Goal: Task Accomplishment & Management: Complete application form

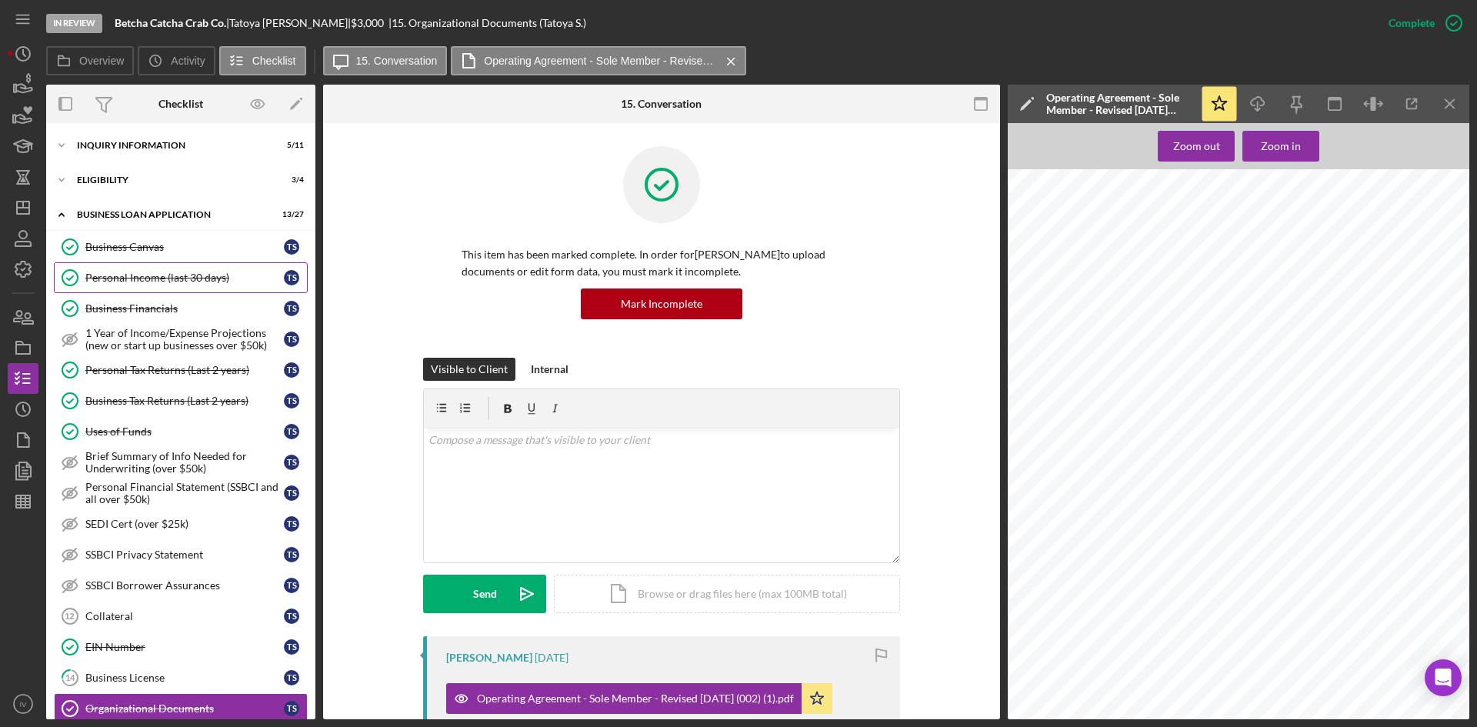
scroll to position [308, 0]
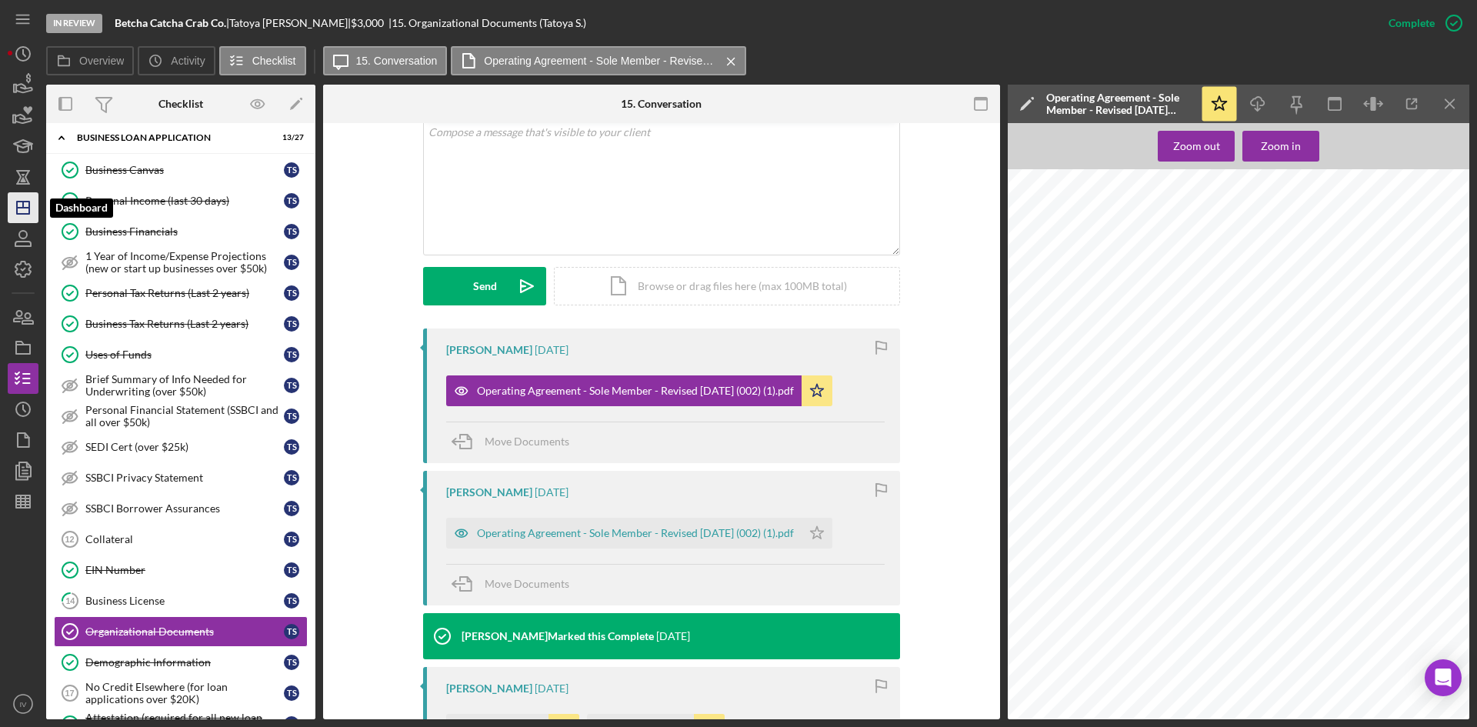
click at [29, 206] on polygon "button" at bounding box center [23, 208] width 12 height 12
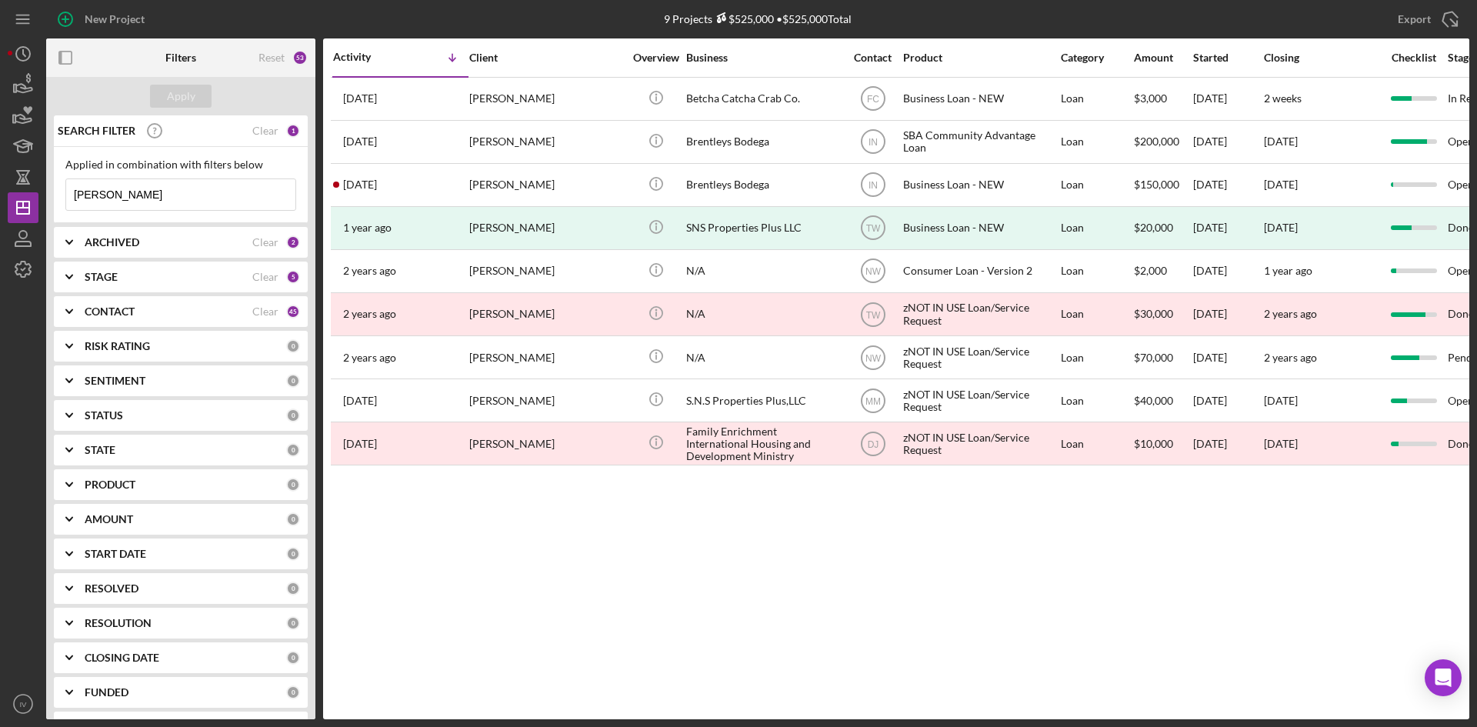
drag, startPoint x: 134, startPoint y: 194, endPoint x: 42, endPoint y: 192, distance: 91.6
click at [42, 192] on div "New Project 9 Projects $525,000 • $525,000 Total [PERSON_NAME] Export Icon/Expo…" at bounding box center [739, 359] width 1462 height 719
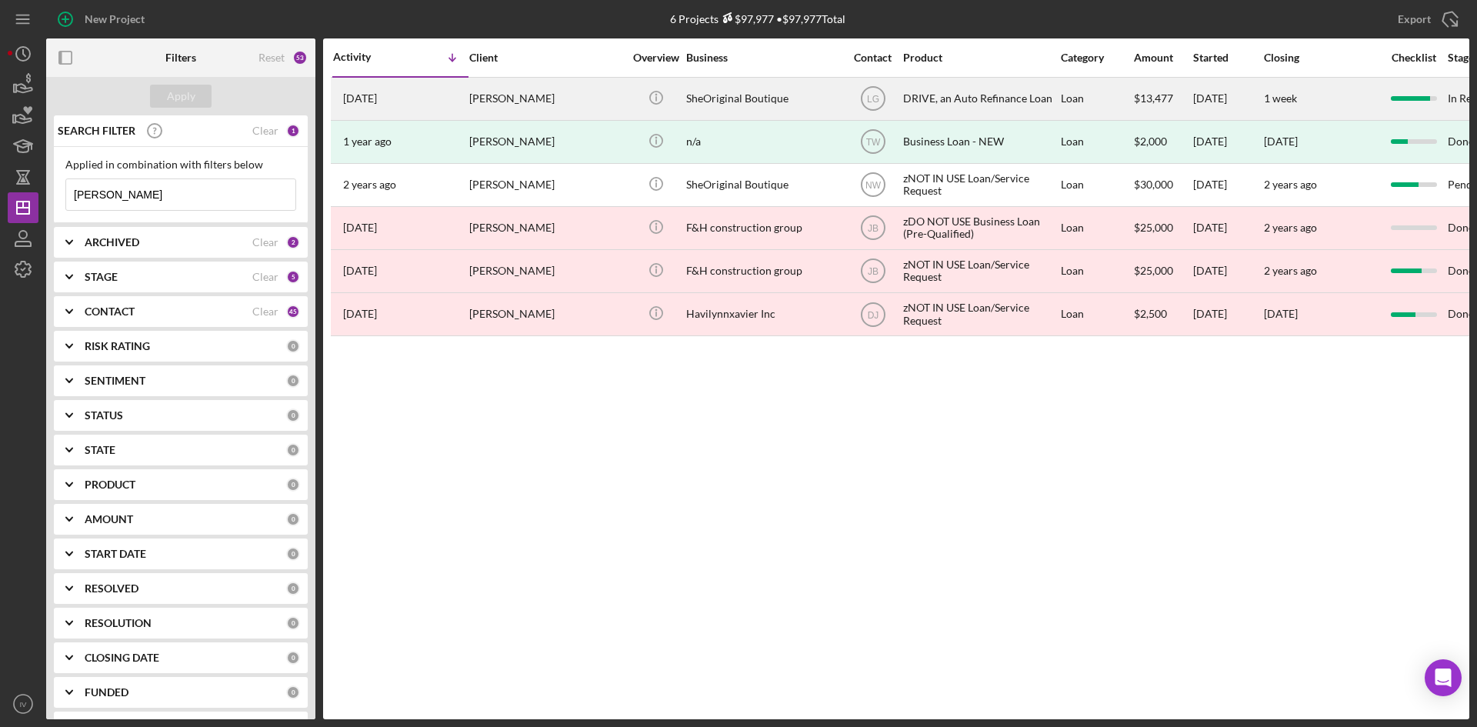
type input "[PERSON_NAME]"
click at [547, 99] on div "[PERSON_NAME]" at bounding box center [546, 98] width 154 height 41
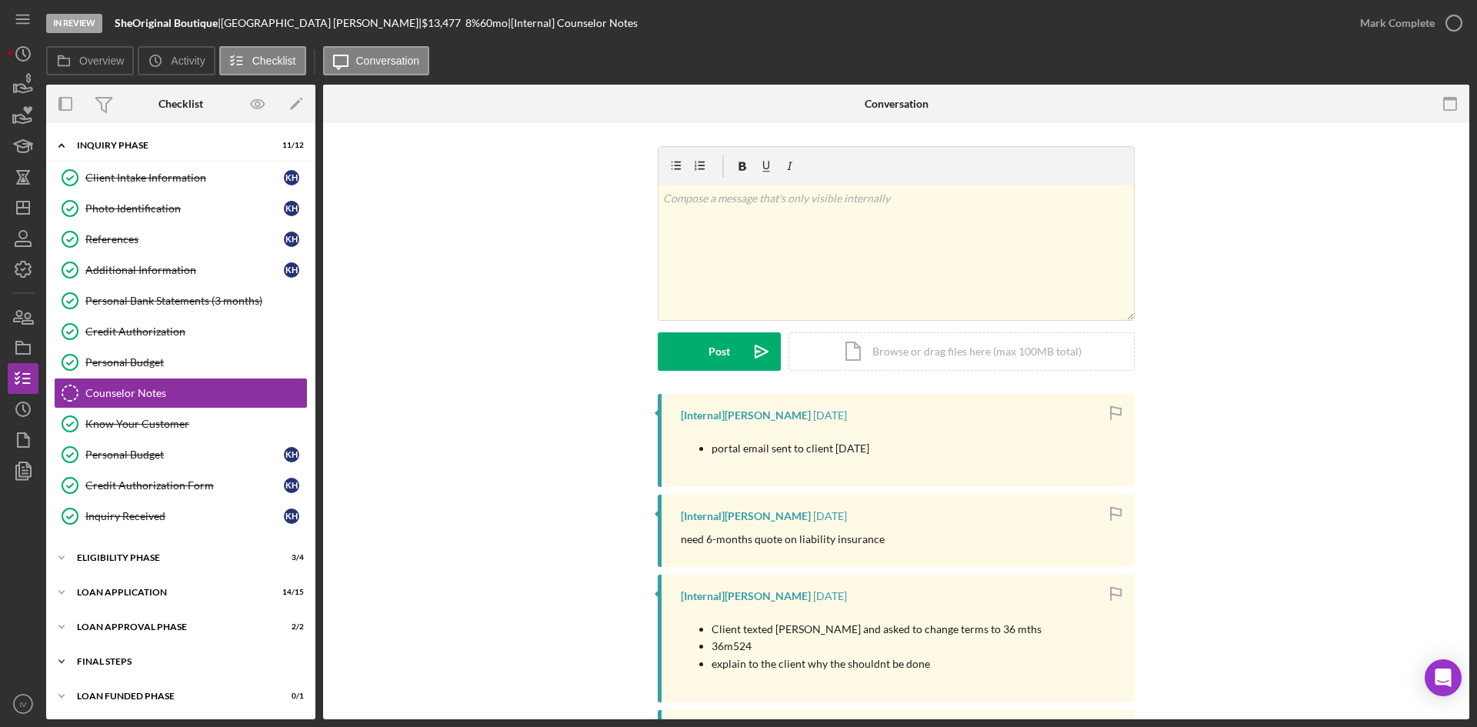
click at [96, 659] on div "FINAL STEPS" at bounding box center [186, 661] width 219 height 9
click at [72, 140] on icon "Icon/Expander" at bounding box center [61, 145] width 31 height 31
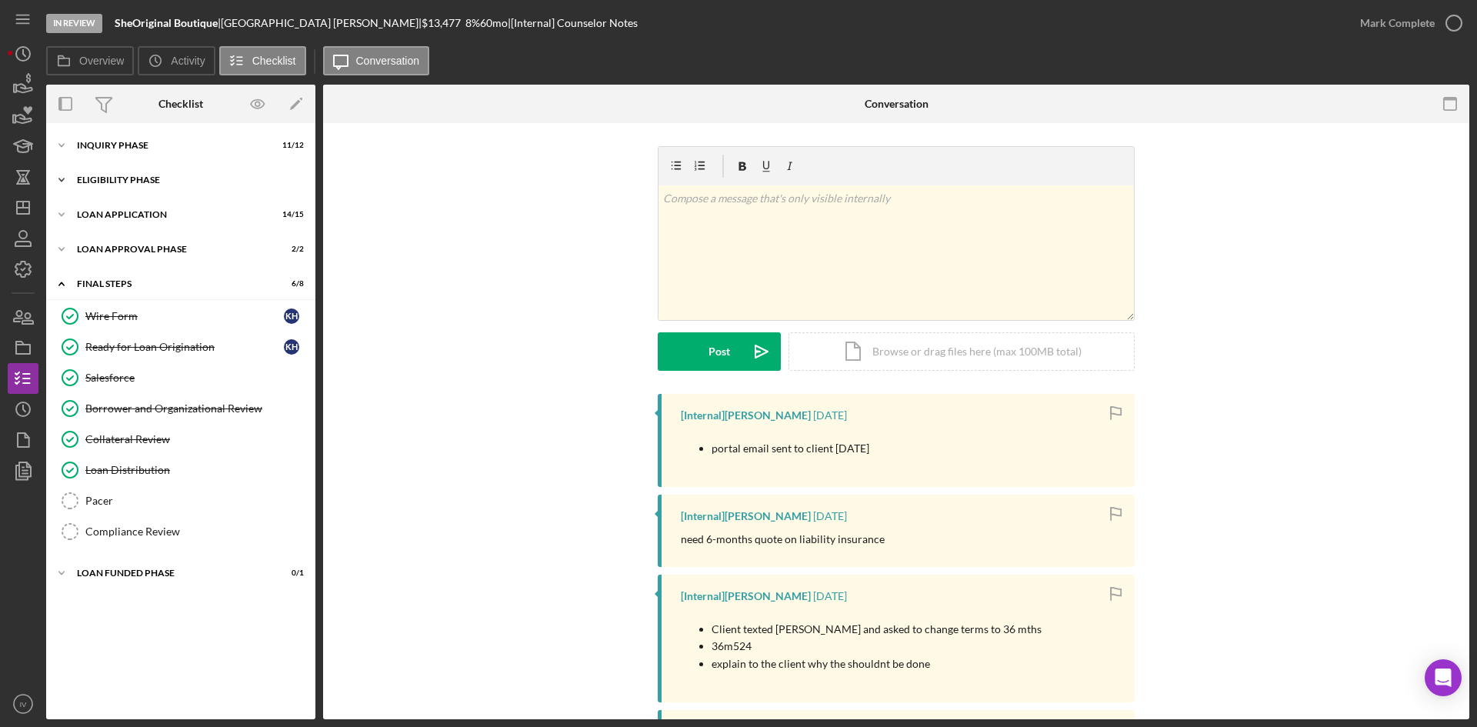
click at [77, 174] on div "Icon/Expander Eligibility Phase 3 / 4" at bounding box center [180, 180] width 269 height 31
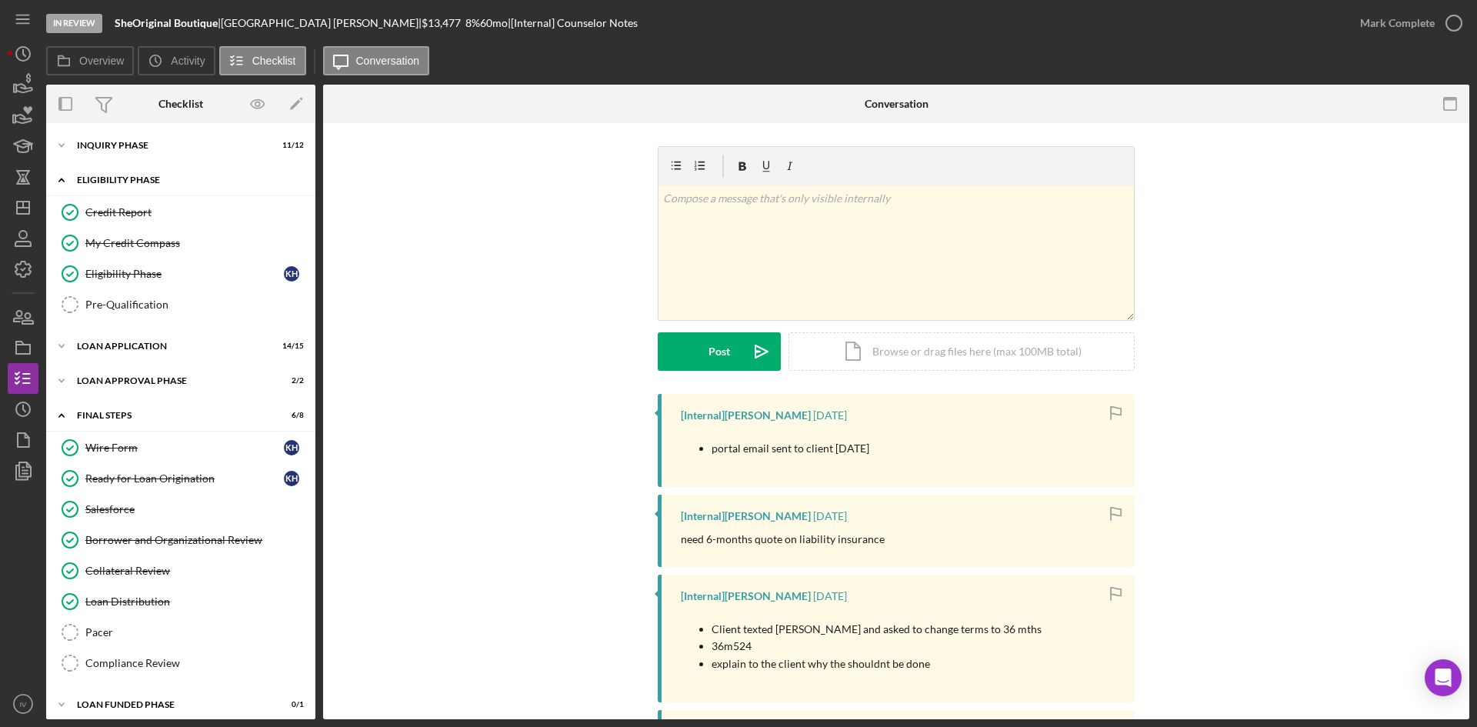
click at [77, 174] on div "Icon/Expander Eligibility Phase 3 / 4" at bounding box center [180, 181] width 269 height 32
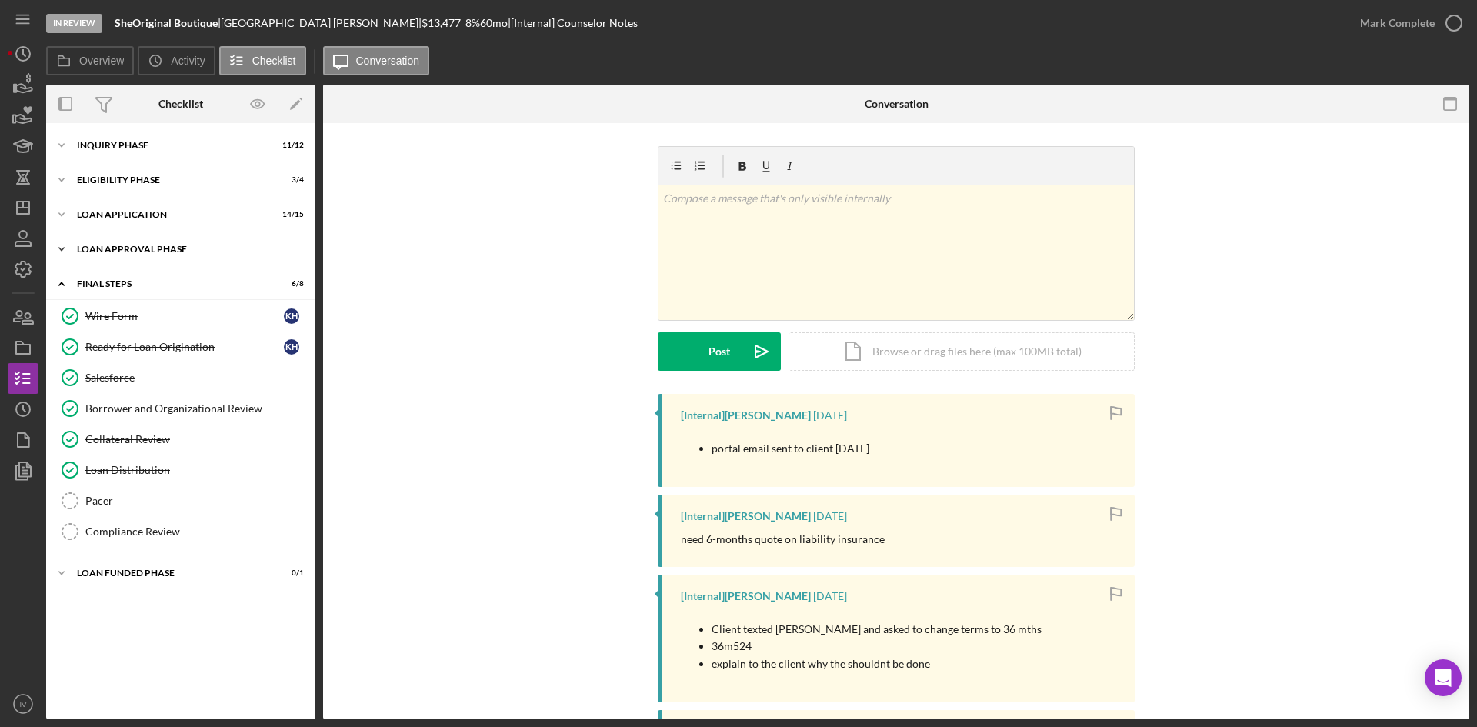
click at [81, 241] on div "Icon/Expander Loan Approval Phase 2 / 2" at bounding box center [180, 249] width 269 height 31
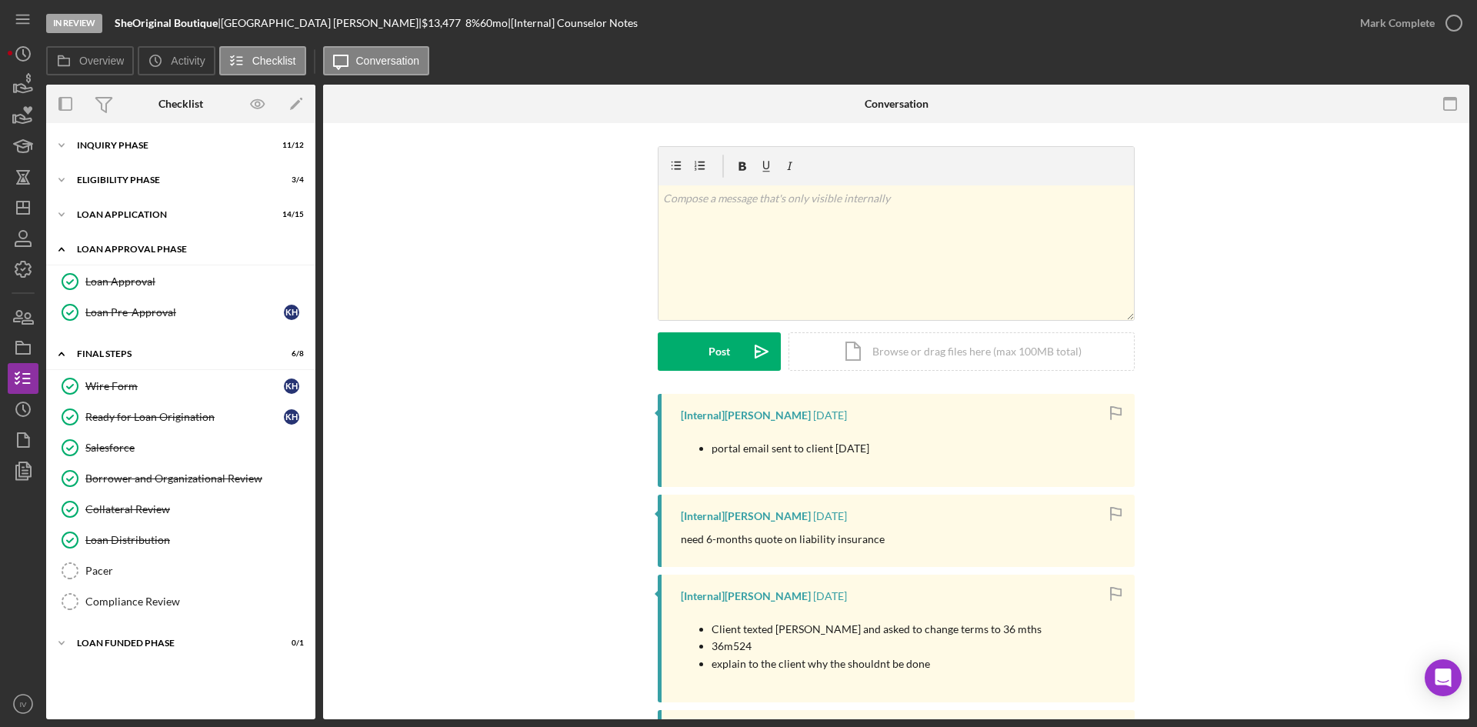
click at [81, 241] on div "Icon/Expander Loan Approval Phase 2 / 2" at bounding box center [180, 250] width 269 height 32
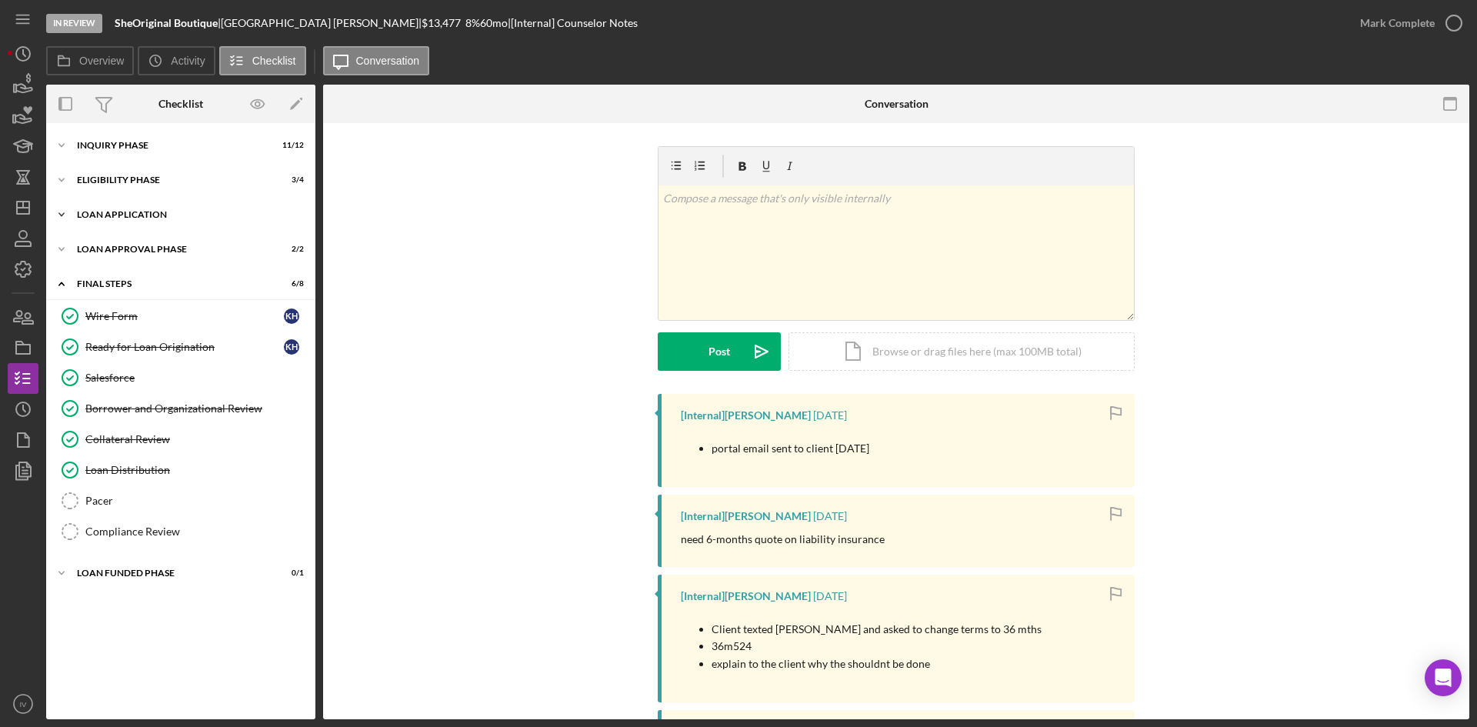
click at [77, 219] on div "Icon/Expander Loan Application 14 / 15" at bounding box center [180, 214] width 269 height 31
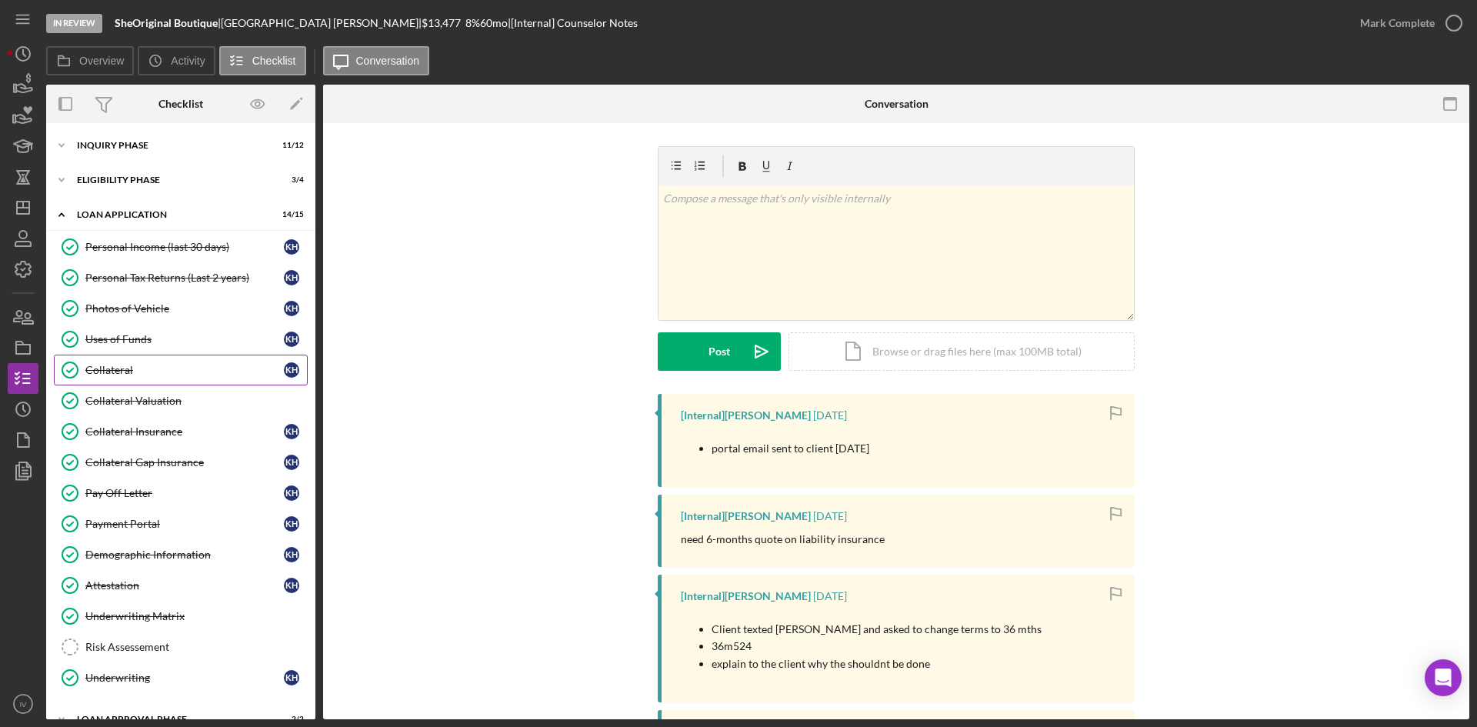
click at [128, 379] on link "Collateral Collateral K H" at bounding box center [181, 370] width 254 height 31
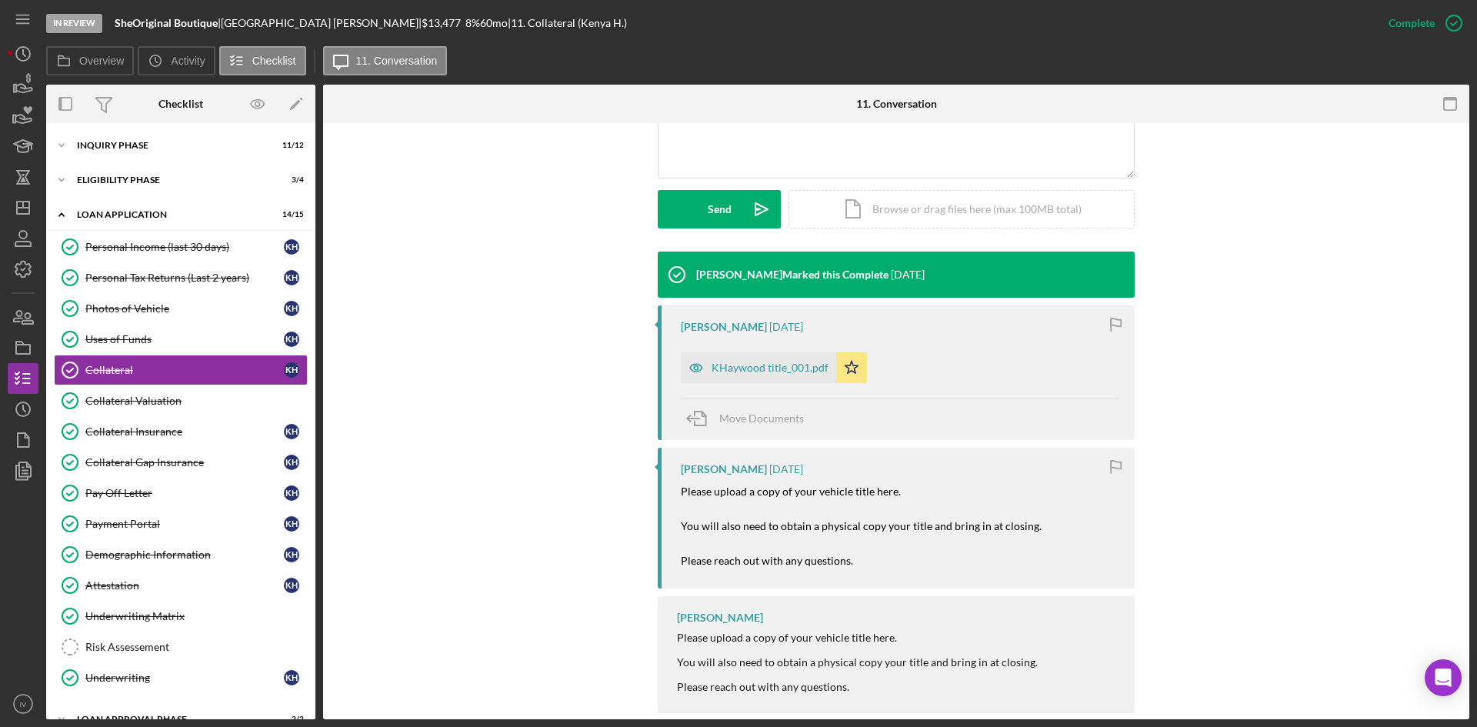
scroll to position [409, 0]
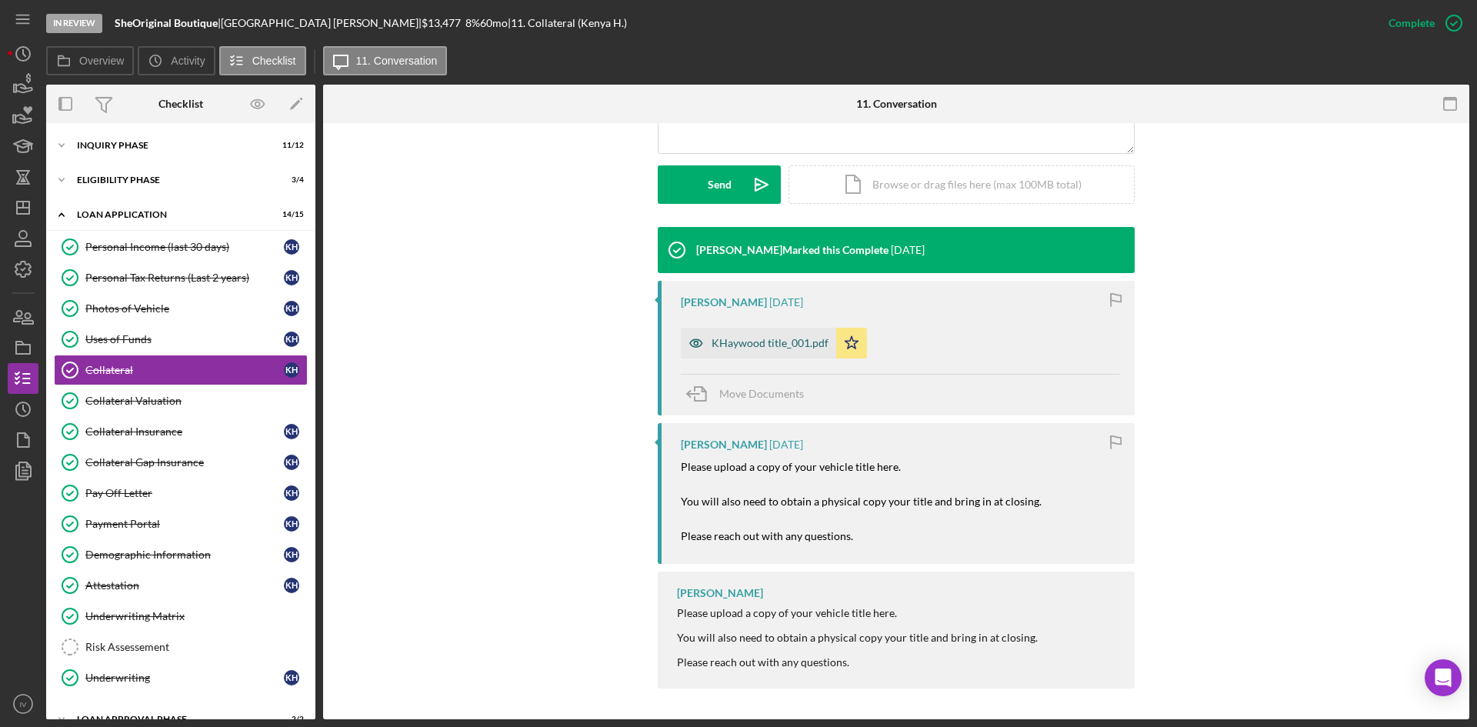
click at [766, 352] on div "KHaywood title_001.pdf" at bounding box center [758, 343] width 155 height 31
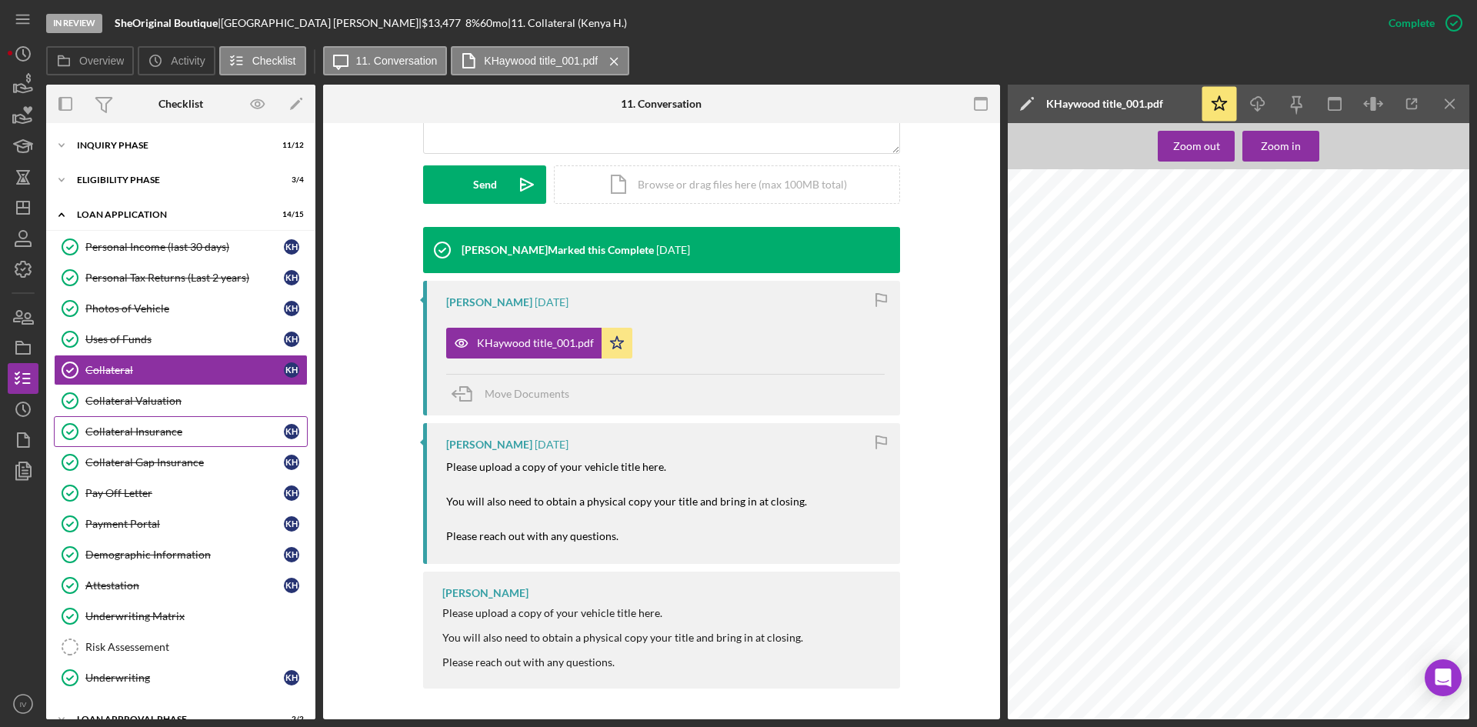
click at [189, 436] on div "Collateral Insurance" at bounding box center [184, 431] width 199 height 12
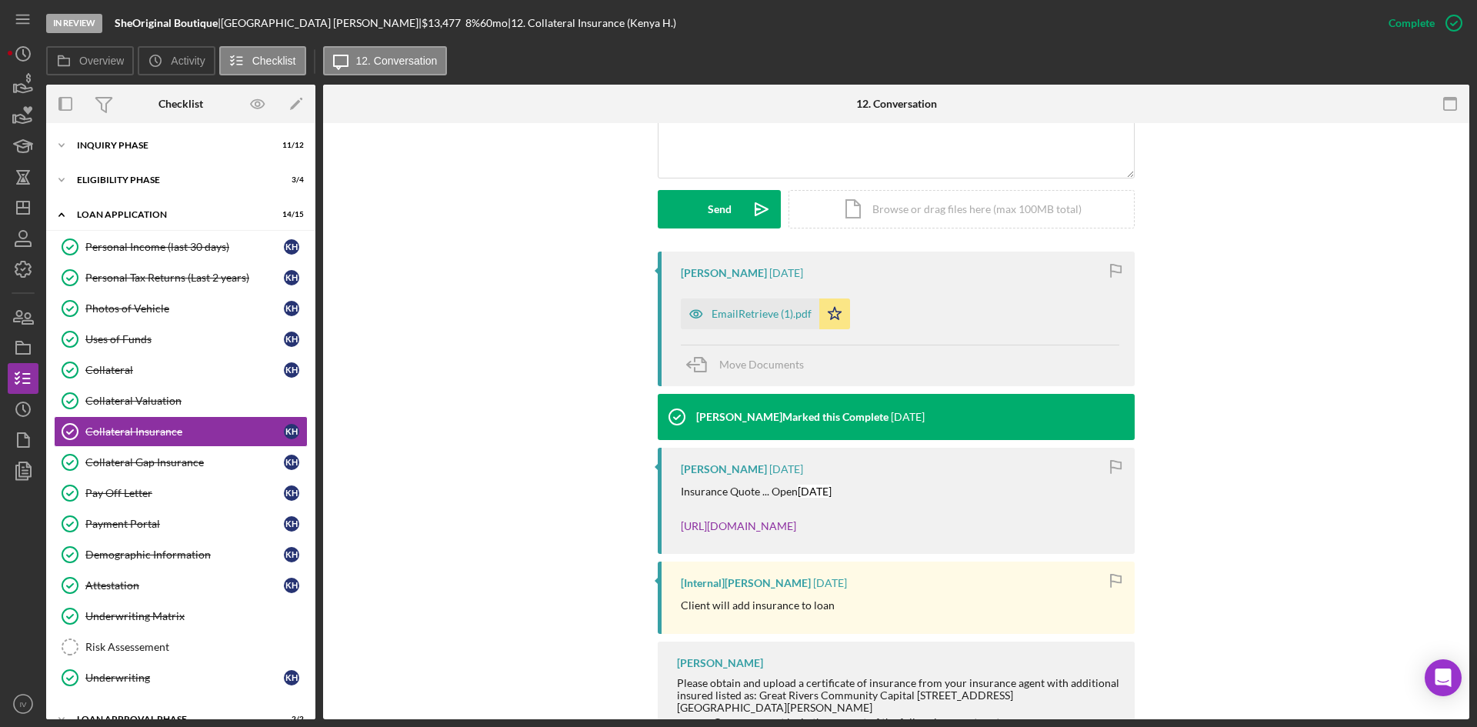
scroll to position [462, 0]
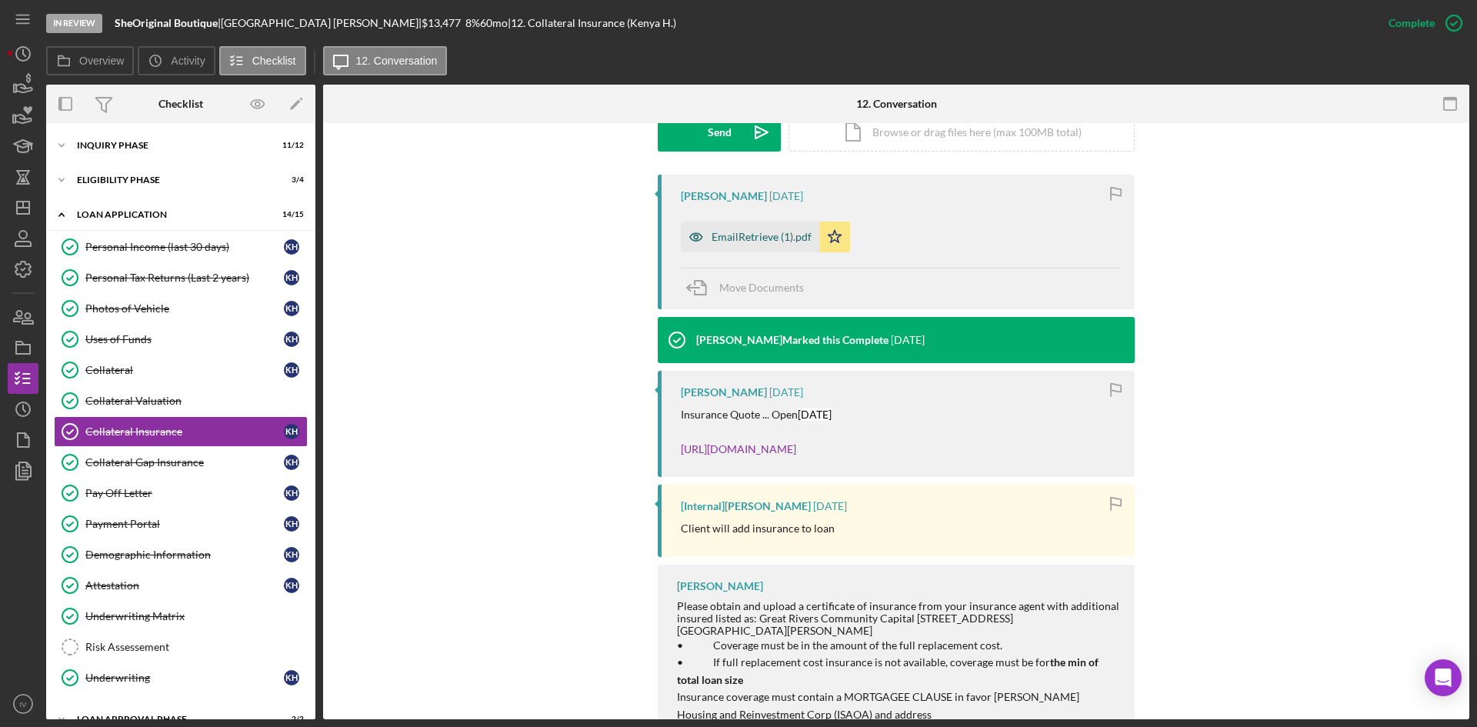
click at [729, 229] on div "EmailRetrieve (1).pdf" at bounding box center [750, 237] width 138 height 31
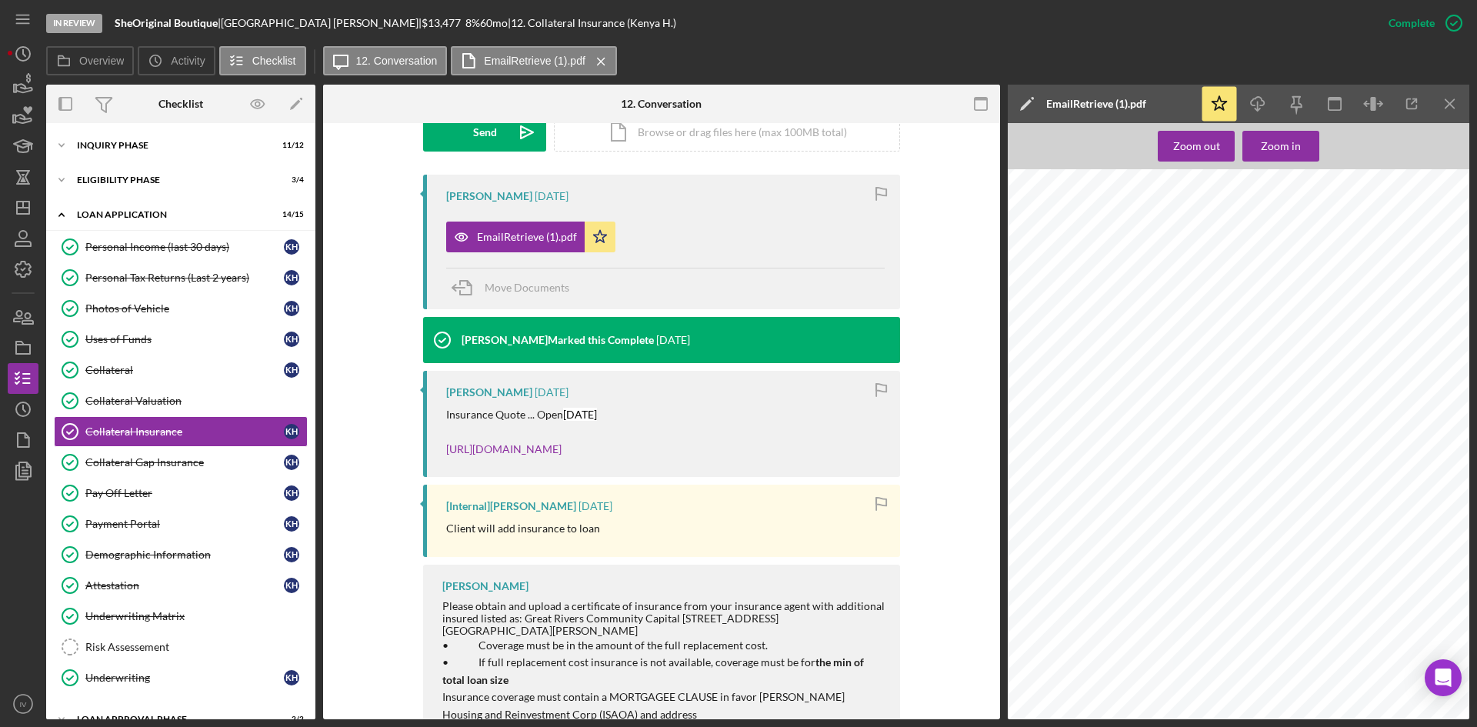
scroll to position [1077, 0]
drag, startPoint x: 1174, startPoint y: 405, endPoint x: 1136, endPoint y: 399, distance: 38.1
click at [1136, 399] on div "Page of 3 3 Outline of vehicle coverages All limits listed below are subject to…" at bounding box center [1243, 615] width 471 height 609
click at [1164, 377] on span "All limits listed below are subject to all terms, conditions, exclusions and ap…" at bounding box center [1232, 375] width 375 height 8
drag, startPoint x: 1173, startPoint y: 405, endPoint x: 1126, endPoint y: 402, distance: 46.3
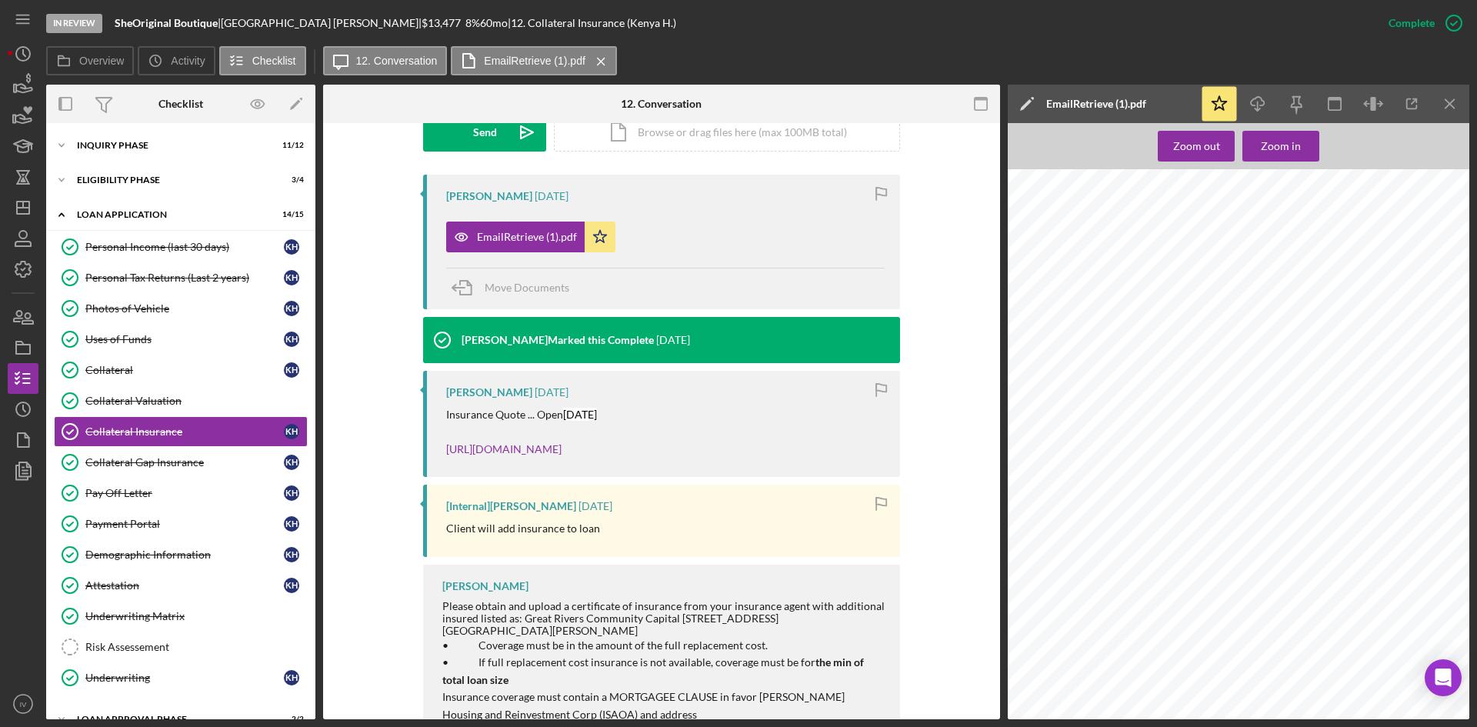
click at [1126, 402] on div "Page of 3 3 Outline of vehicle coverages All limits listed below are subject to…" at bounding box center [1243, 615] width 471 height 609
drag, startPoint x: 1173, startPoint y: 405, endPoint x: 1143, endPoint y: 405, distance: 29.2
click at [1145, 401] on div "Page of 3 3 Outline of vehicle coverages All limits listed below are subject to…" at bounding box center [1243, 615] width 471 height 609
drag, startPoint x: 1102, startPoint y: 404, endPoint x: 1172, endPoint y: 407, distance: 70.1
click at [1008, 311] on span "VIN: [US_VEHICLE_IDENTIFICATION_NUMBER]" at bounding box center [1008, 311] width 0 height 0
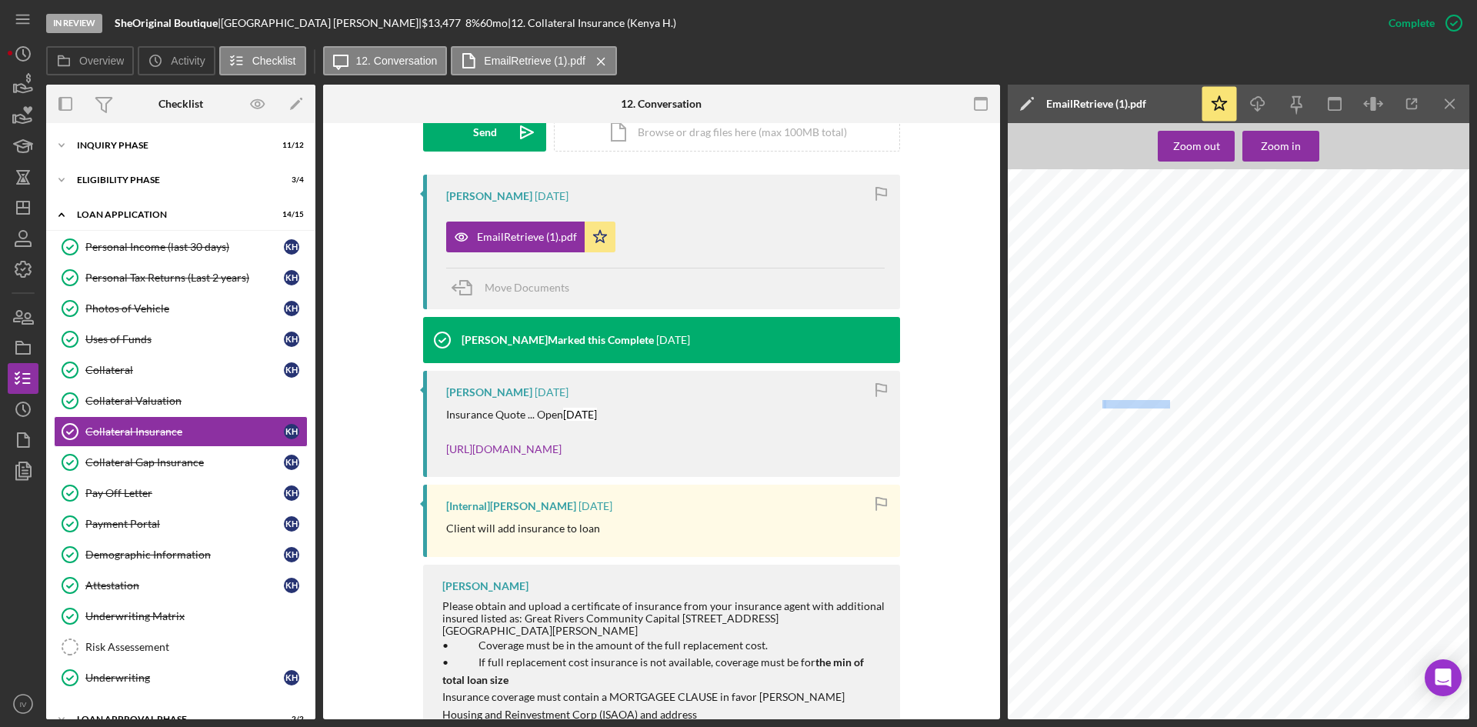
copy span "[US_VEHICLE_IDENTIFICATION_NUMBER]"
click at [124, 402] on div "Collateral Valuation" at bounding box center [196, 401] width 222 height 12
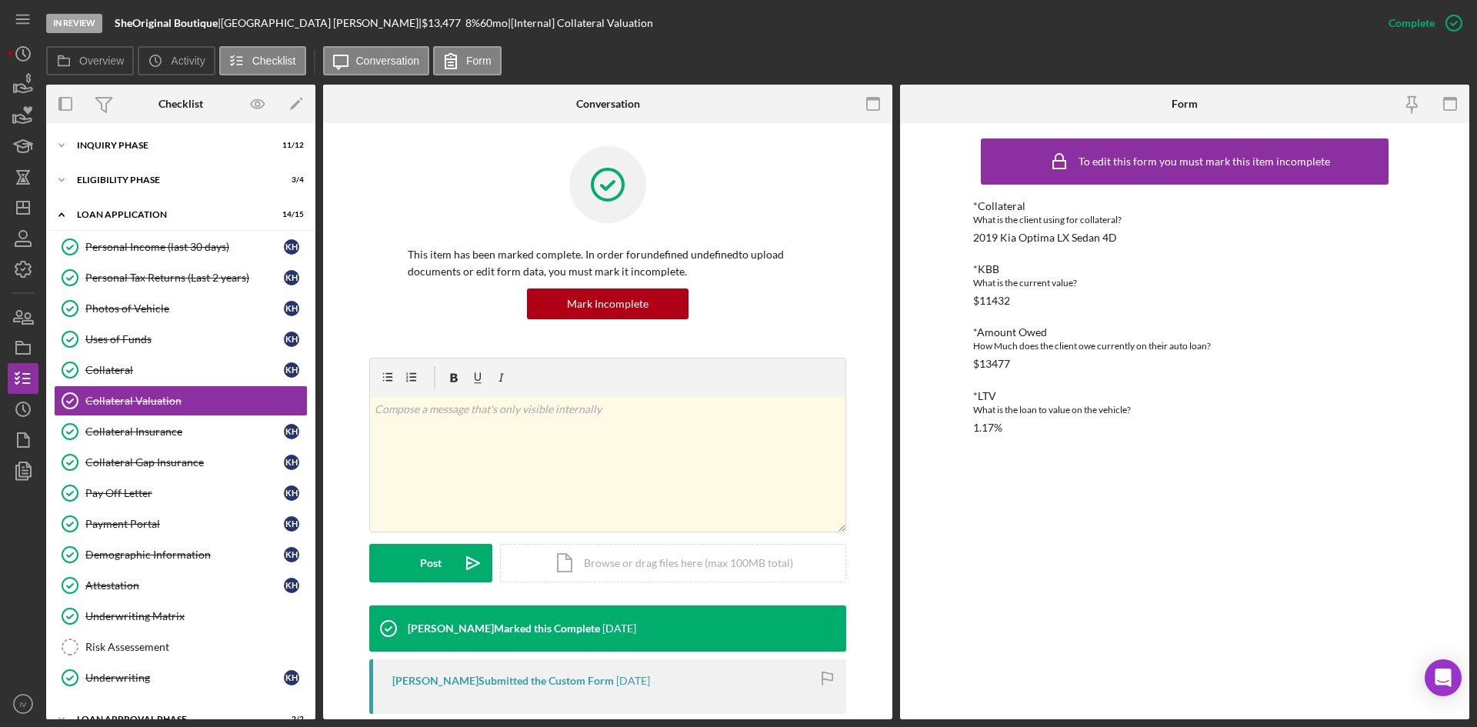
scroll to position [252, 0]
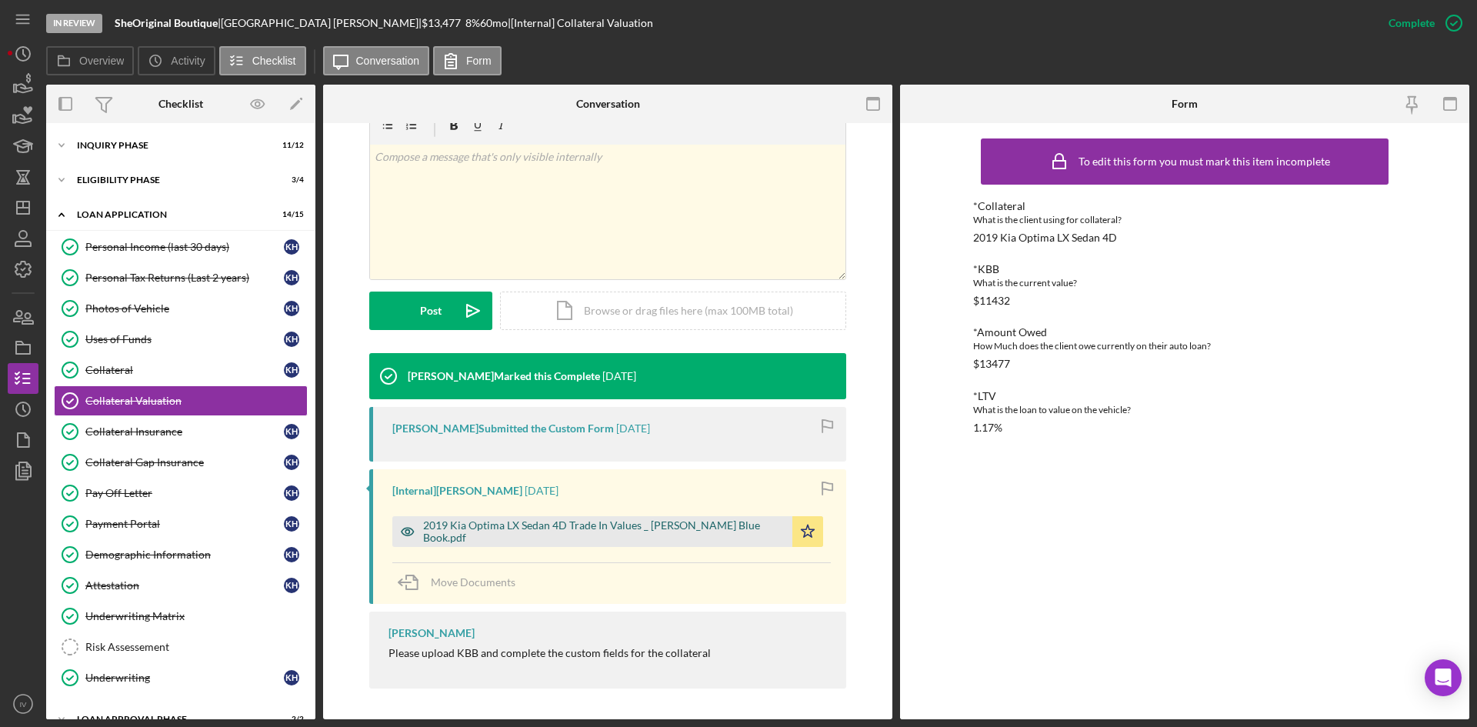
click at [620, 526] on div "2019 Kia Optima LX Sedan 4D Trade In Values _ [PERSON_NAME] Blue Book.pdf" at bounding box center [604, 531] width 362 height 25
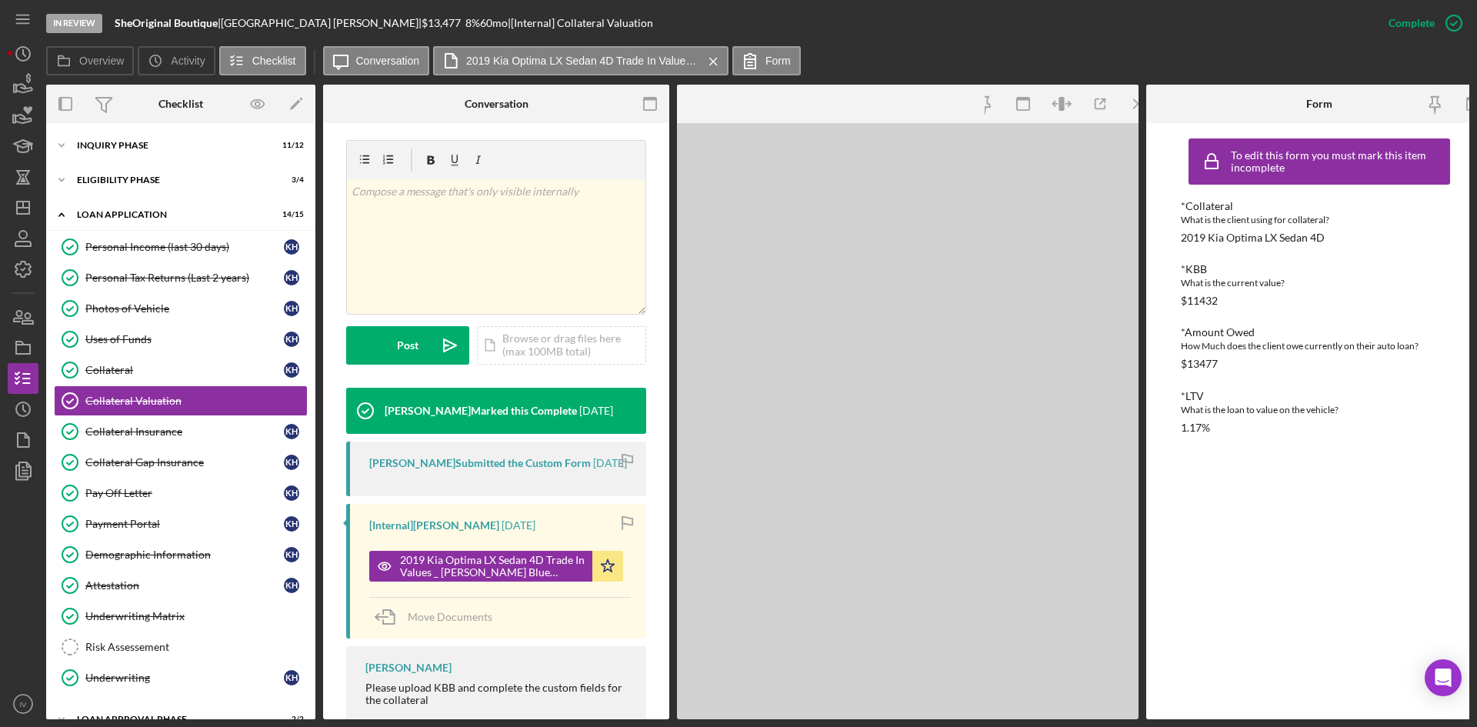
scroll to position [270, 0]
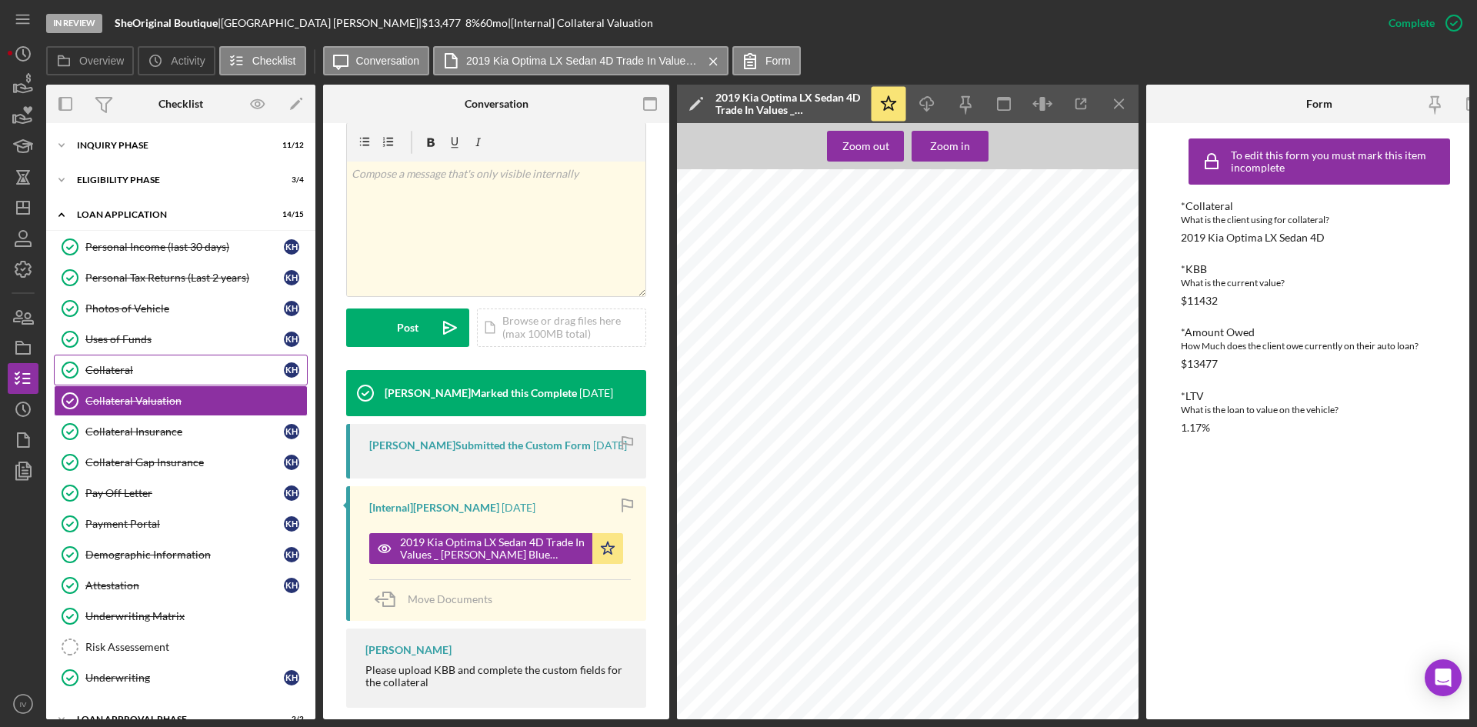
click at [151, 372] on div "Collateral" at bounding box center [184, 370] width 199 height 12
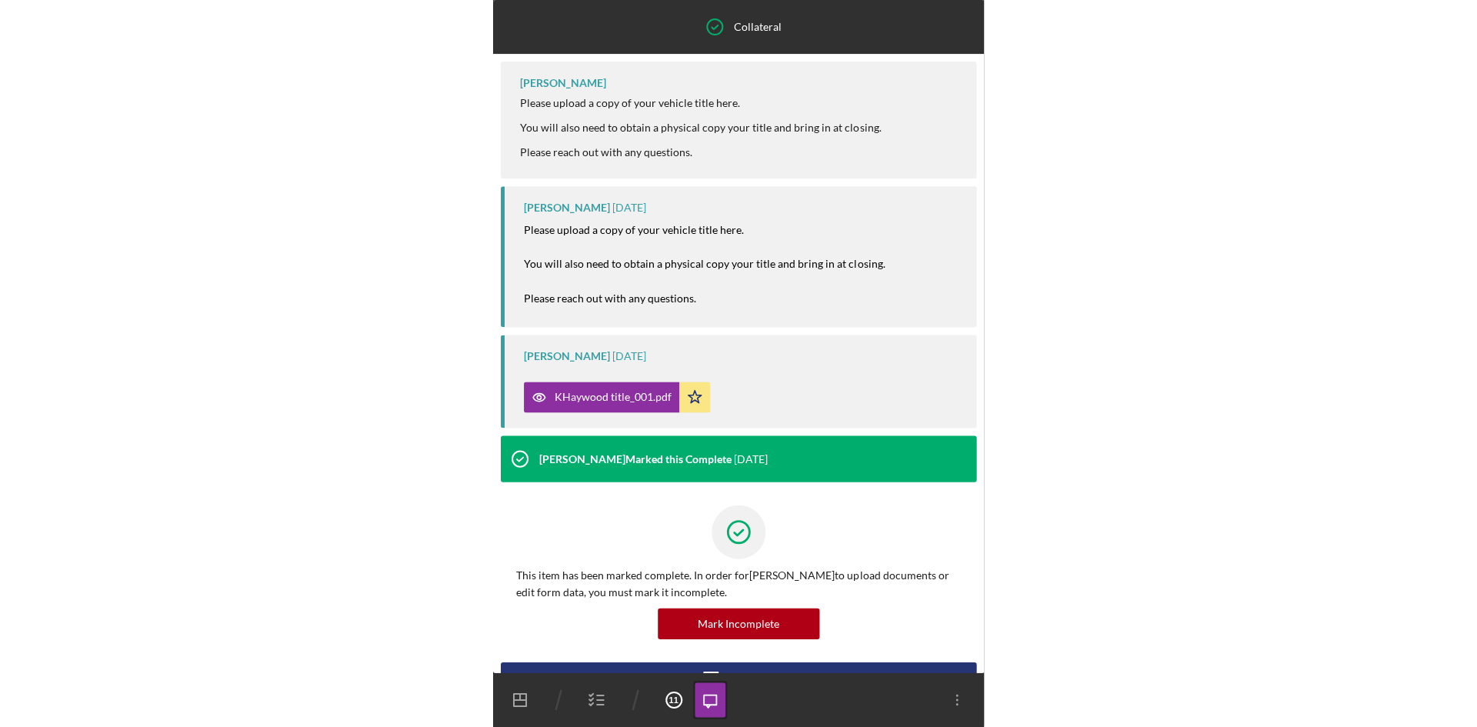
scroll to position [28, 0]
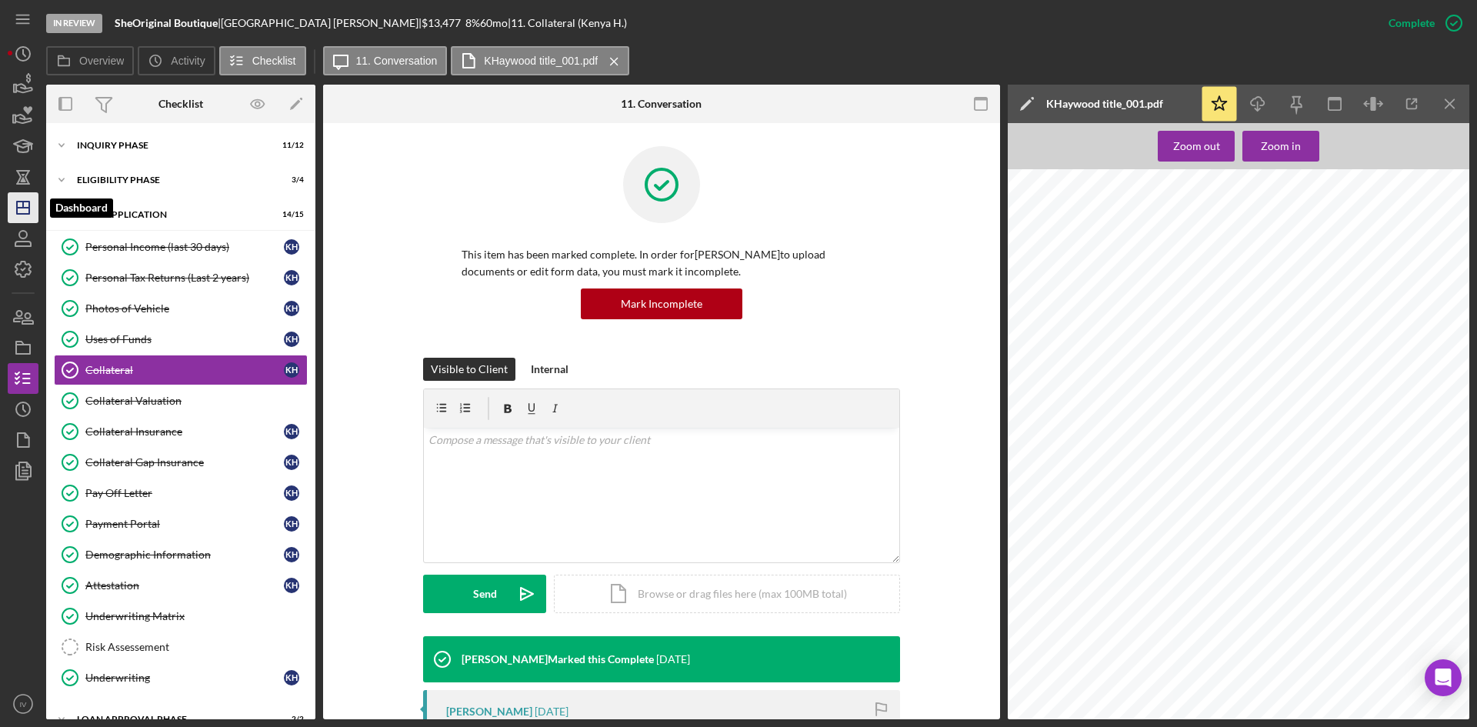
click at [36, 212] on icon "Icon/Dashboard" at bounding box center [23, 208] width 38 height 38
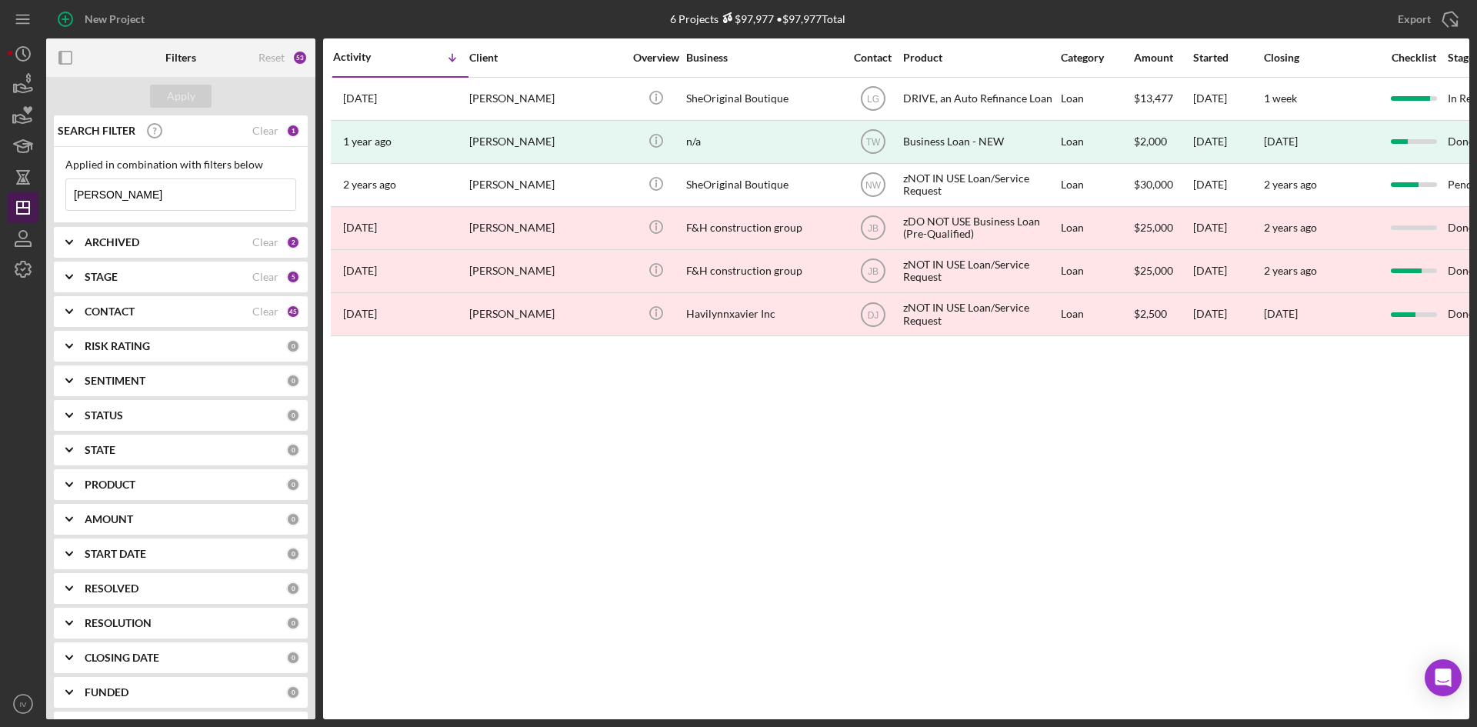
drag, startPoint x: 138, startPoint y: 192, endPoint x: 37, endPoint y: 205, distance: 101.5
click at [37, 205] on div "New Project 6 Projects $97,977 • $97,977 Total [PERSON_NAME] Export Icon/Export…" at bounding box center [739, 359] width 1462 height 719
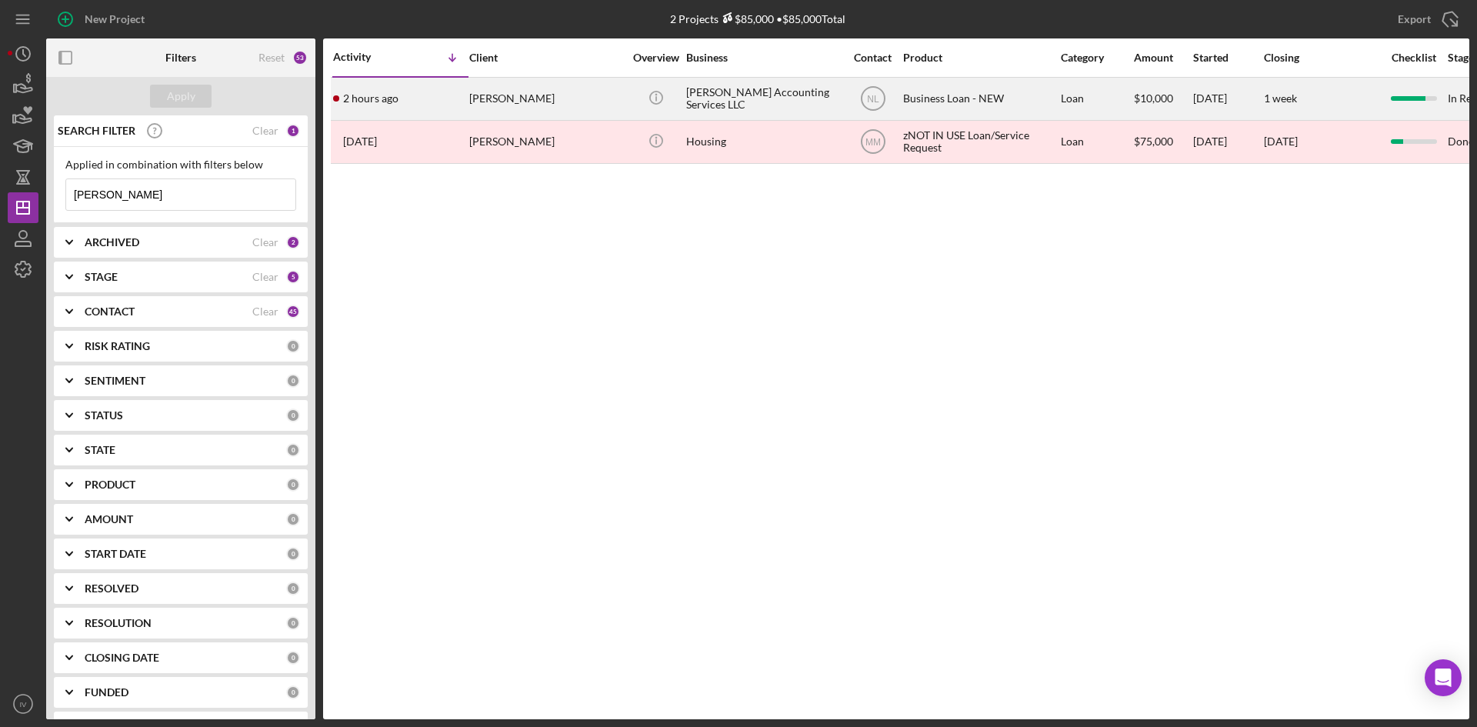
type input "[PERSON_NAME]"
click at [516, 98] on div "[PERSON_NAME]" at bounding box center [546, 98] width 154 height 41
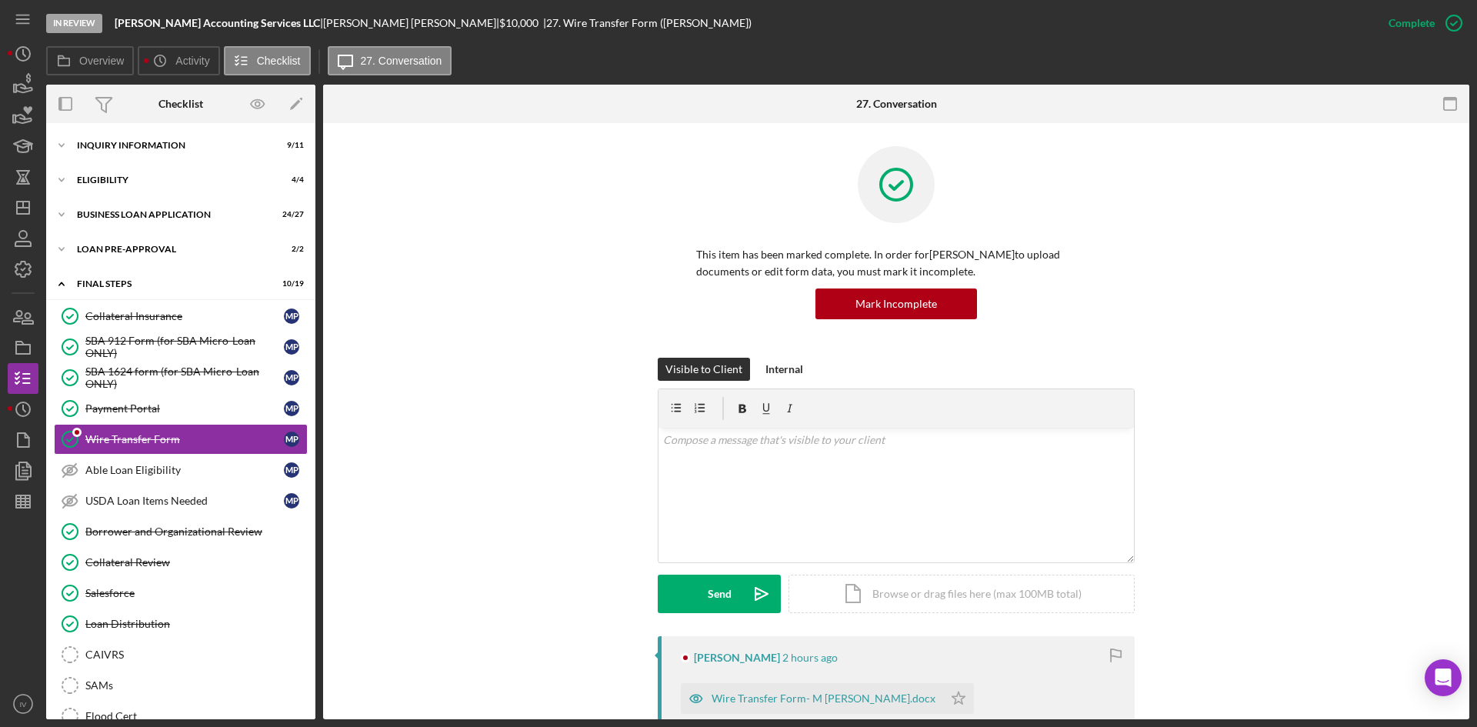
scroll to position [18, 0]
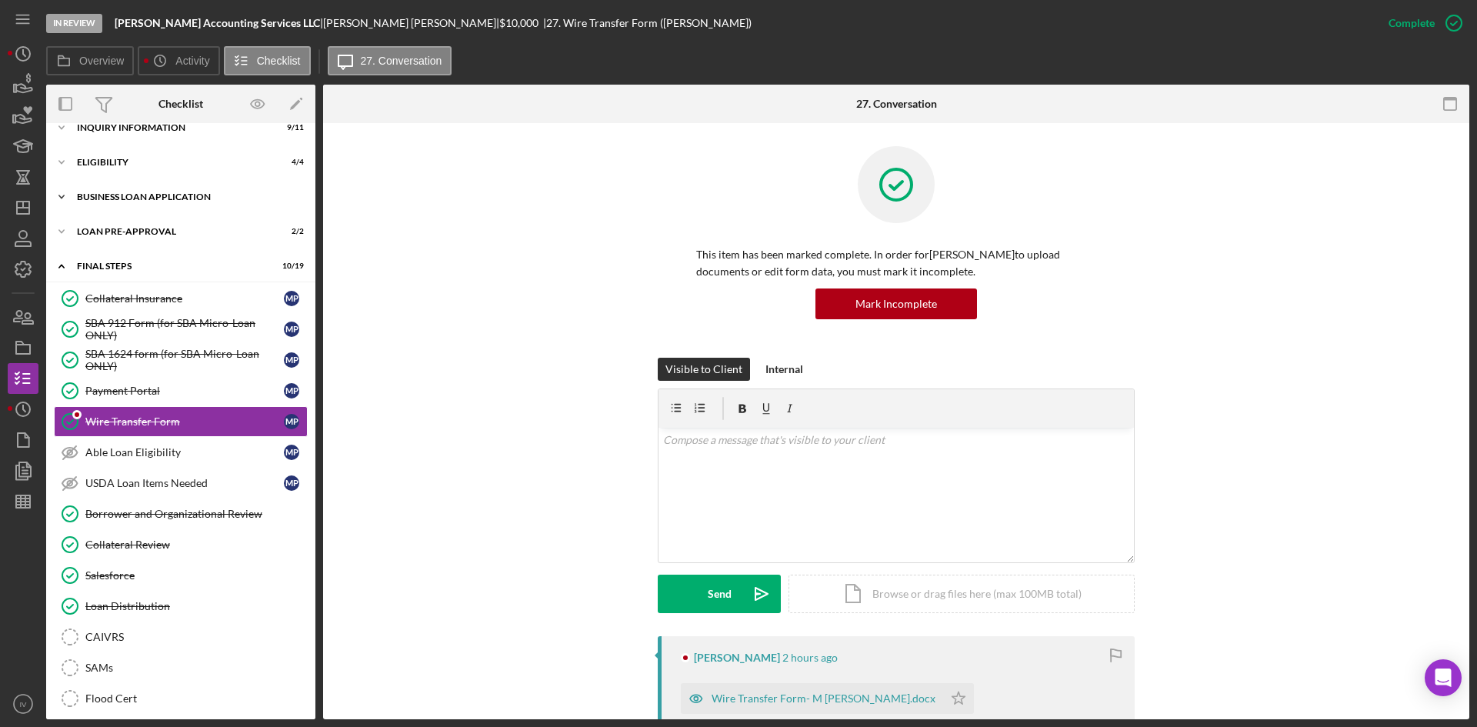
click at [102, 198] on div "BUSINESS LOAN APPLICATION" at bounding box center [186, 196] width 219 height 9
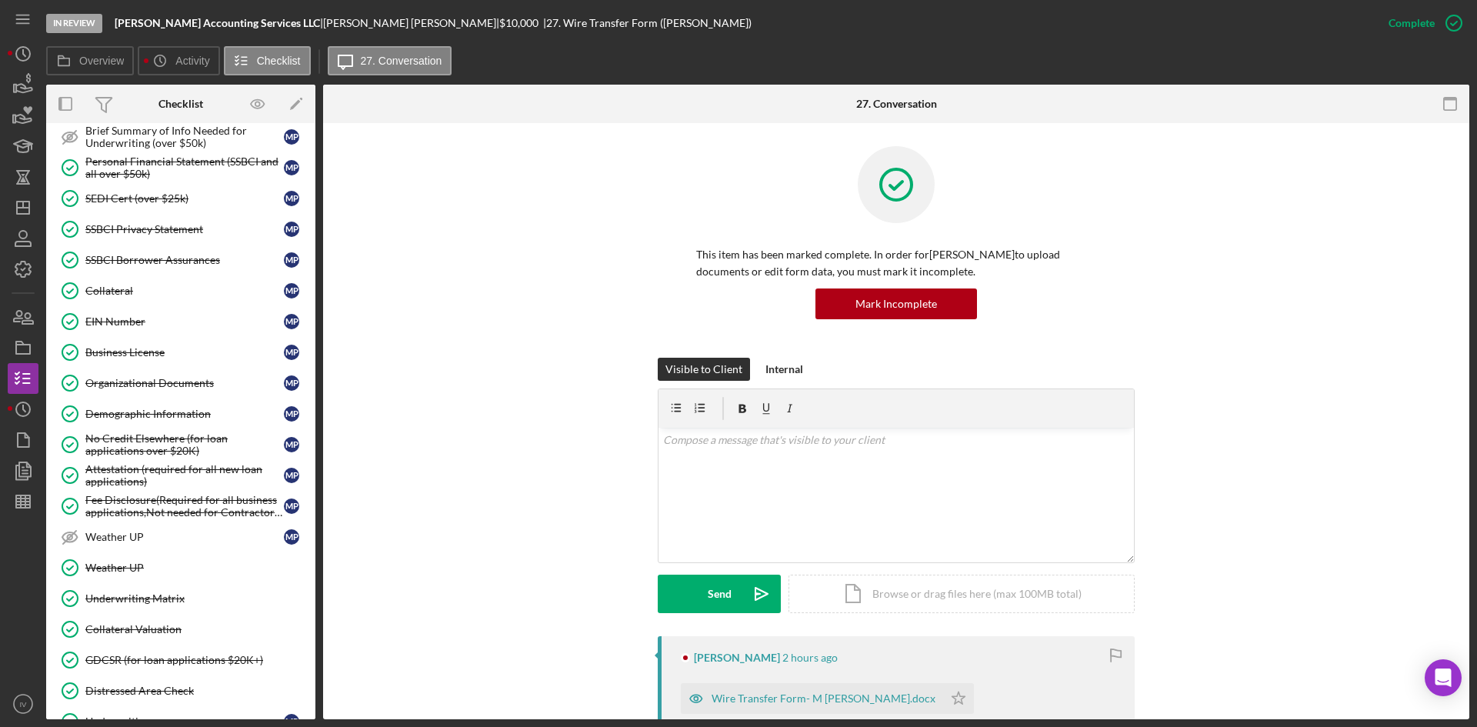
scroll to position [479, 0]
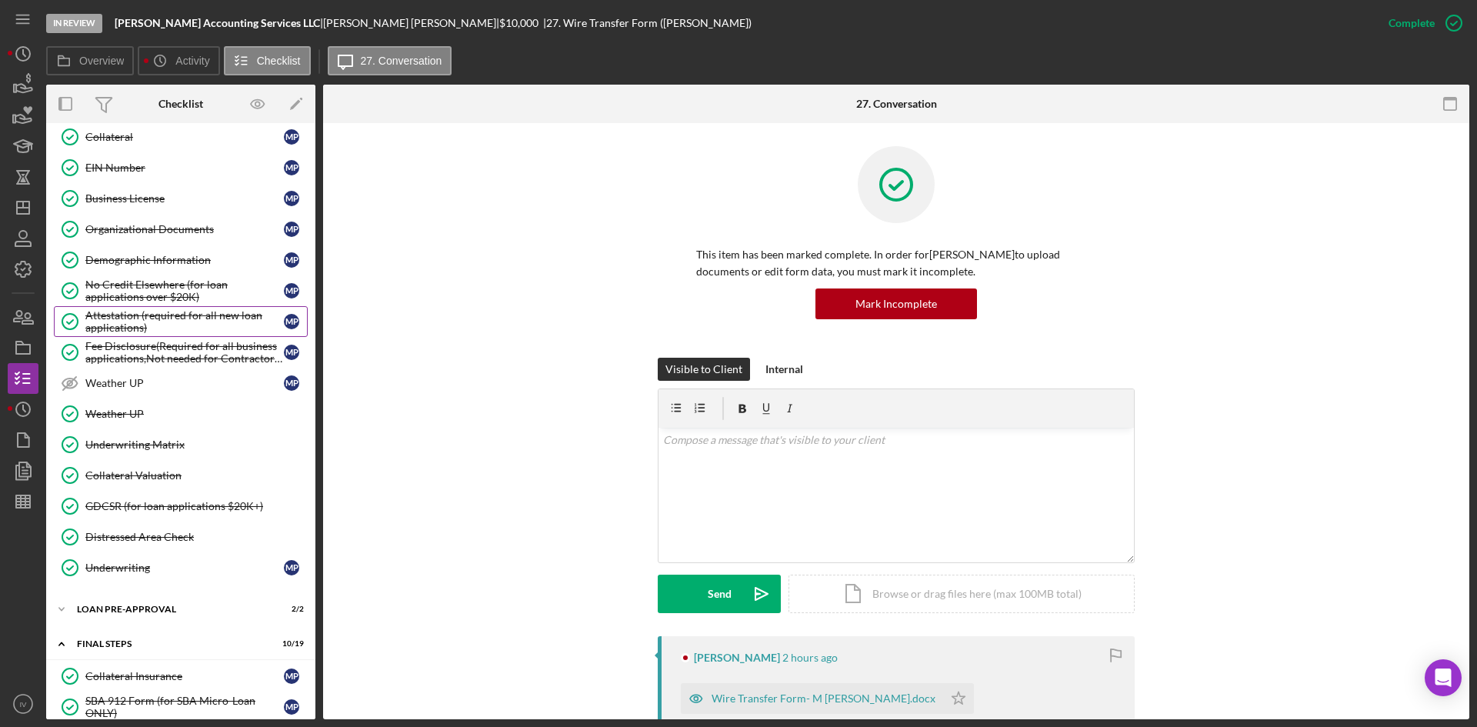
click at [136, 319] on div "Attestation (required for all new loan applications)" at bounding box center [184, 321] width 199 height 25
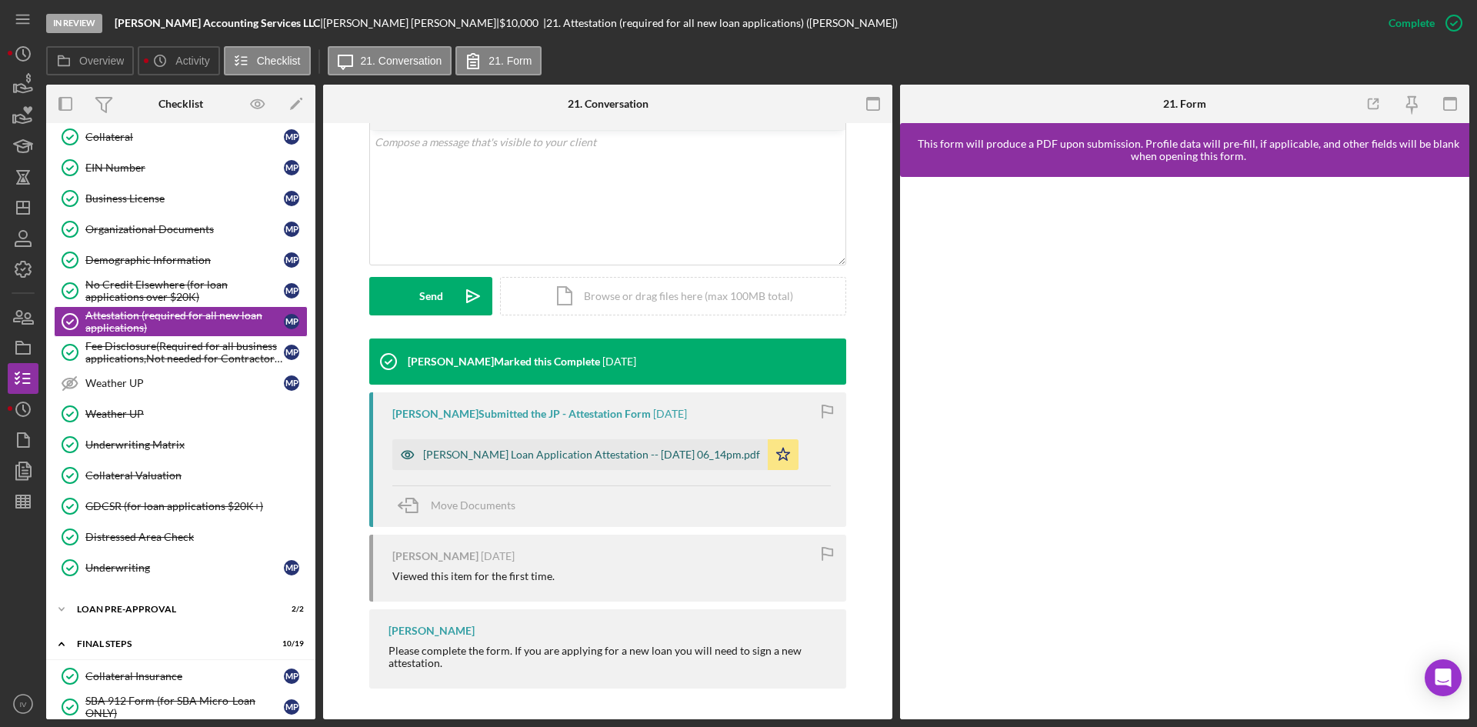
click at [558, 450] on div "[PERSON_NAME] Loan Application Attestation -- [DATE] 06_14pm.pdf" at bounding box center [591, 455] width 337 height 12
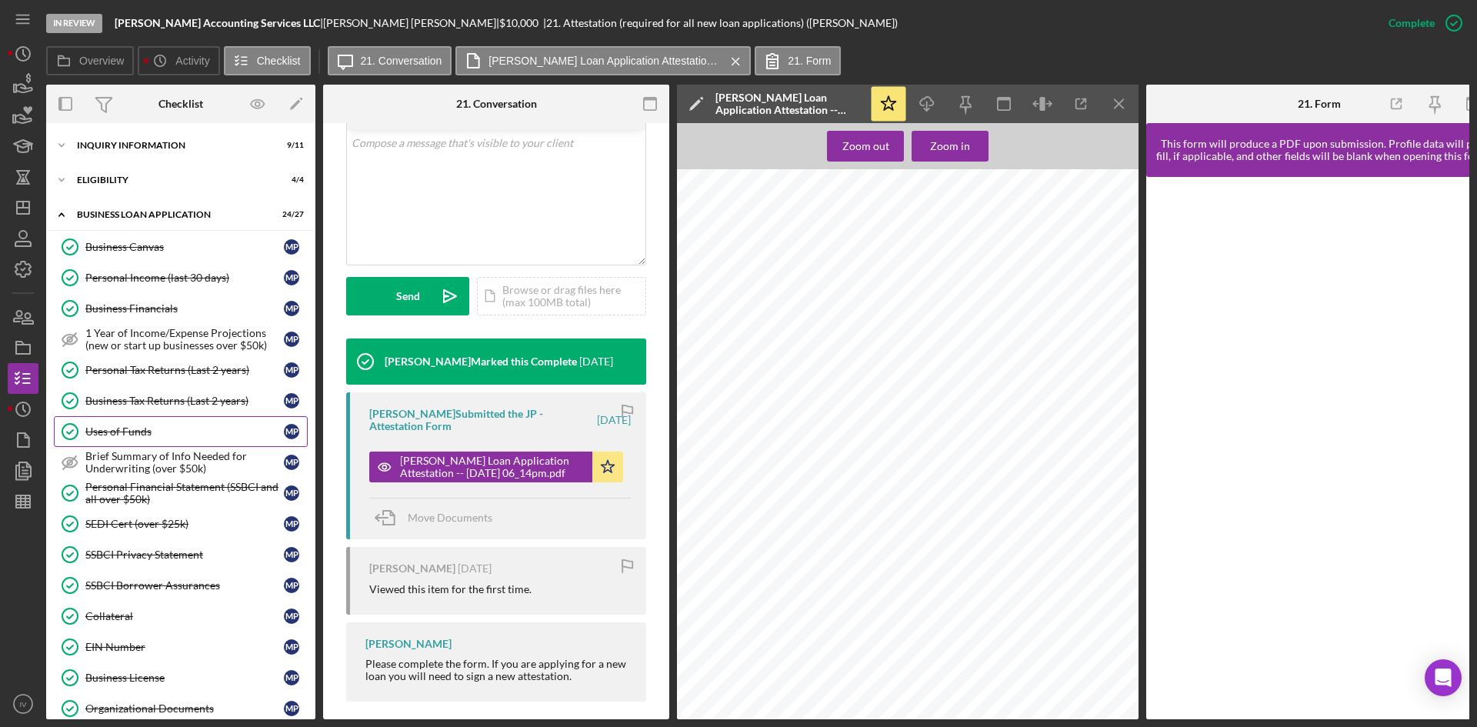
click at [151, 421] on link "Uses of Funds Uses of Funds M P" at bounding box center [181, 431] width 254 height 31
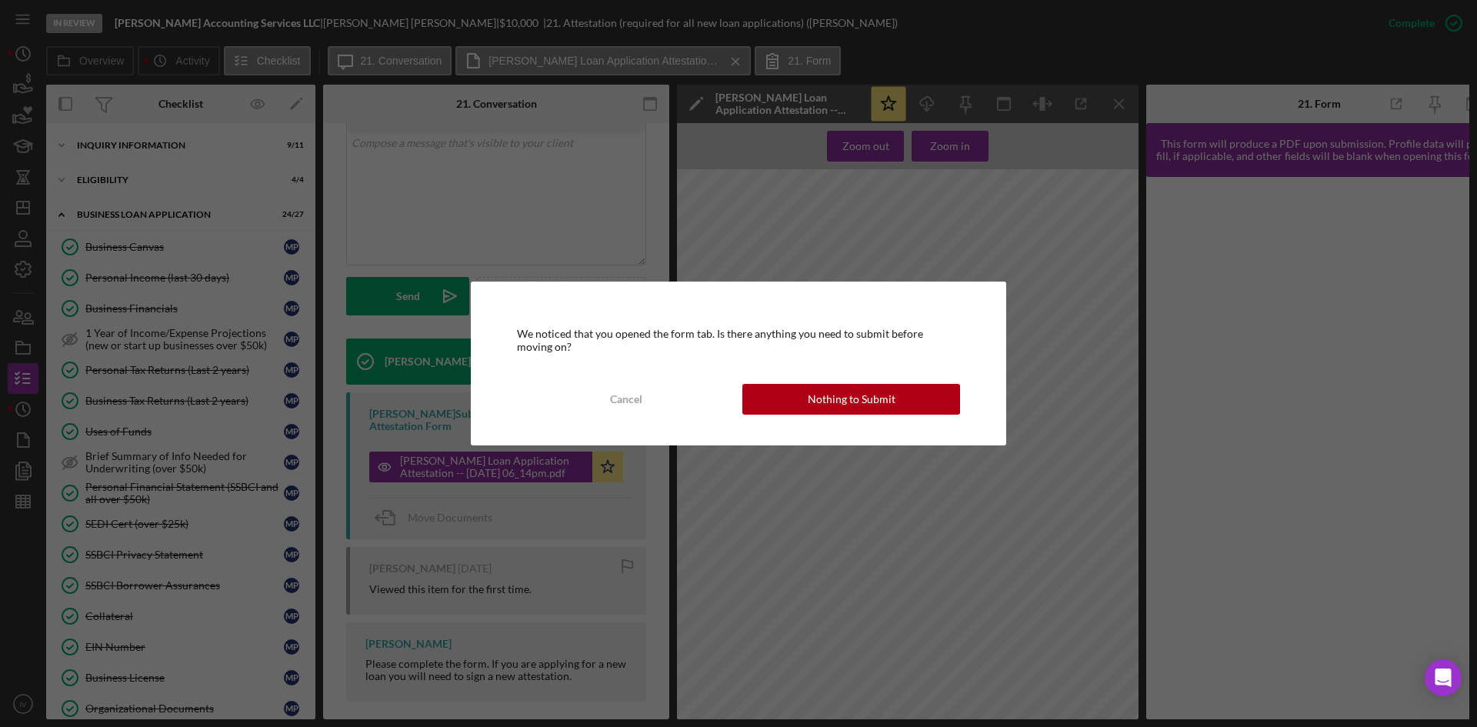
click at [756, 397] on button "Nothing to Submit" at bounding box center [852, 399] width 218 height 31
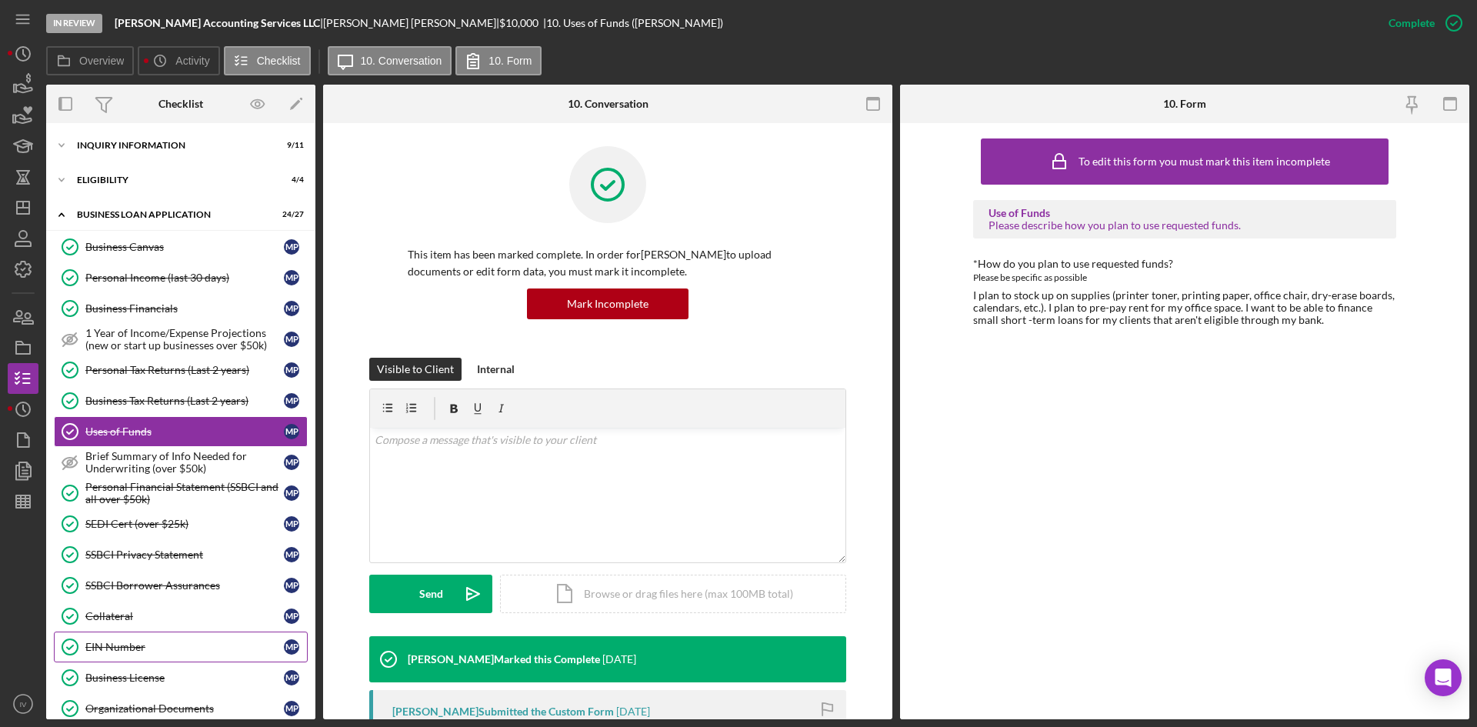
click at [153, 641] on div "EIN Number" at bounding box center [184, 647] width 199 height 12
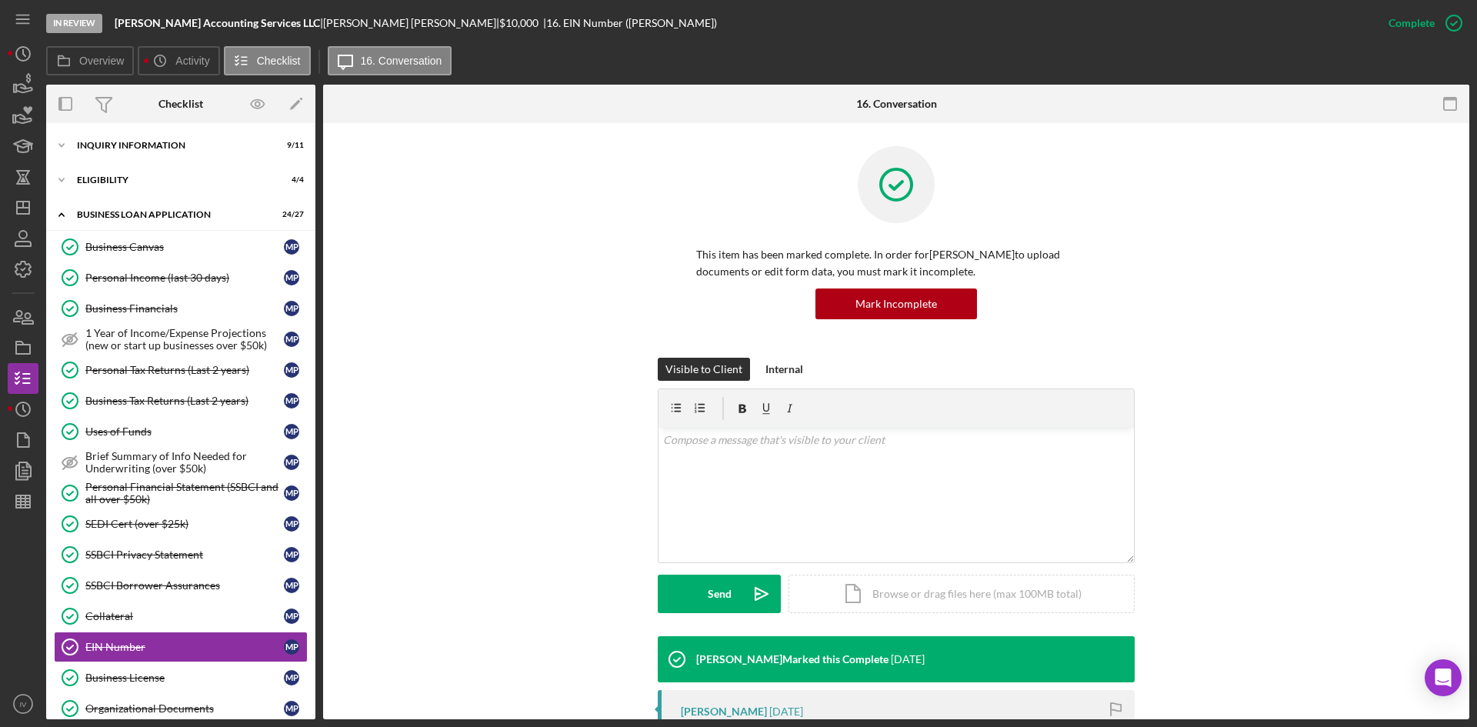
scroll to position [154, 0]
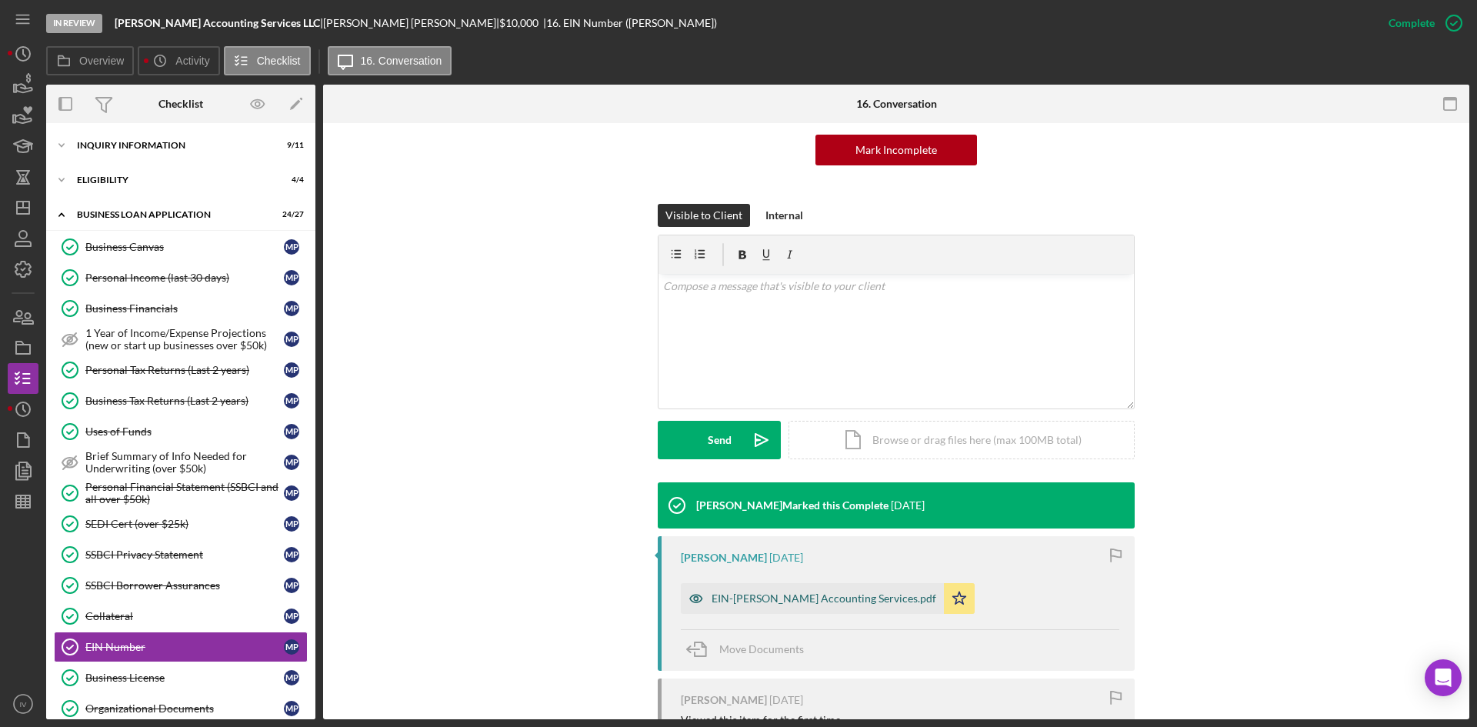
click at [754, 612] on div "EIN-[PERSON_NAME] Accounting Services.pdf" at bounding box center [812, 598] width 263 height 31
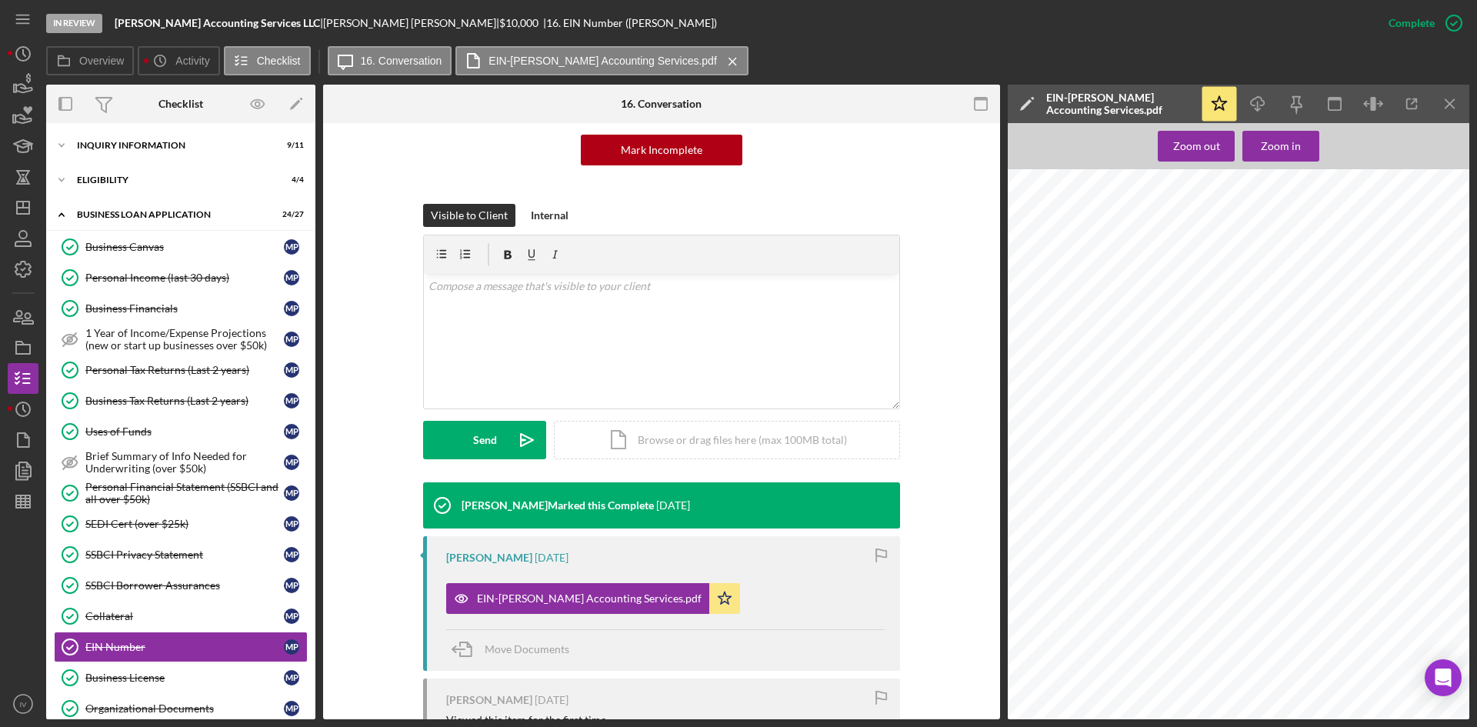
scroll to position [231, 0]
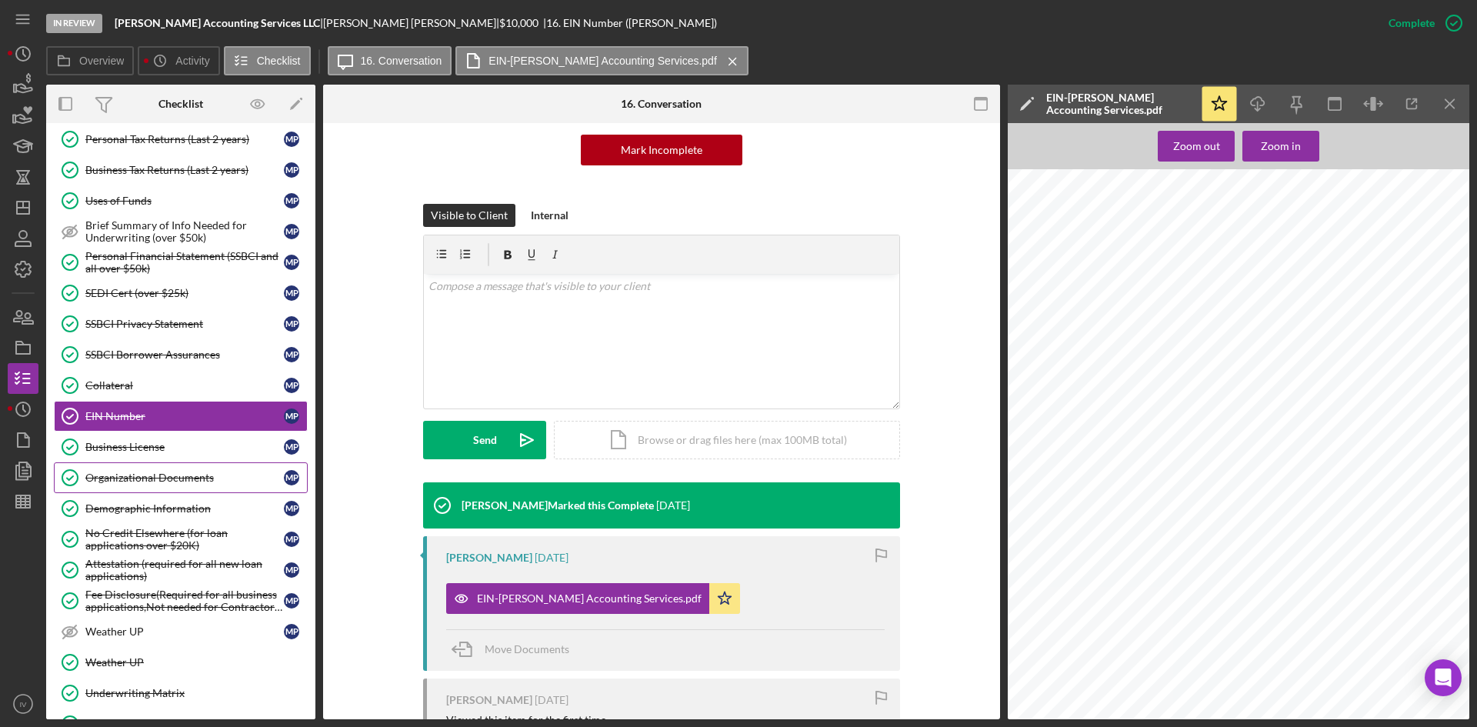
drag, startPoint x: 196, startPoint y: 513, endPoint x: 292, endPoint y: 466, distance: 107.4
click at [196, 513] on div "Demographic Information" at bounding box center [184, 508] width 199 height 12
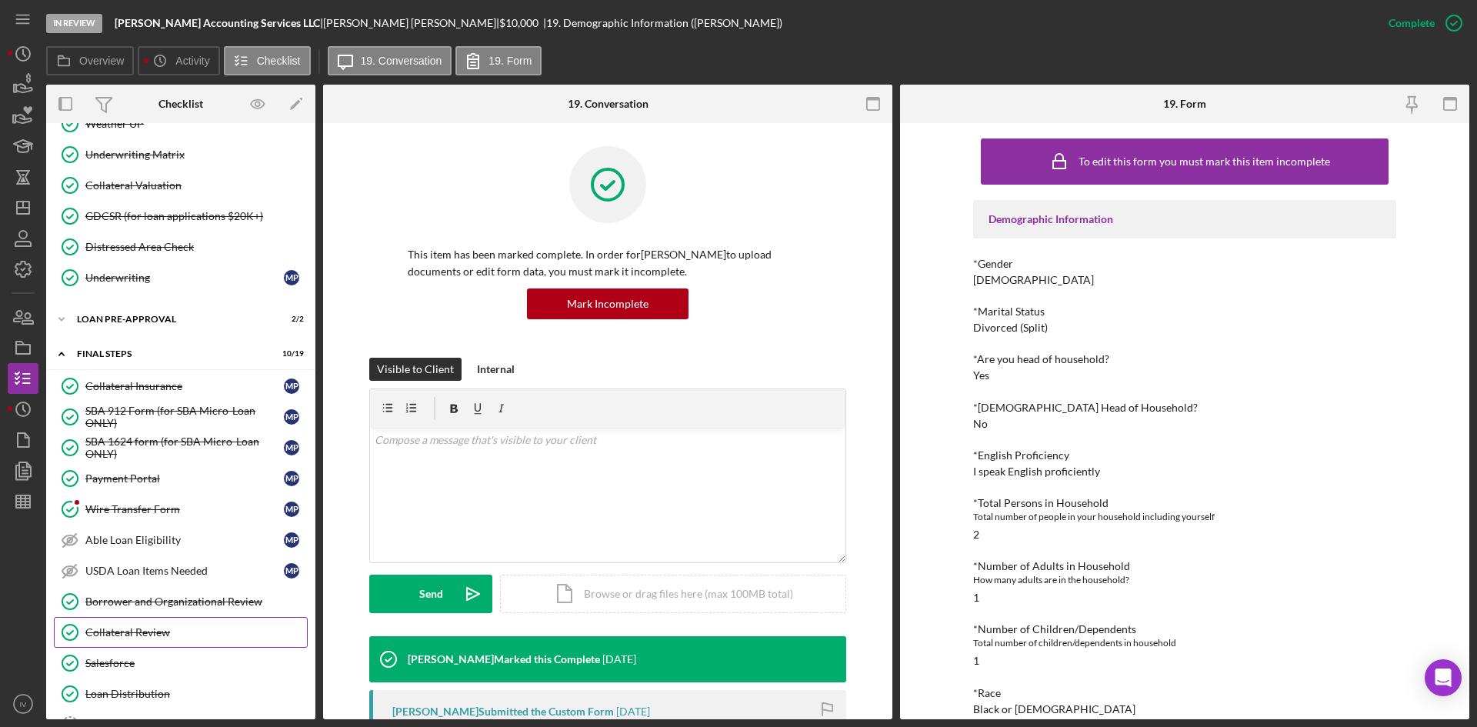
scroll to position [846, 0]
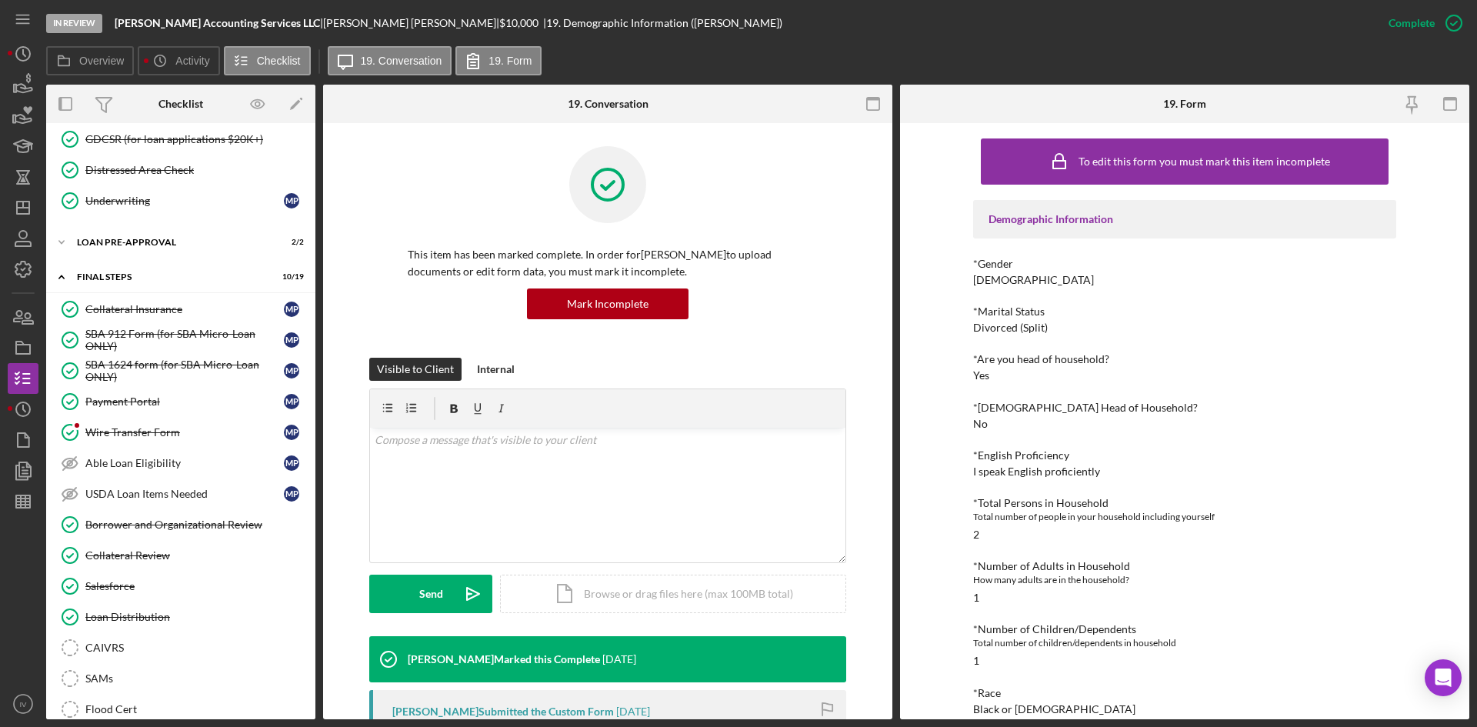
drag, startPoint x: 184, startPoint y: 342, endPoint x: 318, endPoint y: 322, distance: 135.3
click at [184, 342] on div "SBA 912 Form (for SBA Micro-Loan ONLY)" at bounding box center [184, 340] width 199 height 25
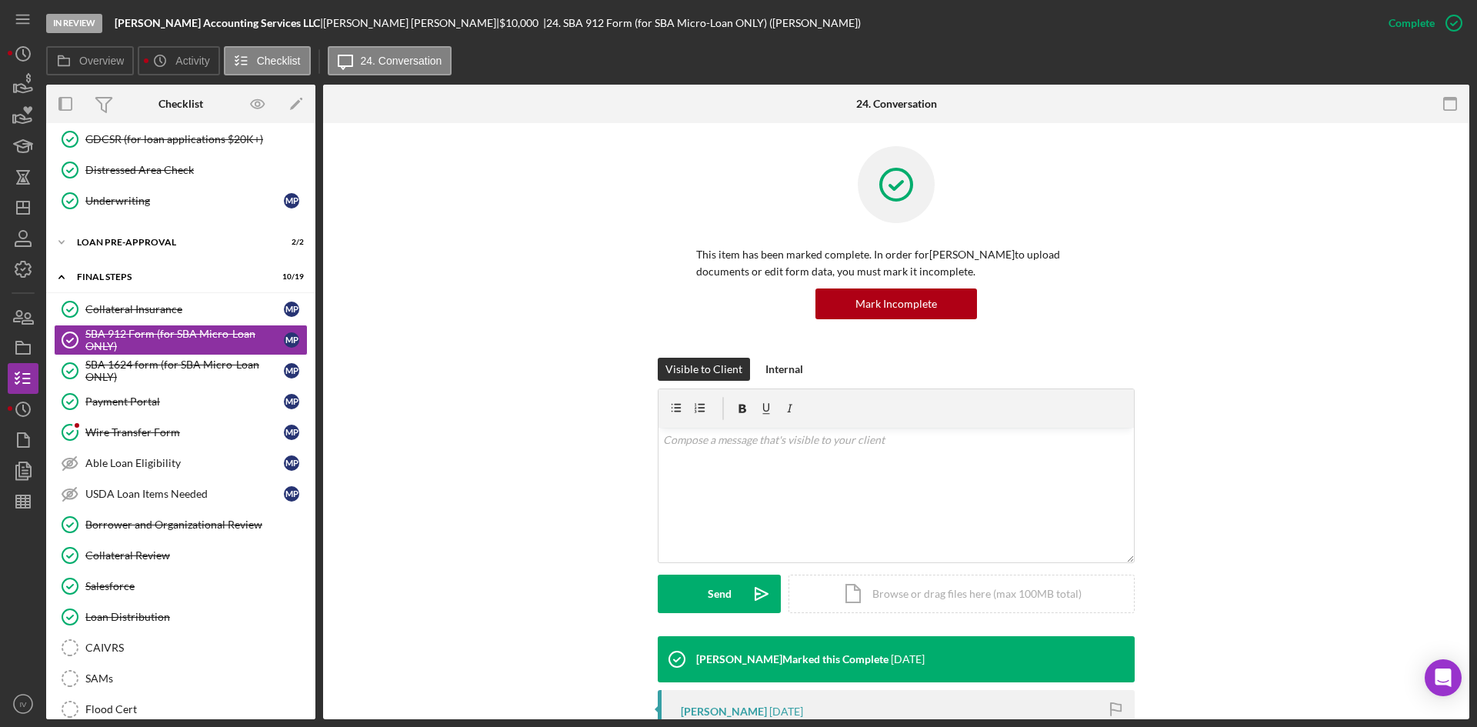
scroll to position [308, 0]
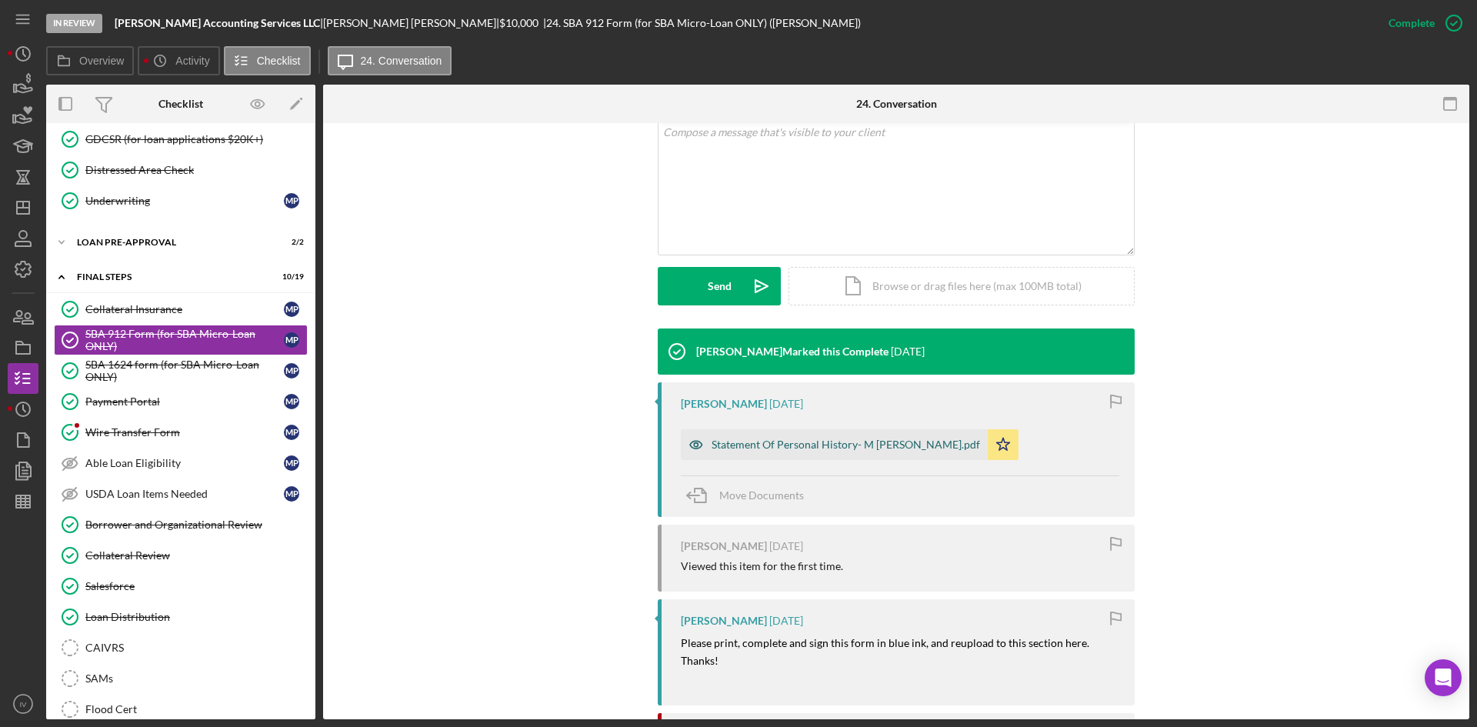
click at [884, 449] on div "Statement Of Personal History- M [PERSON_NAME].pdf" at bounding box center [846, 445] width 269 height 12
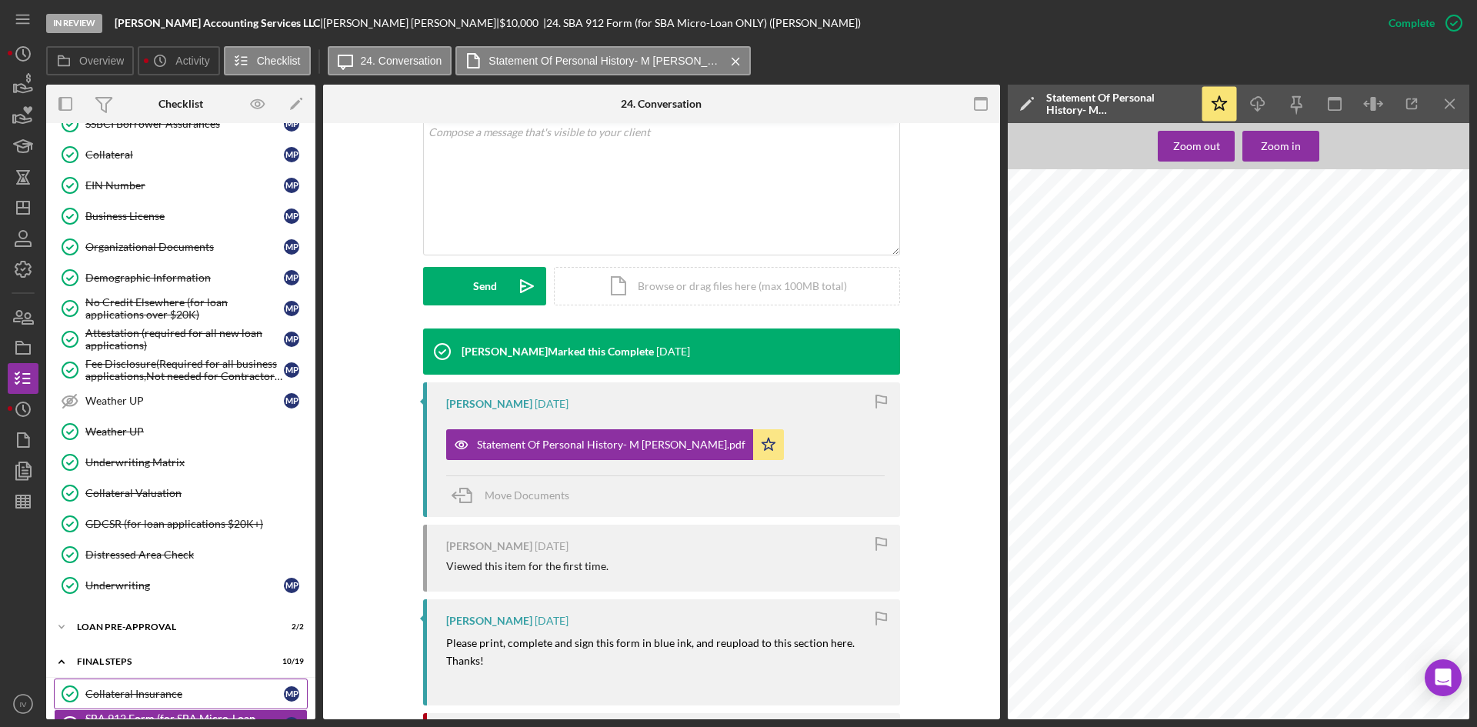
scroll to position [154, 0]
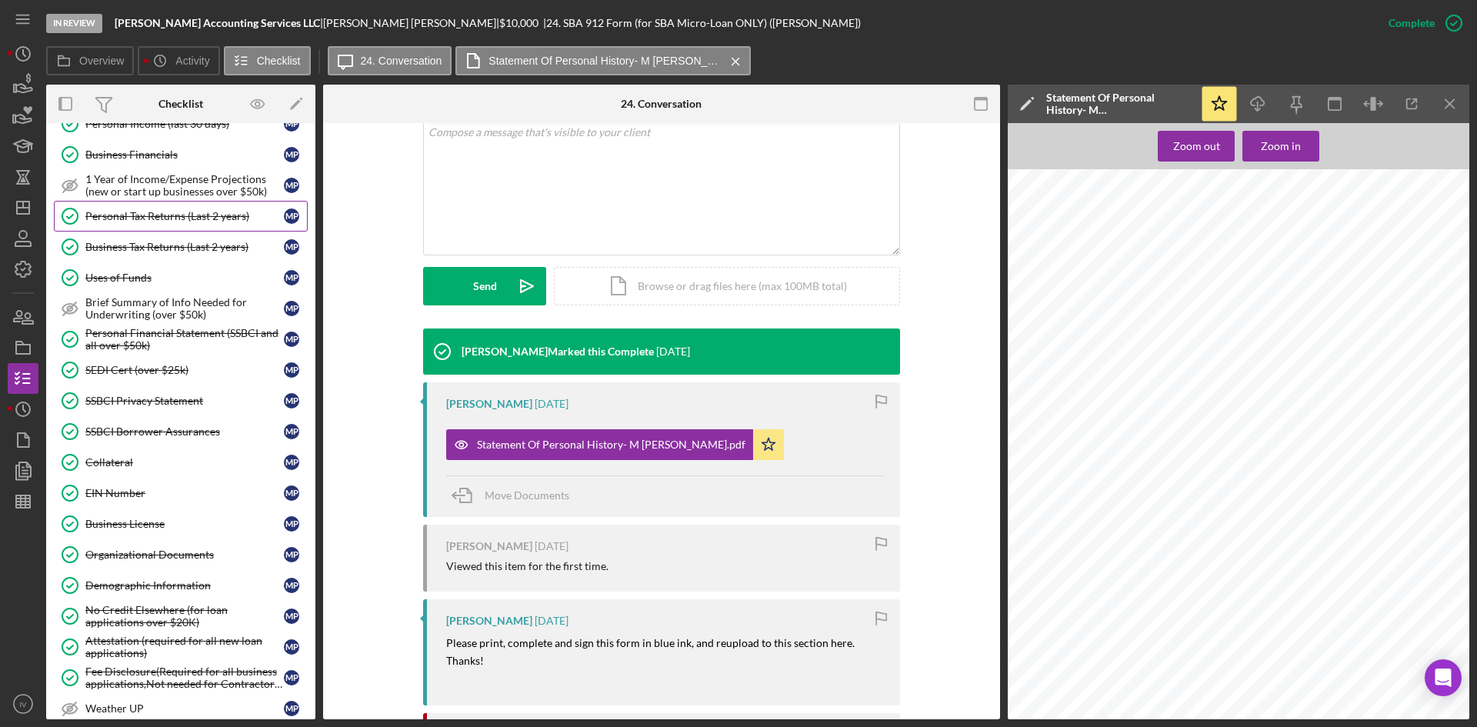
click at [163, 217] on div "Personal Tax Returns (Last 2 years)" at bounding box center [184, 216] width 199 height 12
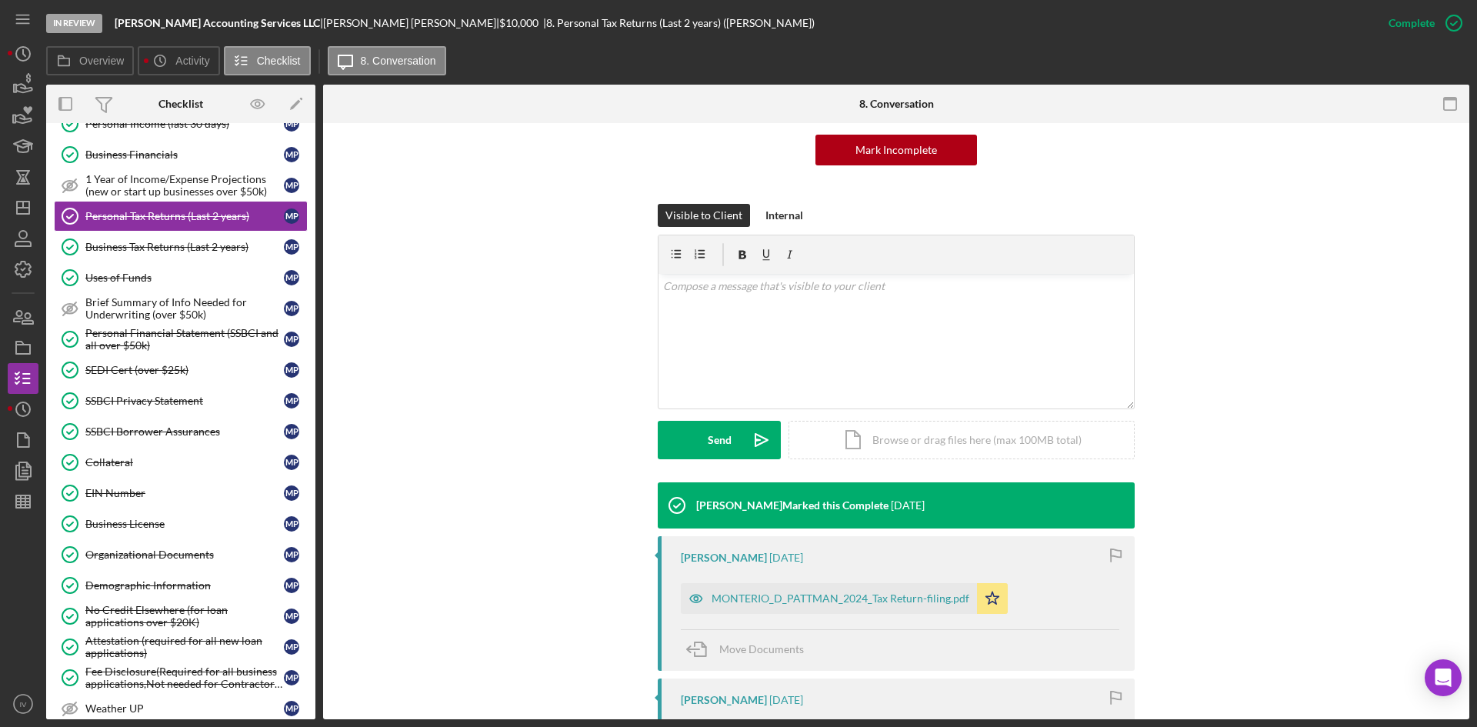
scroll to position [308, 0]
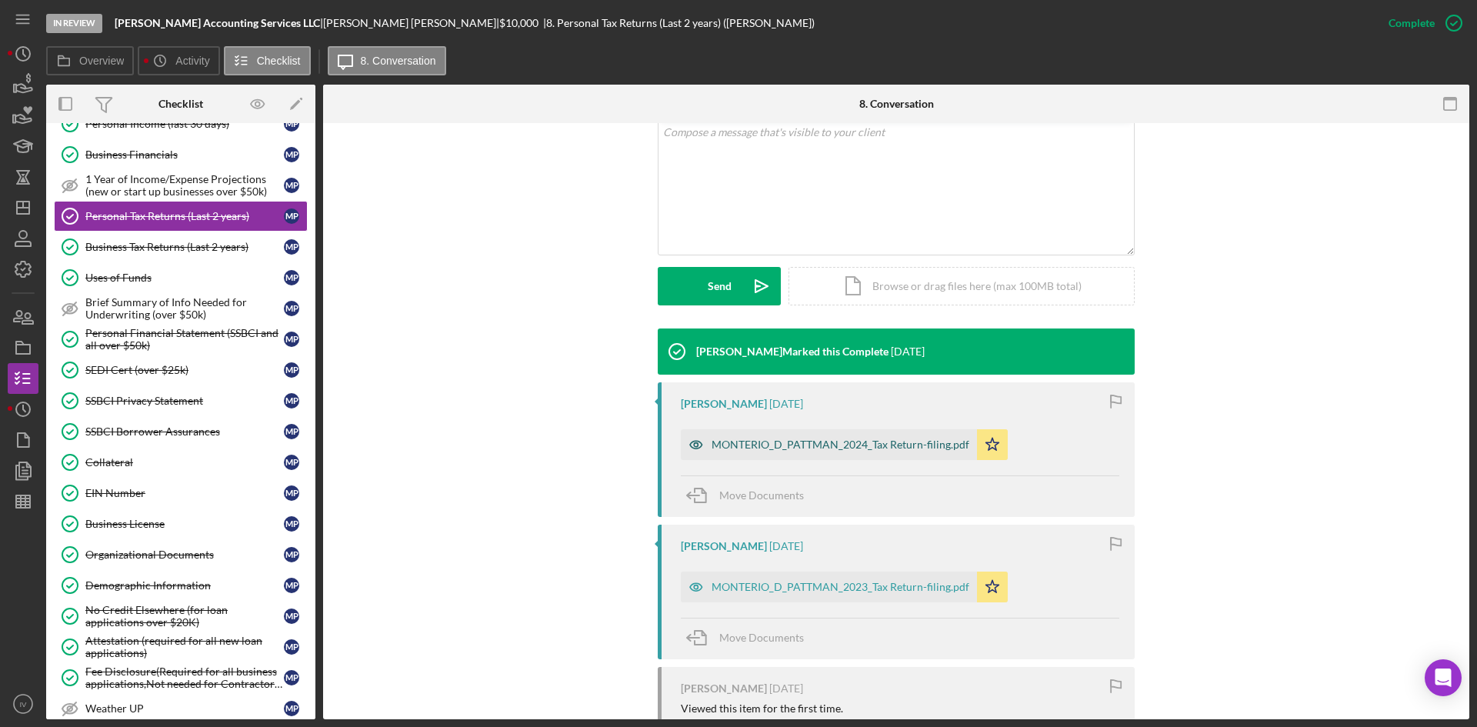
click at [773, 457] on div "MONTERIO_D_PATTMAN_2024_Tax Return-filing.pdf" at bounding box center [829, 444] width 296 height 31
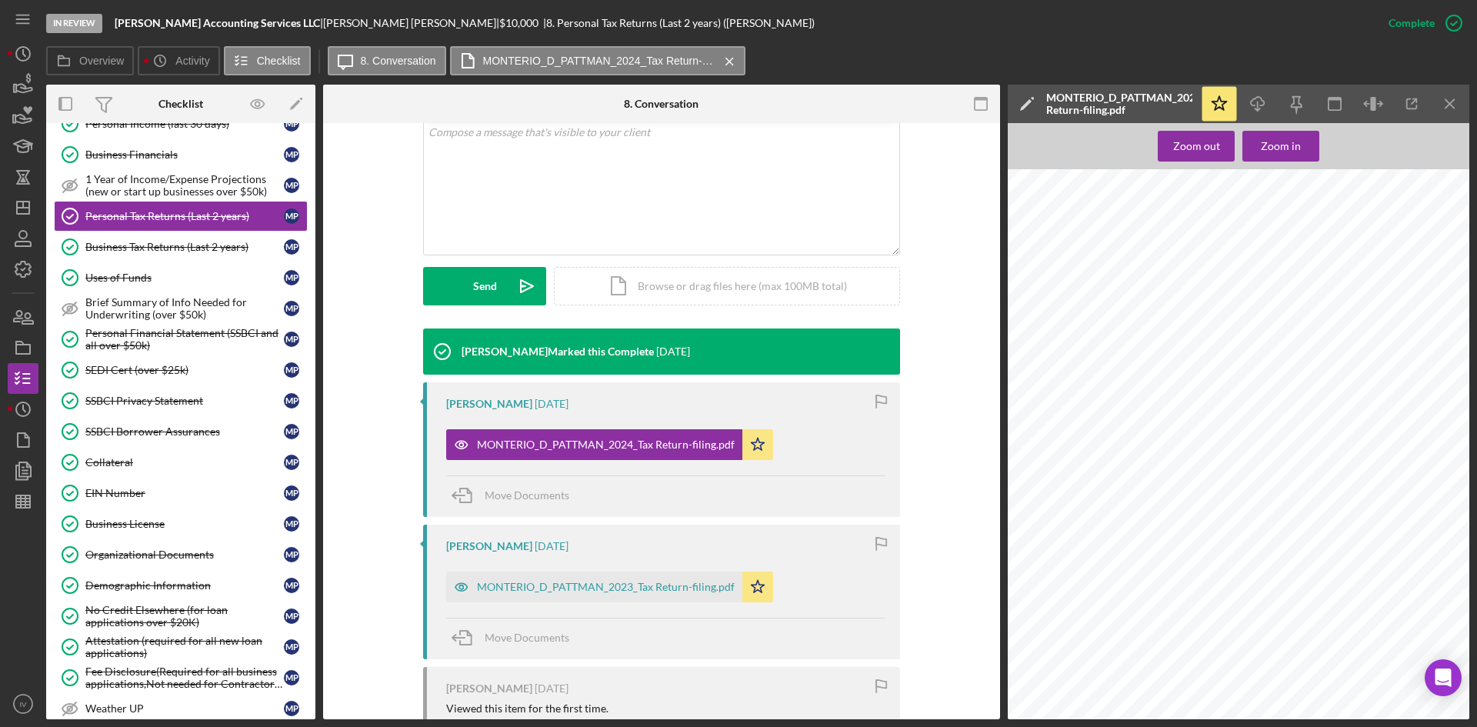
scroll to position [0, 0]
click at [549, 583] on div "MONTERIO_D_PATTMAN_2023_Tax Return-filing.pdf" at bounding box center [606, 587] width 258 height 12
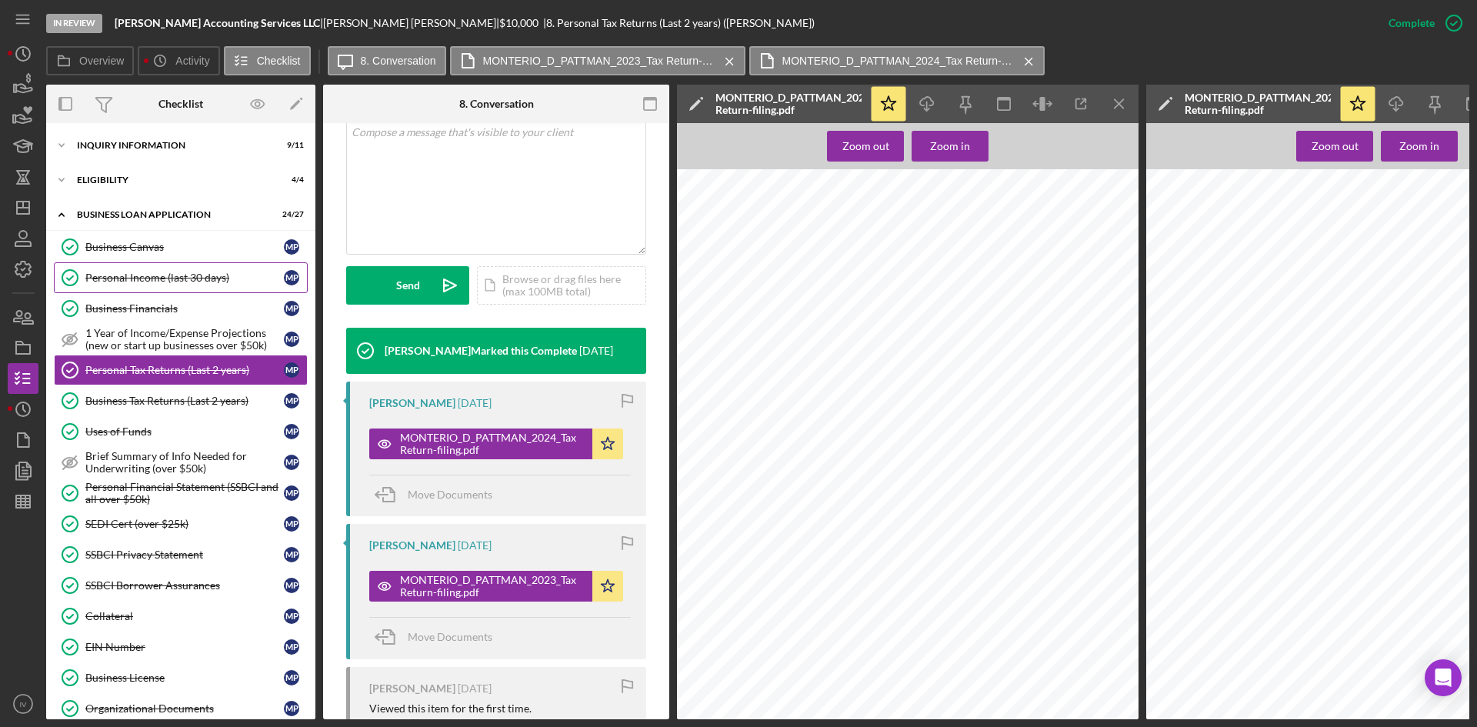
click at [172, 284] on div "Personal Income (last 30 days)" at bounding box center [184, 278] width 199 height 12
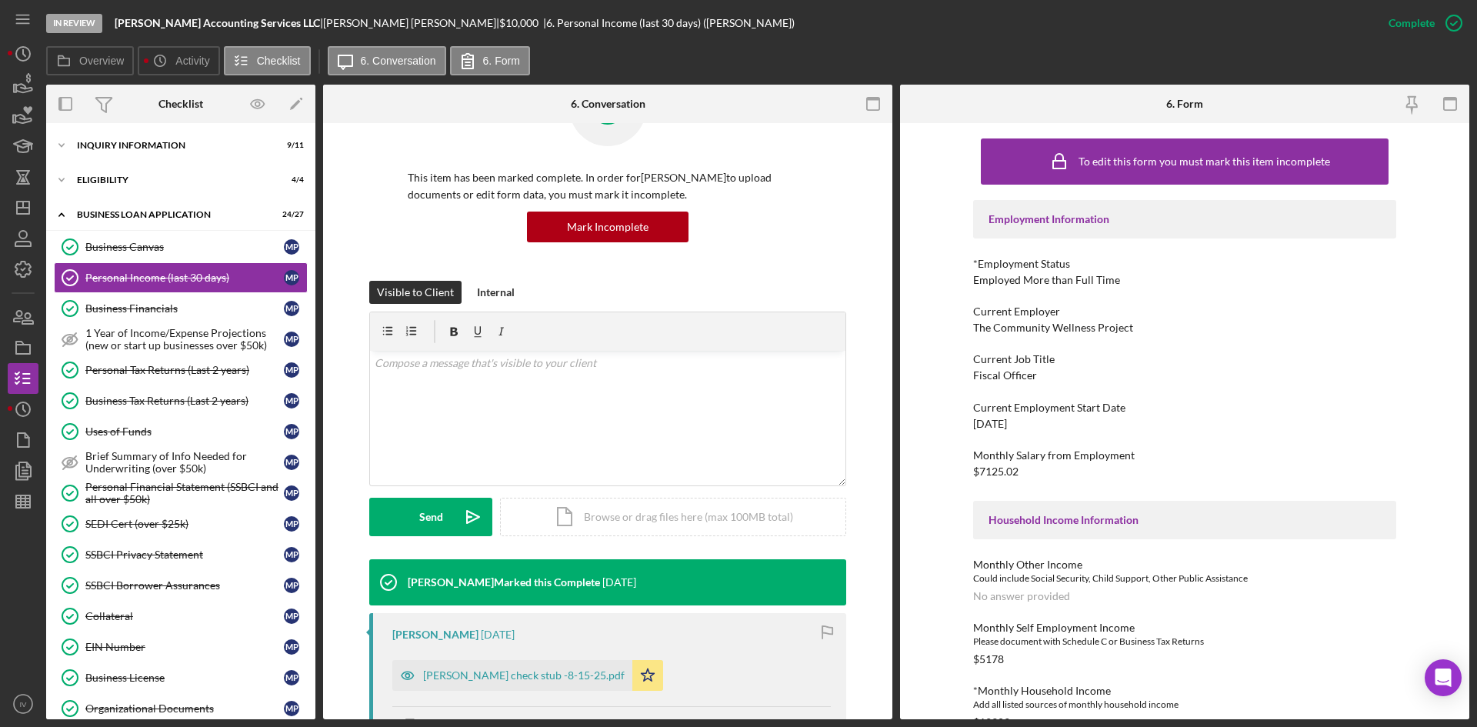
scroll to position [385, 0]
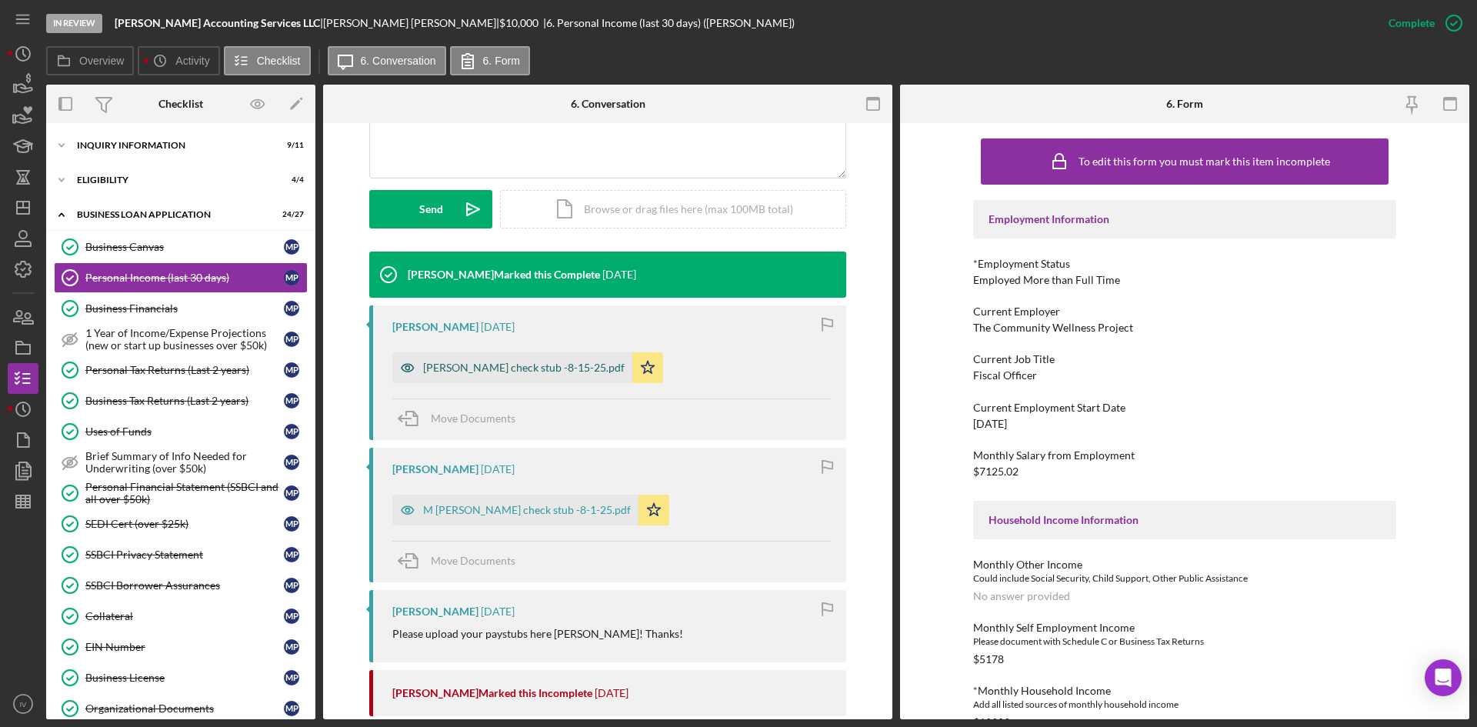
click at [457, 357] on div "[PERSON_NAME] check stub -8-15-25.pdf" at bounding box center [512, 367] width 240 height 31
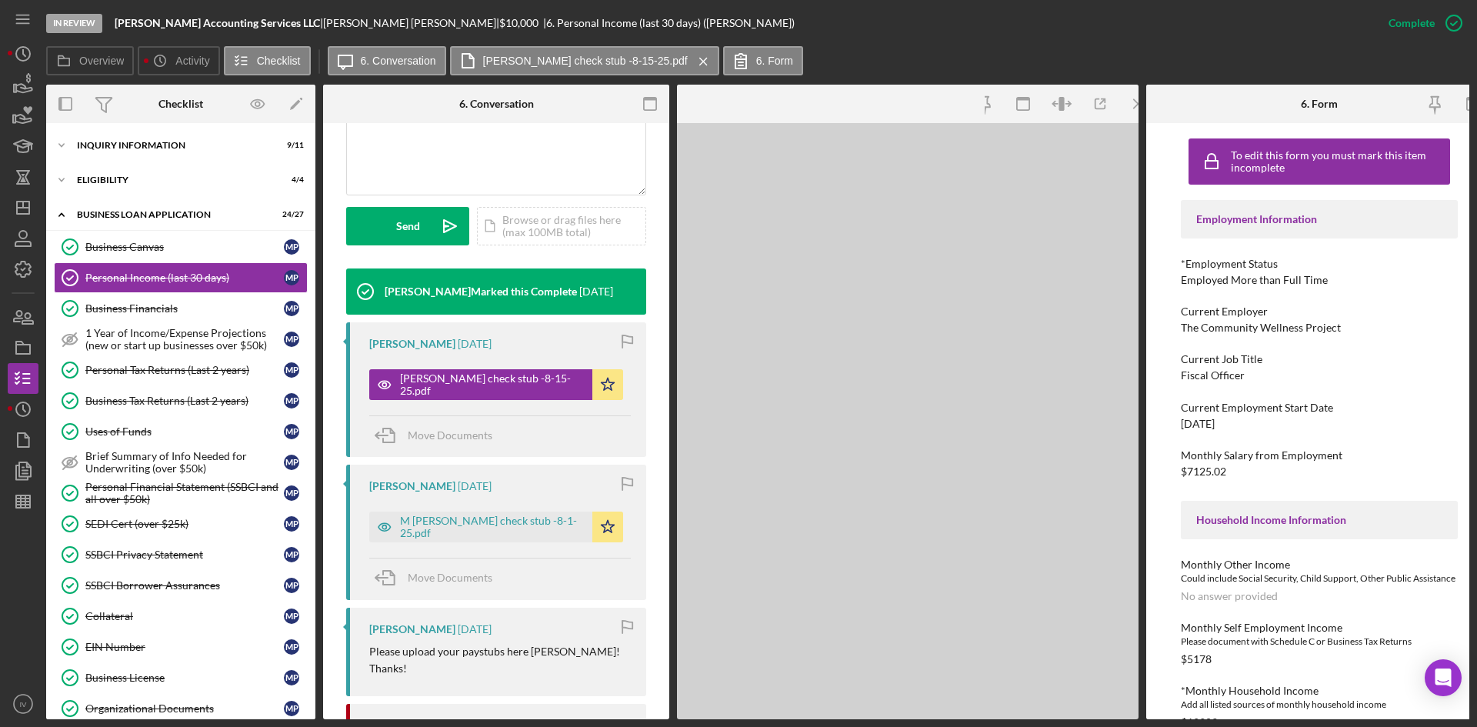
scroll to position [402, 0]
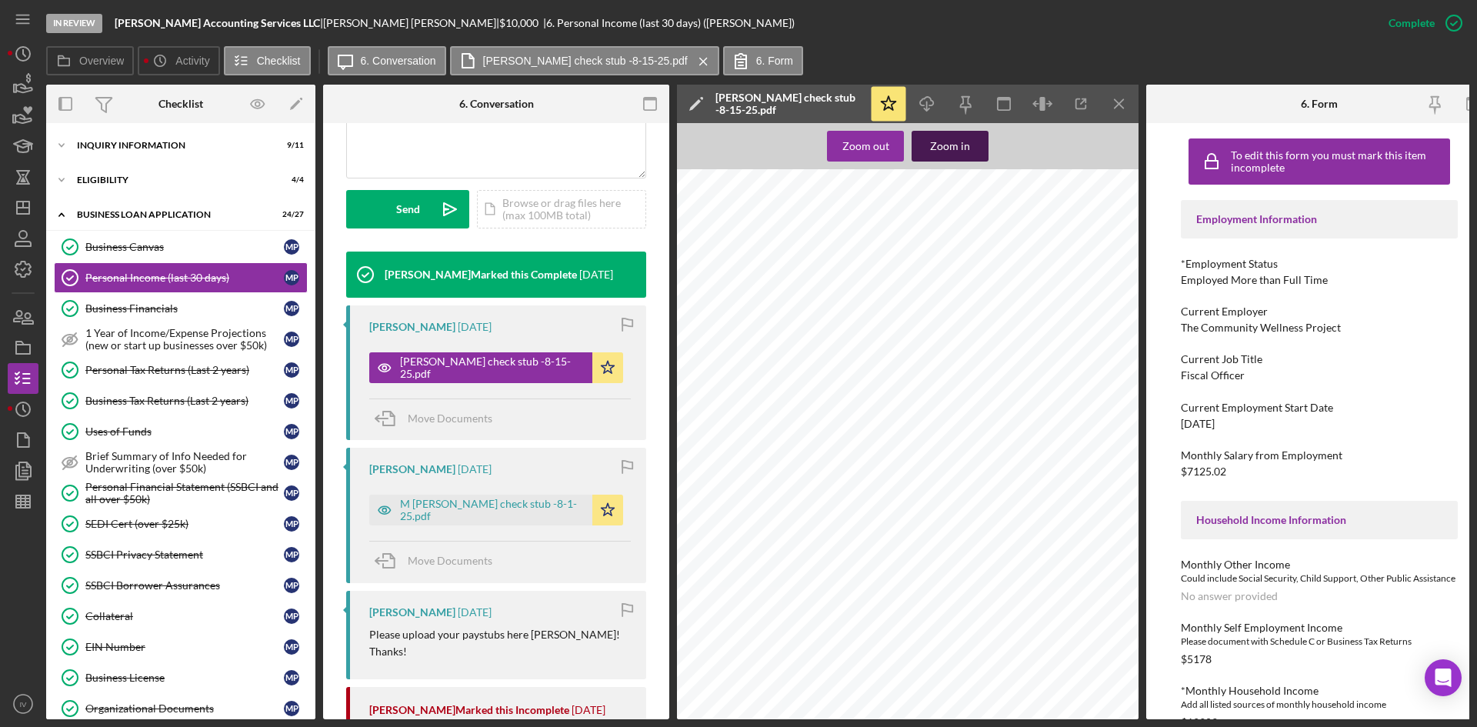
click at [956, 145] on div "Zoom in" at bounding box center [950, 146] width 40 height 31
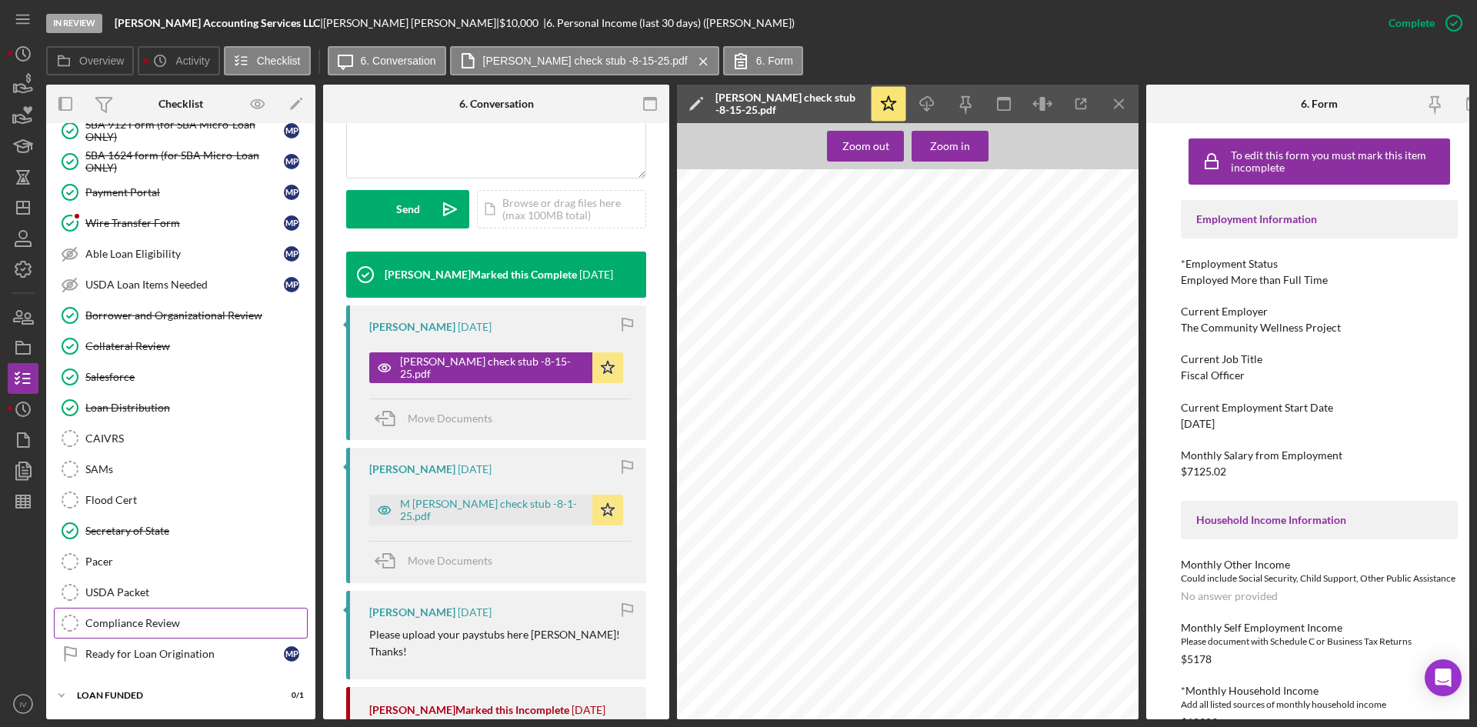
scroll to position [829, 0]
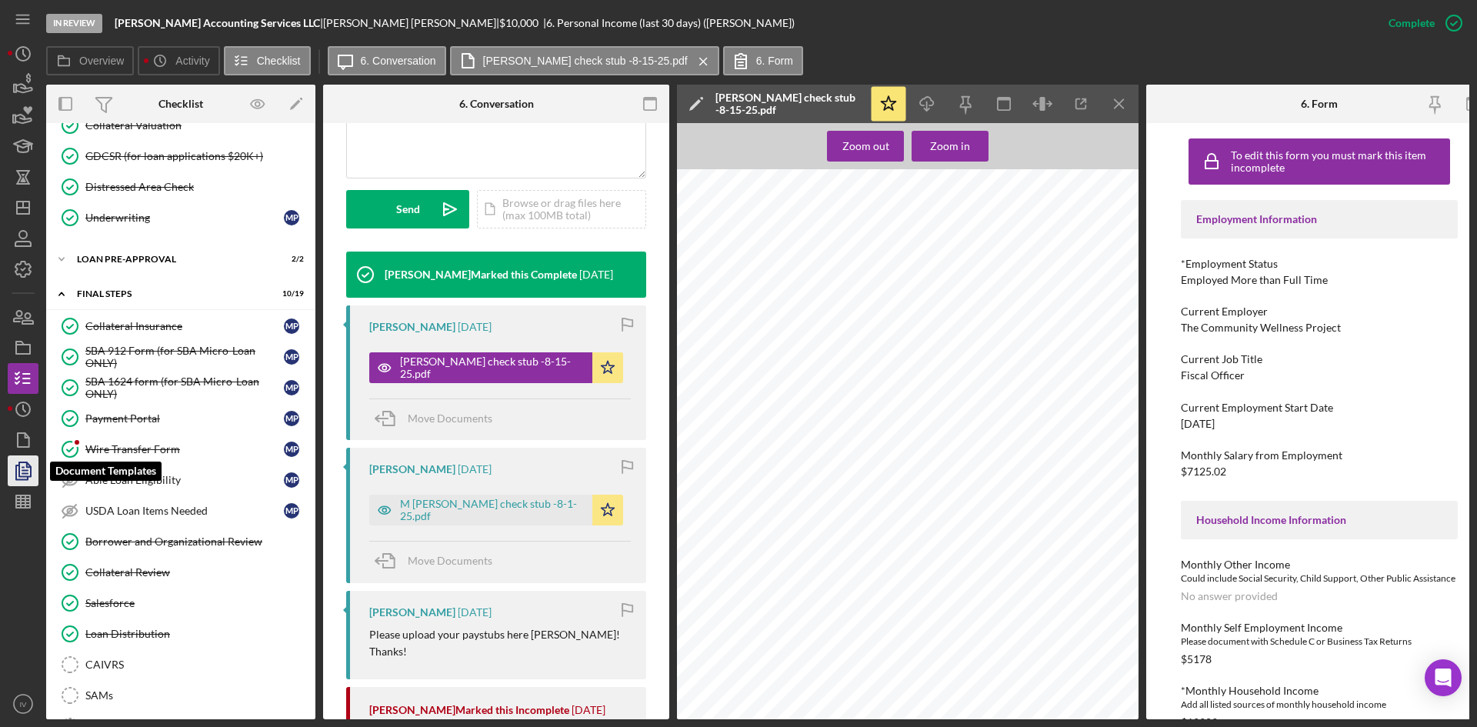
drag, startPoint x: 20, startPoint y: 483, endPoint x: 35, endPoint y: 466, distance: 22.4
click at [20, 483] on icon "button" at bounding box center [23, 471] width 38 height 38
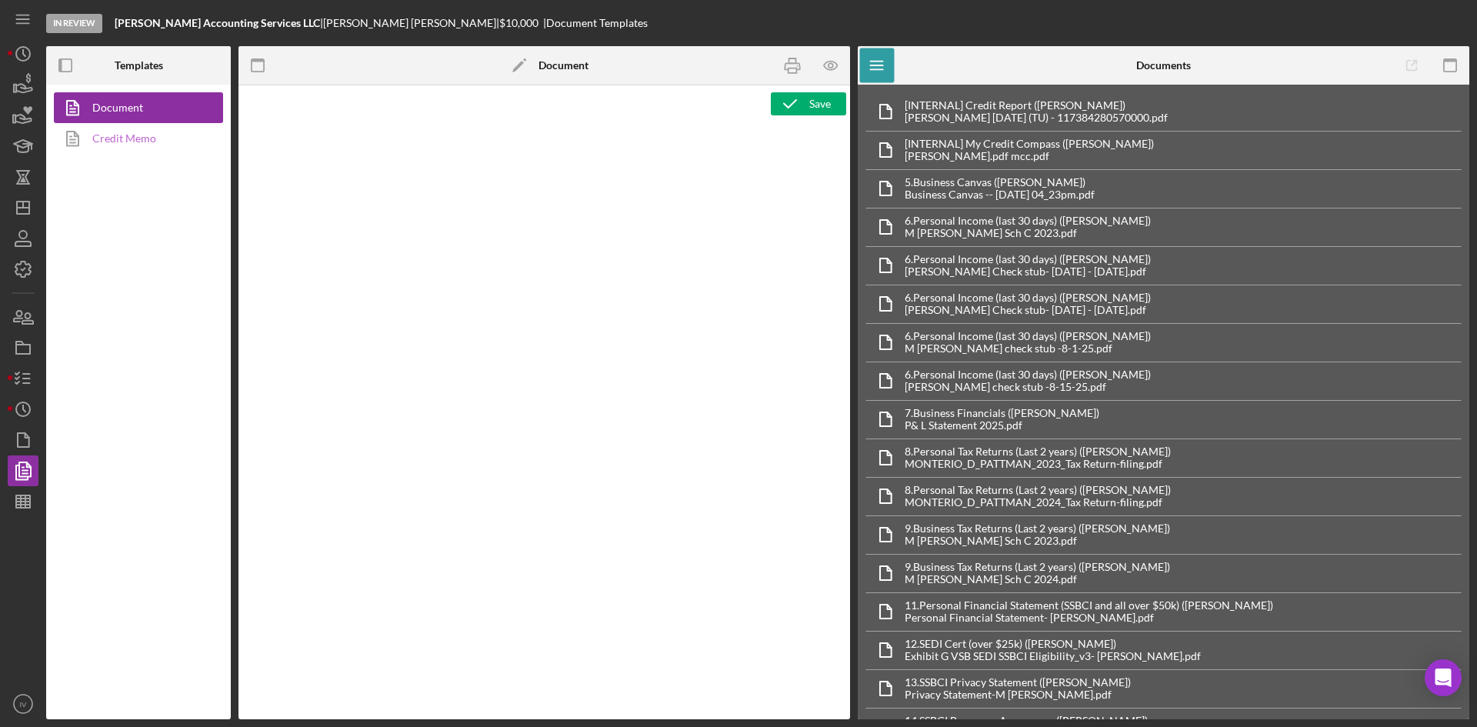
type textarea "Copy and paste, or create, your document template here."
click at [172, 145] on link "Credit Memo" at bounding box center [135, 138] width 162 height 31
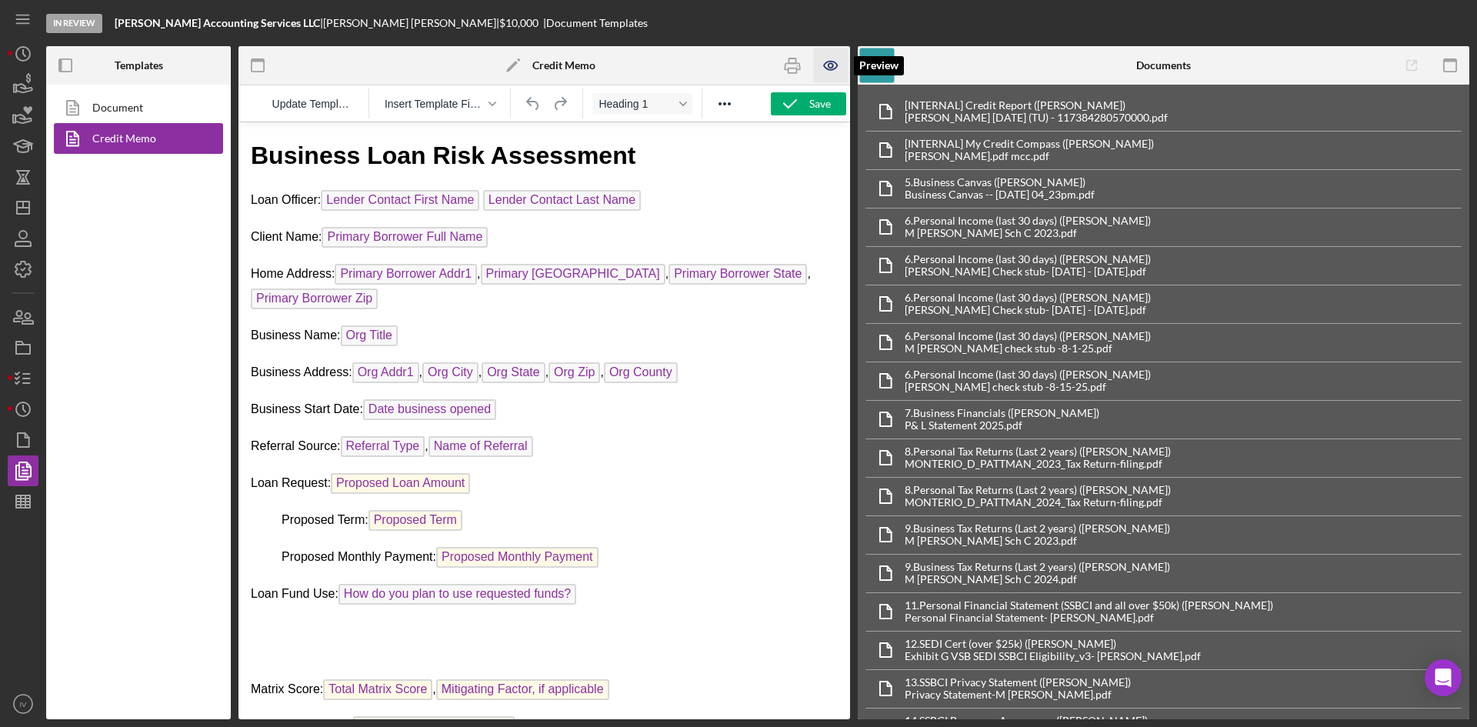
click at [826, 66] on icon "button" at bounding box center [831, 65] width 35 height 35
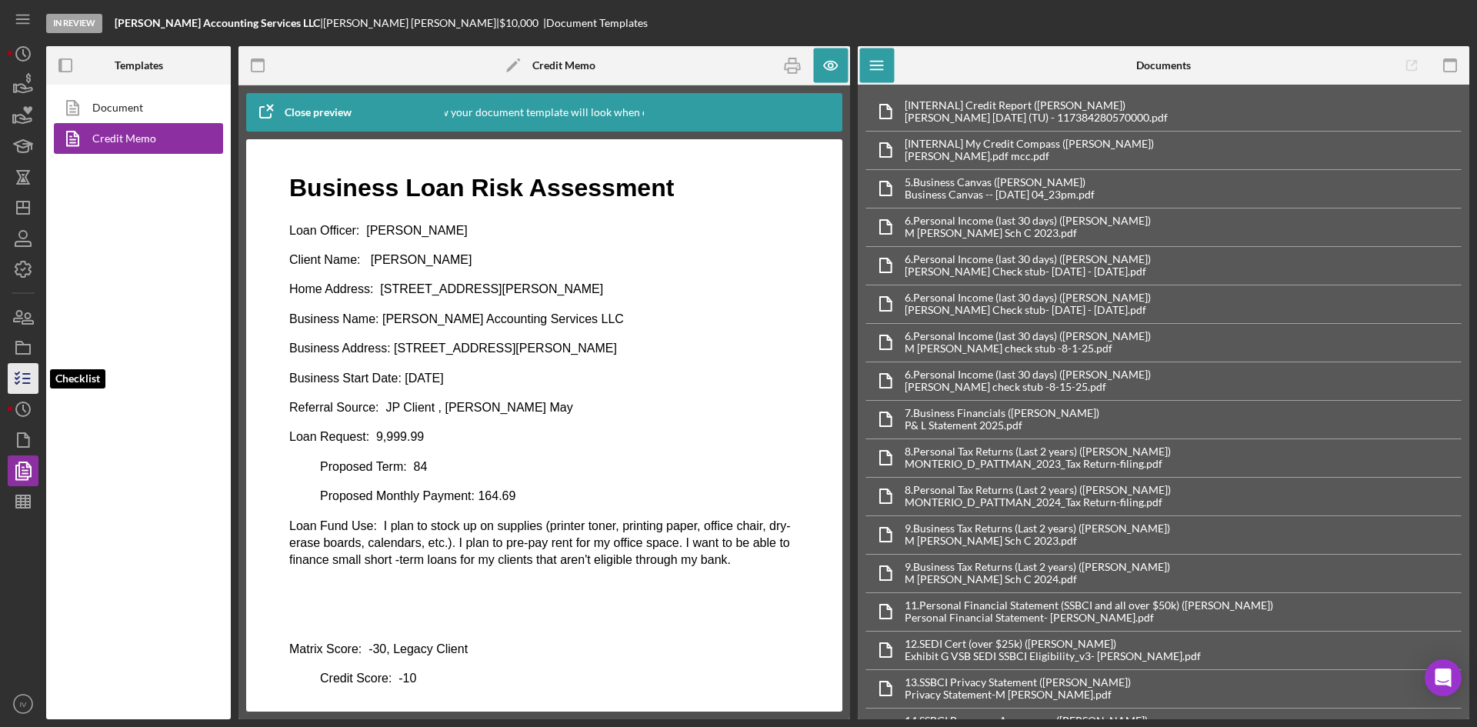
click at [24, 383] on line "button" at bounding box center [26, 383] width 7 height 0
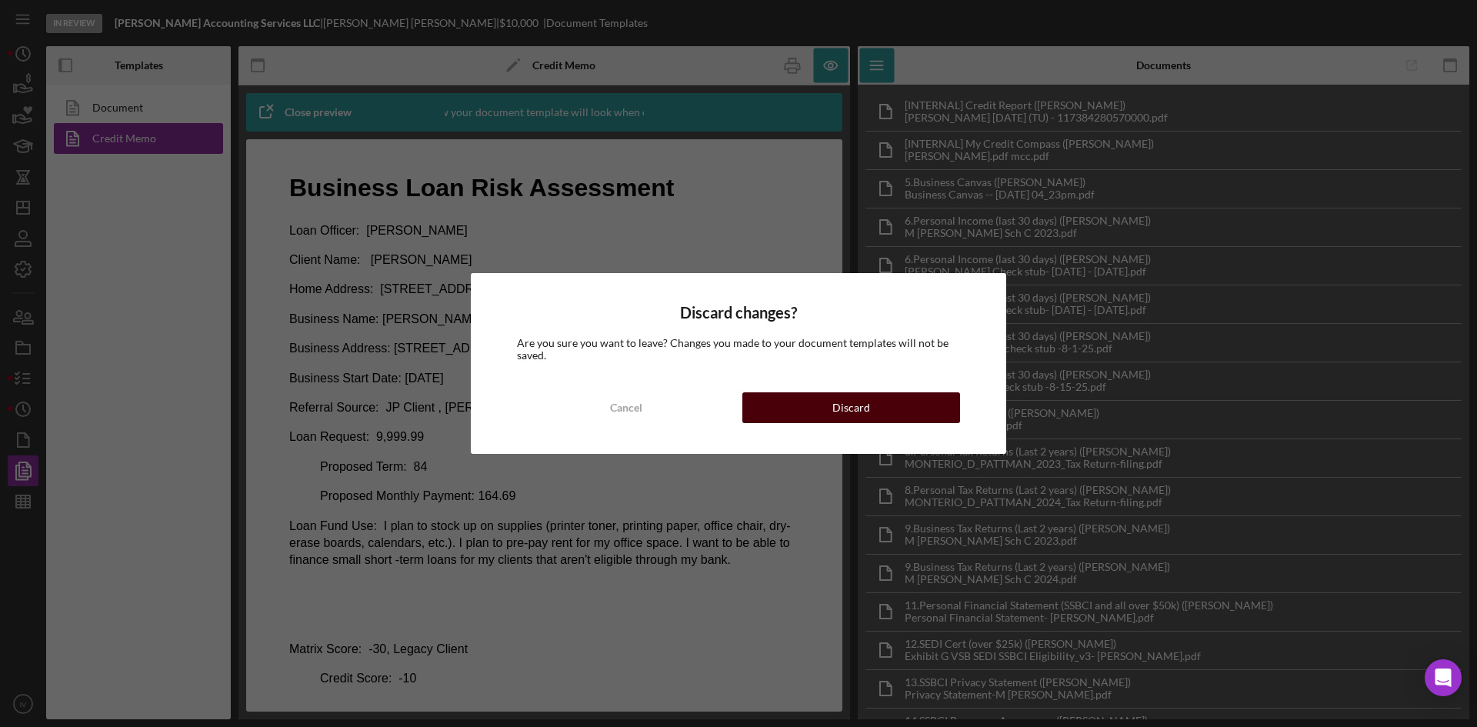
click at [785, 409] on button "Discard" at bounding box center [852, 407] width 218 height 31
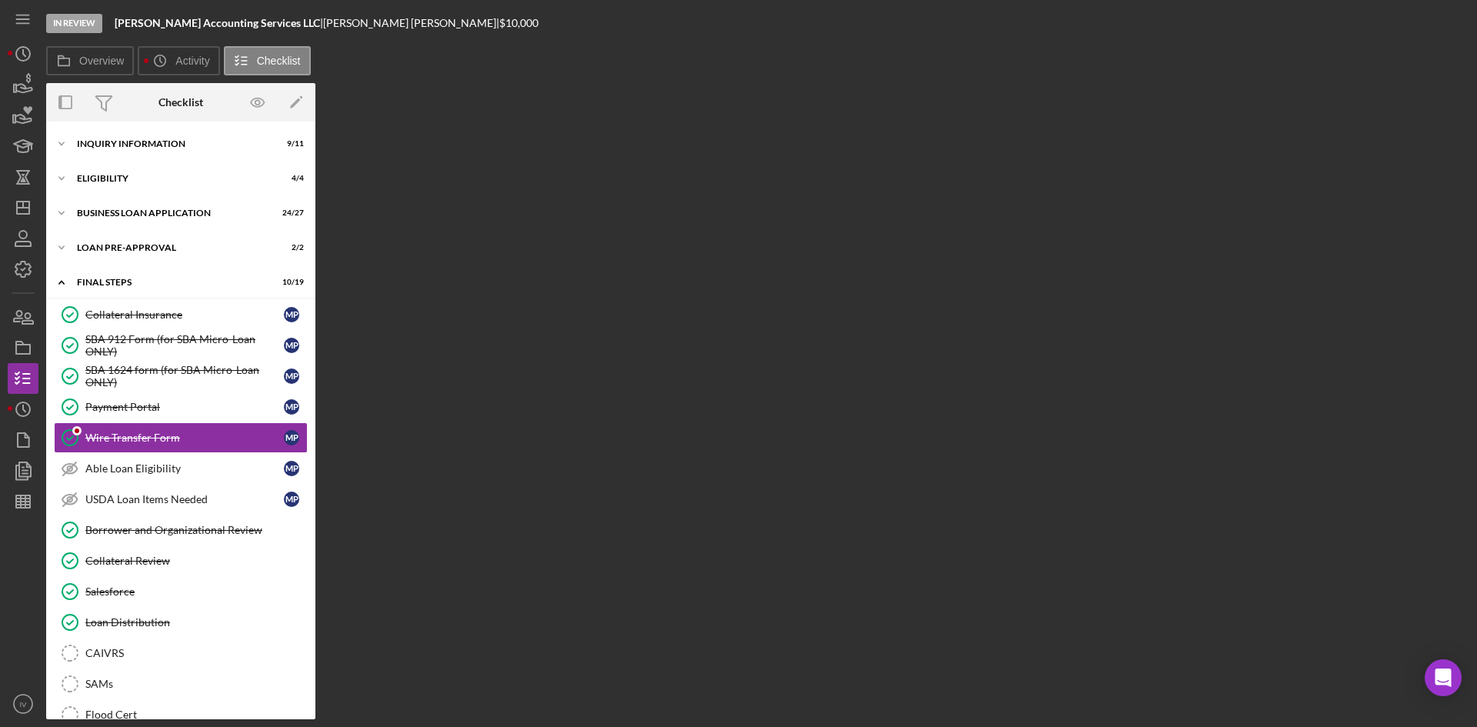
scroll to position [18, 0]
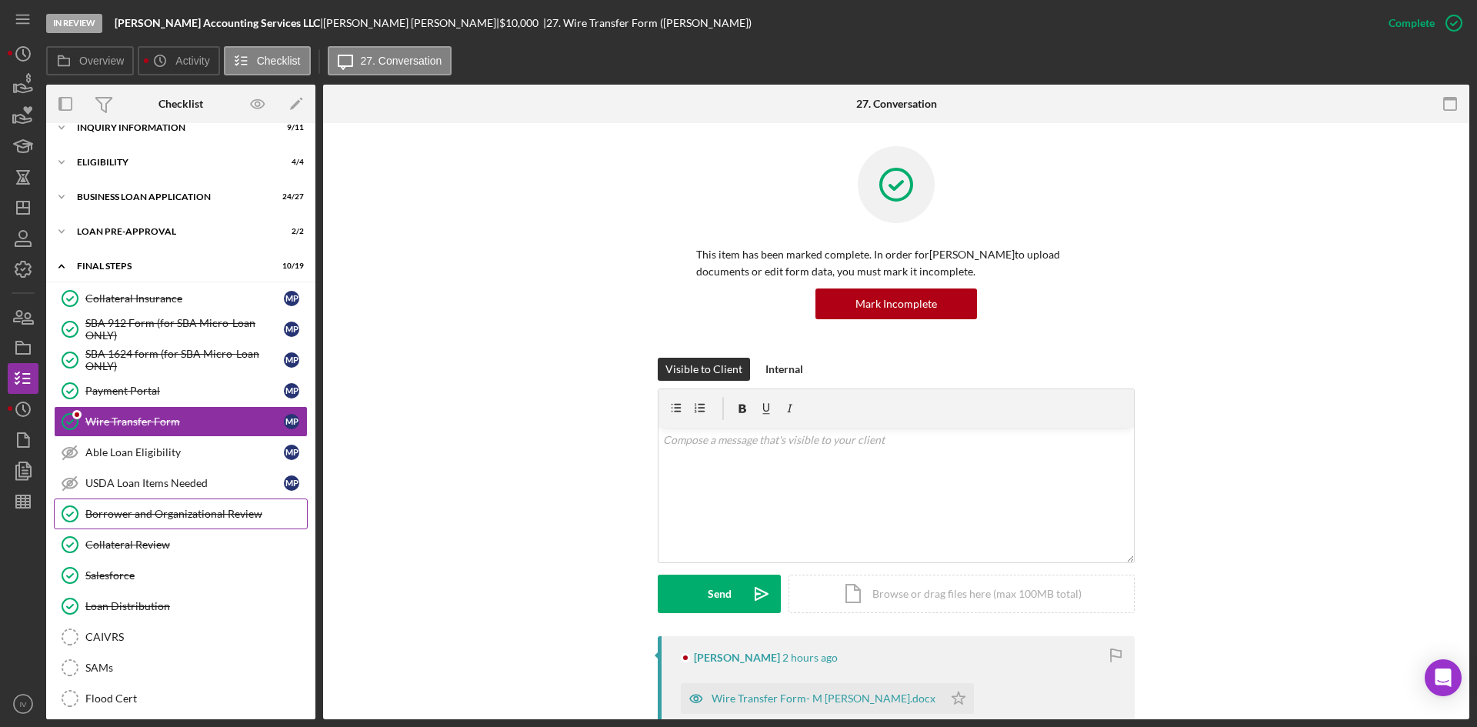
click at [212, 522] on link "Borrower and Organizational Review Borrower and Organizational Review" at bounding box center [181, 514] width 254 height 31
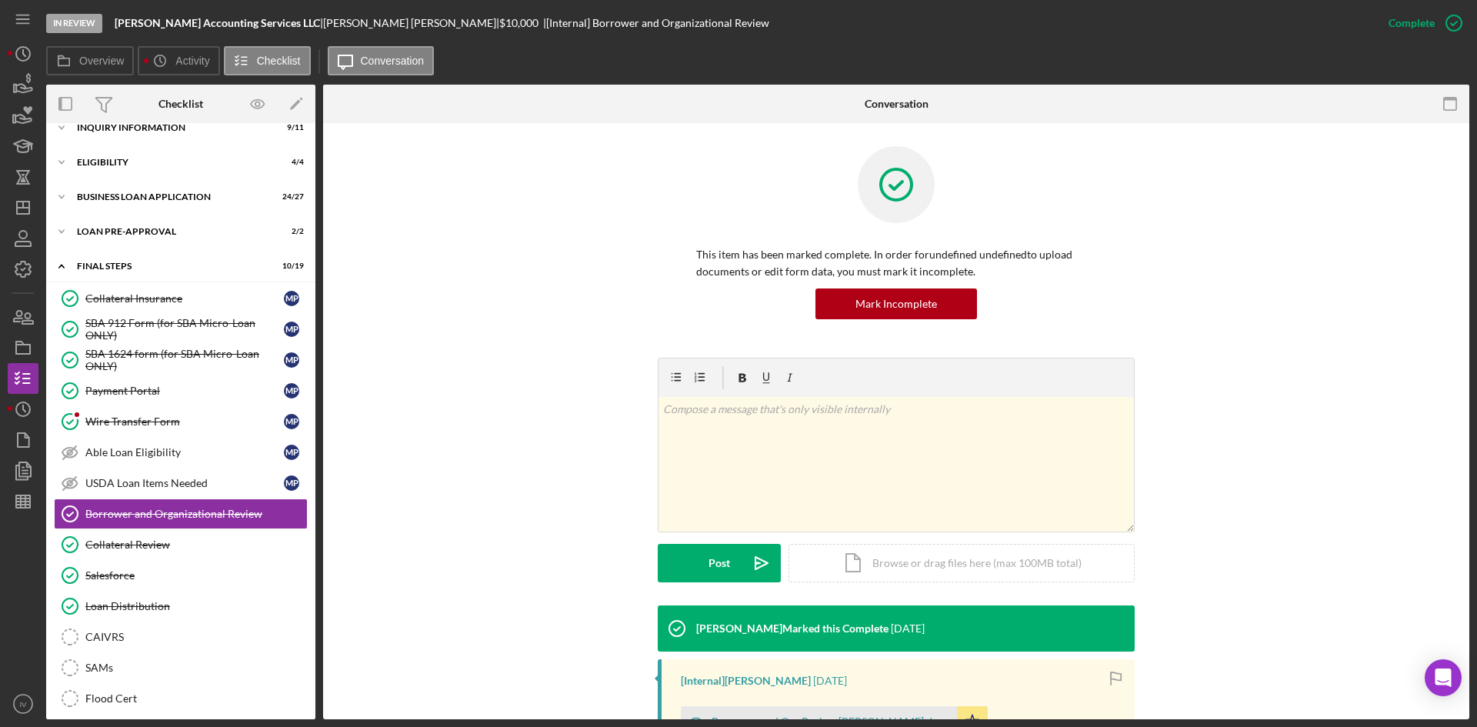
scroll to position [255, 0]
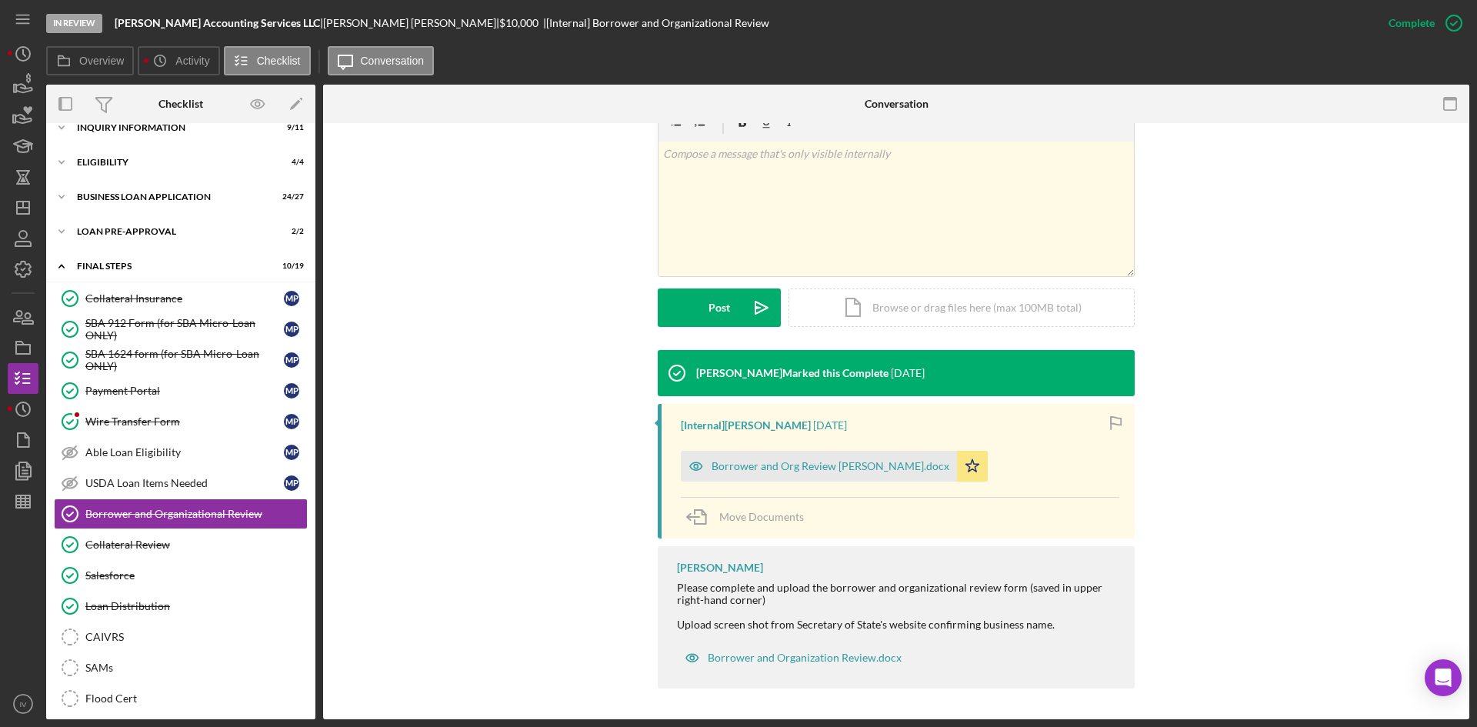
click at [743, 448] on div "Borrower and Org Review [PERSON_NAME].docx Icon/Star" at bounding box center [838, 462] width 315 height 38
click at [746, 456] on div "Borrower and Org Review [PERSON_NAME].docx" at bounding box center [819, 466] width 276 height 31
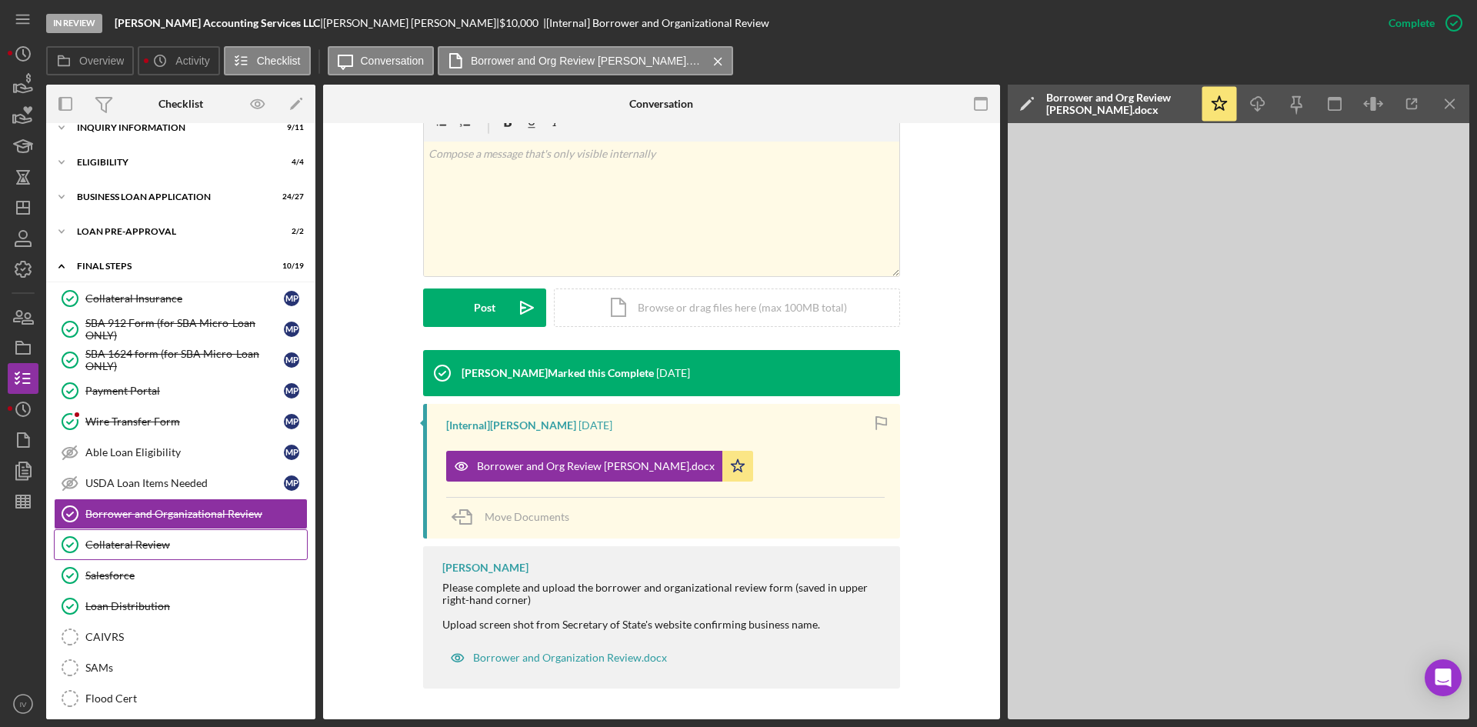
drag, startPoint x: 150, startPoint y: 546, endPoint x: 170, endPoint y: 533, distance: 23.9
click at [150, 546] on div "Collateral Review" at bounding box center [196, 545] width 222 height 12
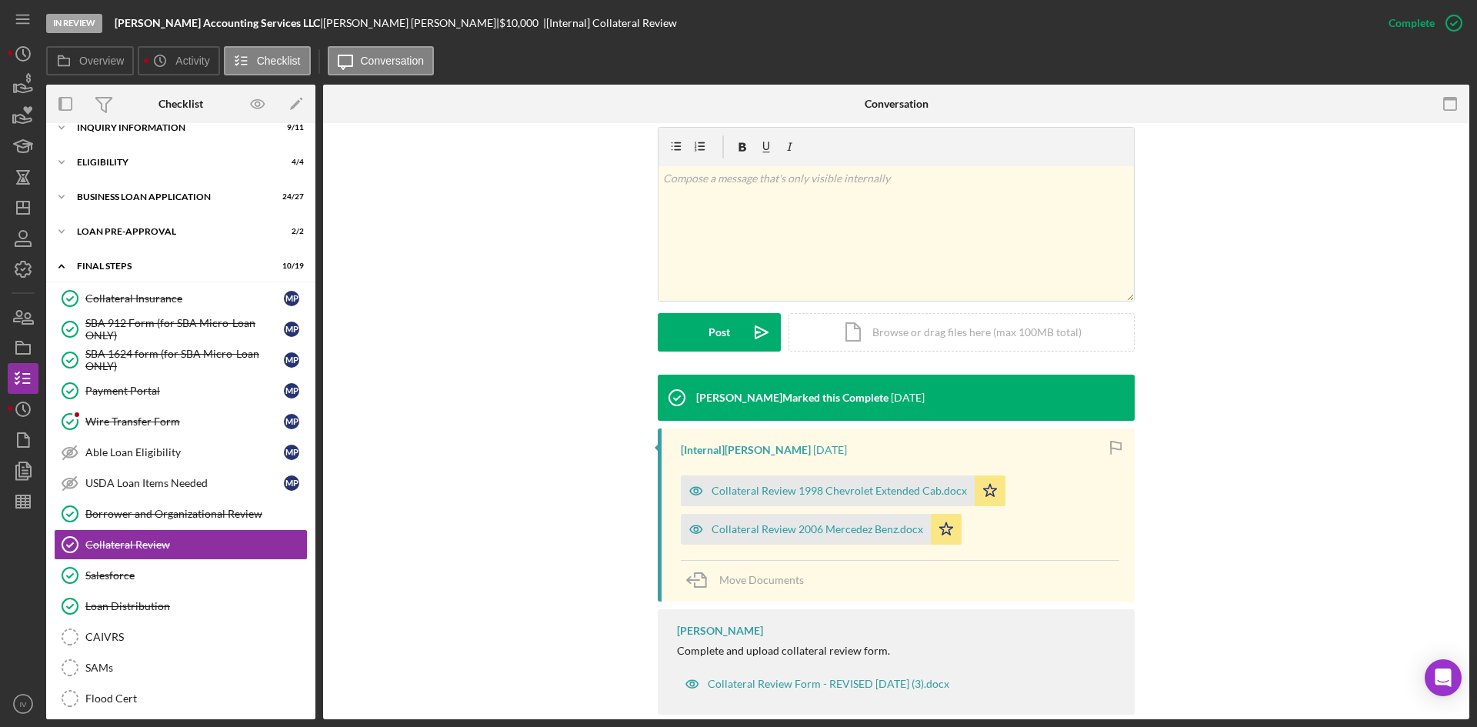
scroll to position [257, 0]
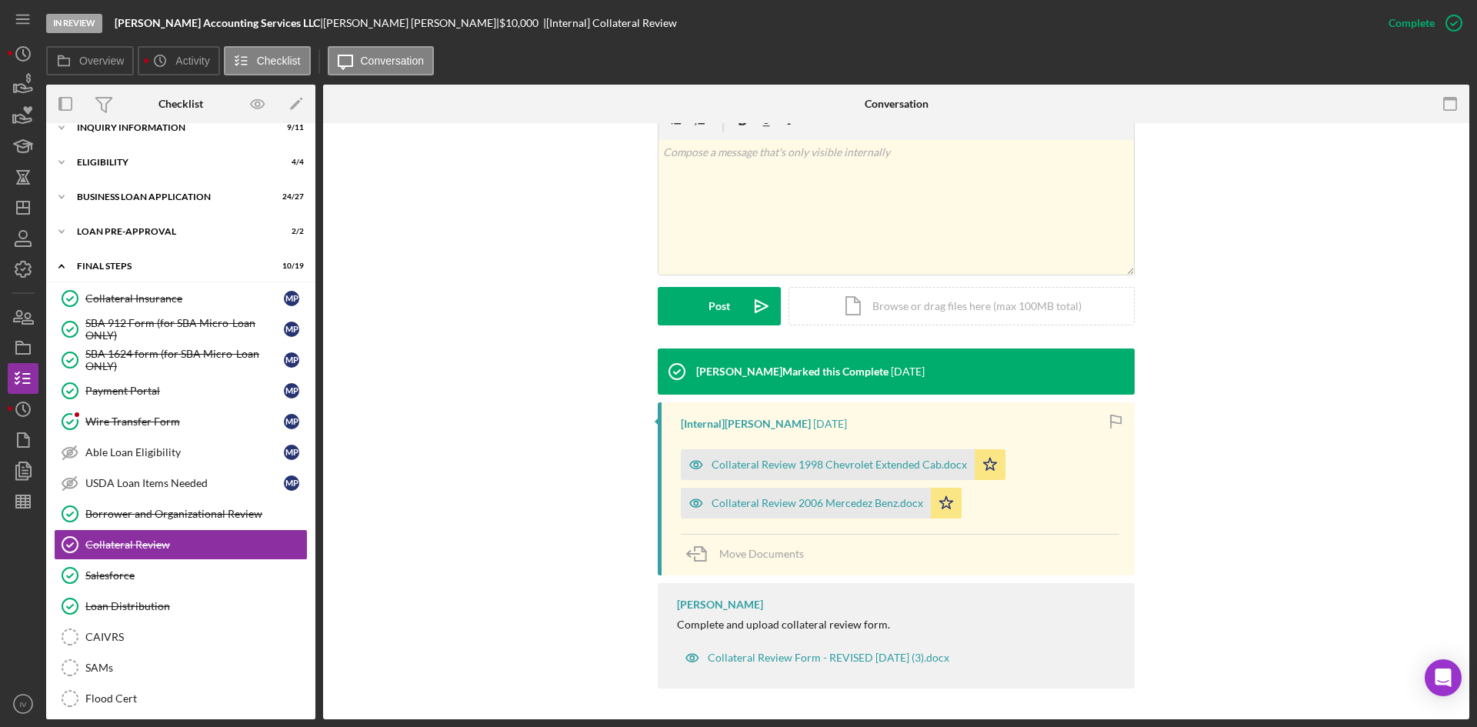
click at [836, 480] on div "Collateral Review 2006 Mercedez Benz.docx Icon/Star" at bounding box center [825, 499] width 289 height 38
click at [847, 471] on div "Collateral Review 1998 Chevrolet Extended Cab.docx" at bounding box center [828, 464] width 294 height 31
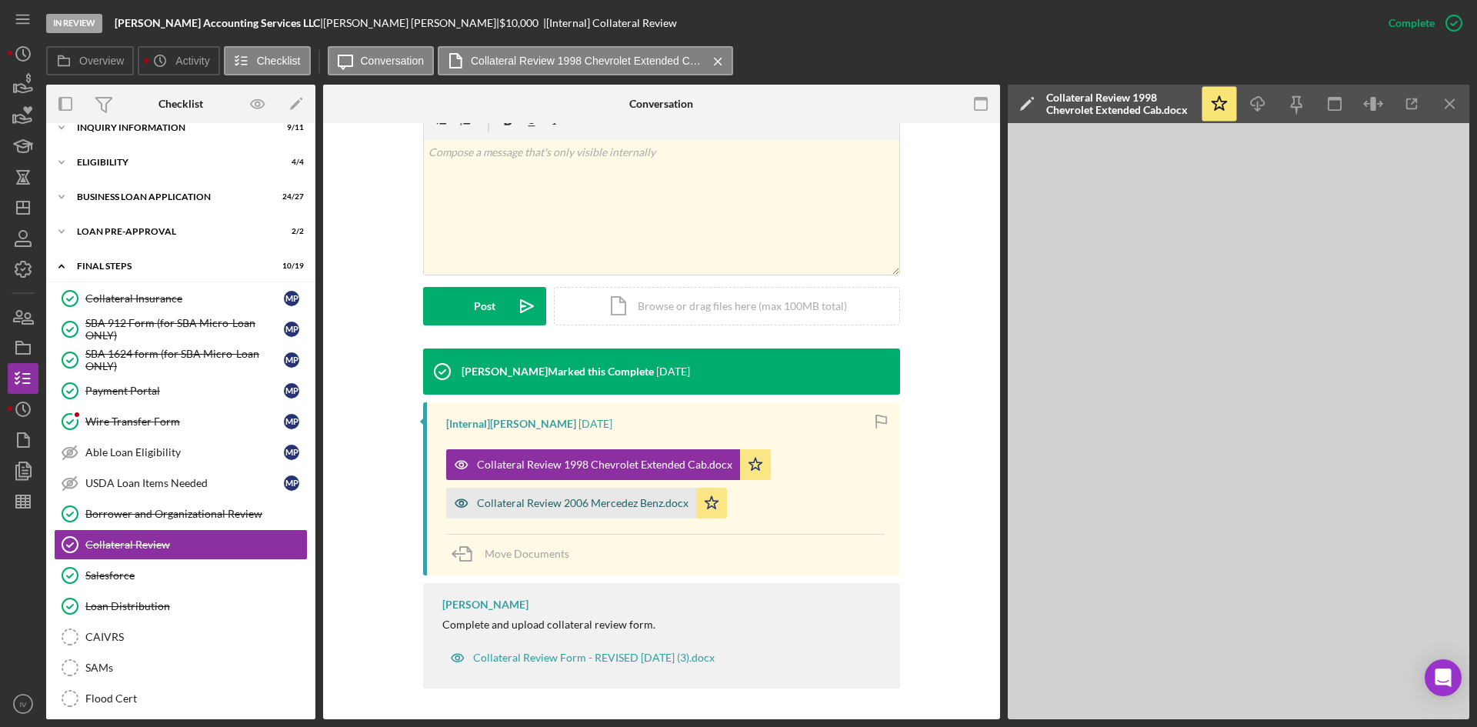
click at [614, 509] on div "Collateral Review 2006 Mercedez Benz.docx" at bounding box center [571, 503] width 250 height 31
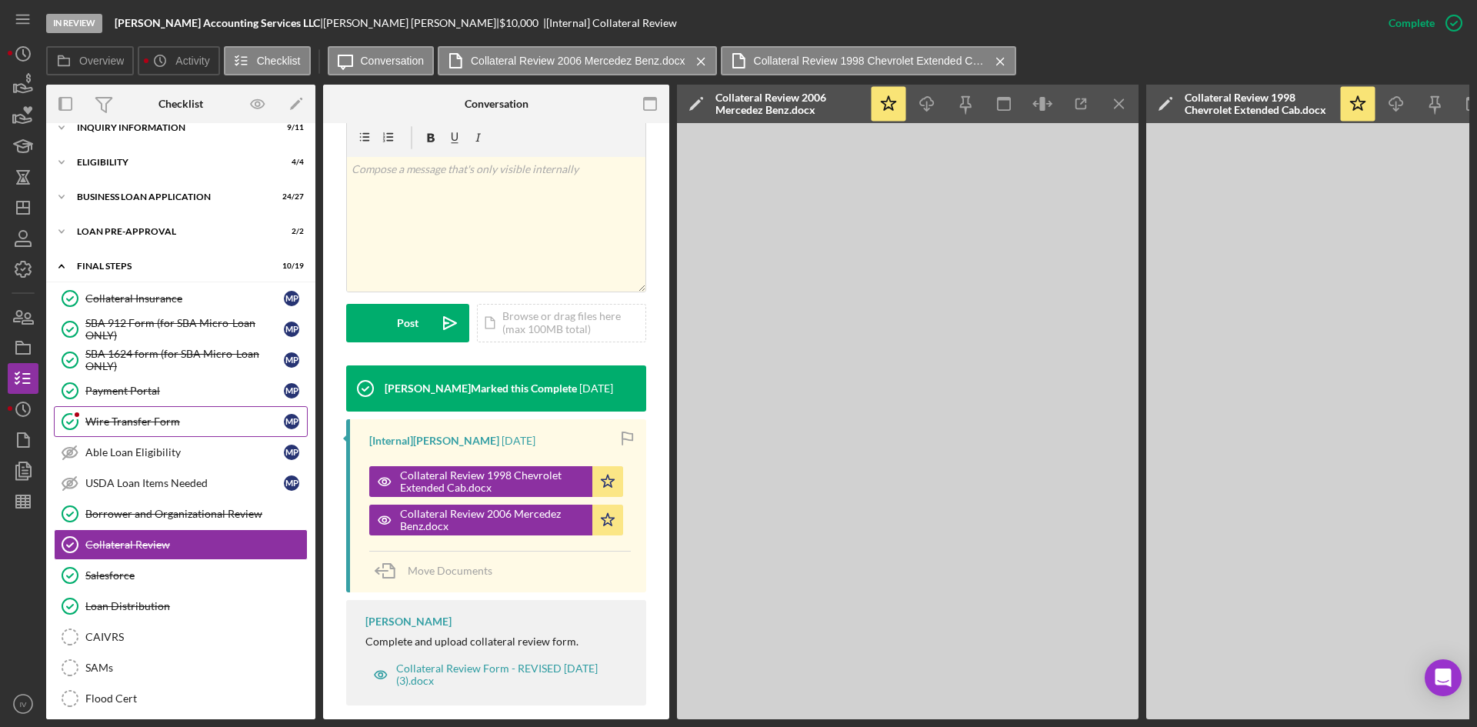
scroll to position [0, 0]
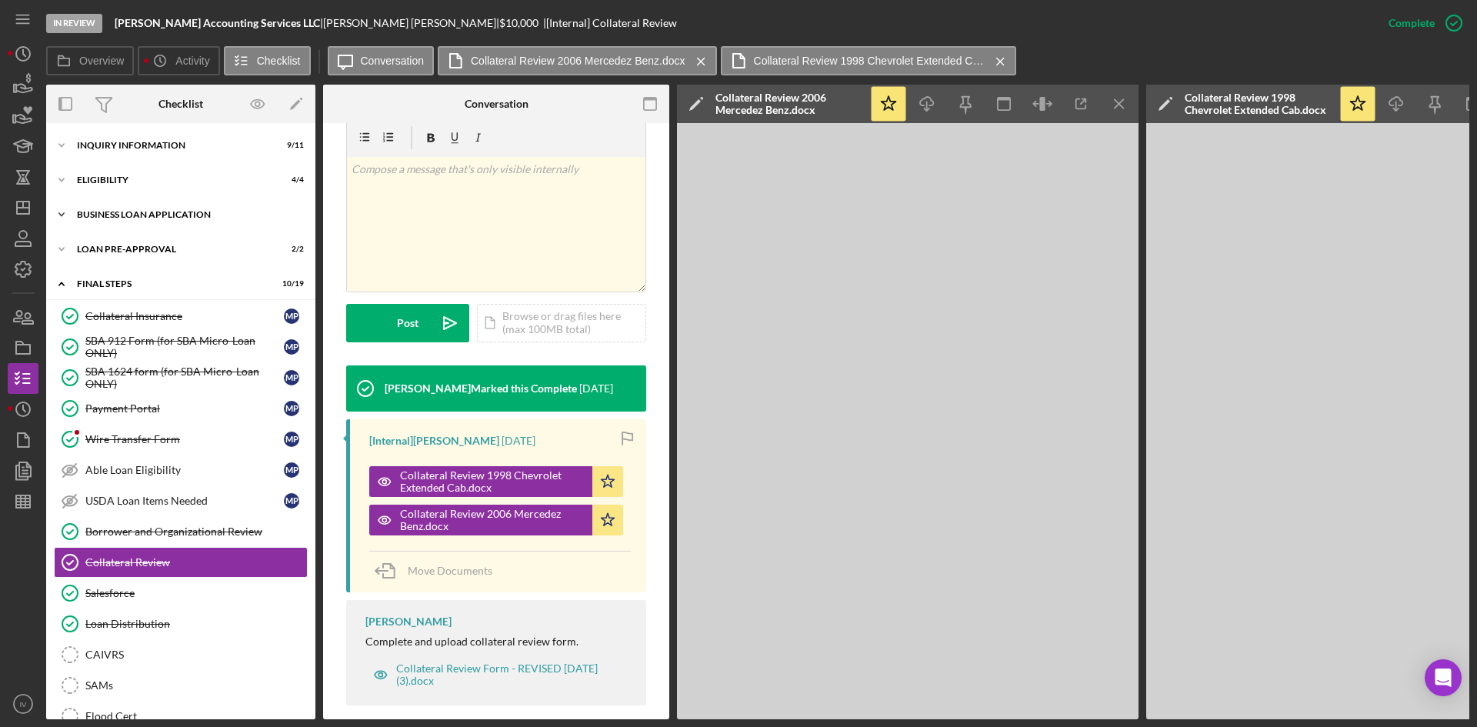
click at [118, 212] on div "BUSINESS LOAN APPLICATION" at bounding box center [186, 214] width 219 height 9
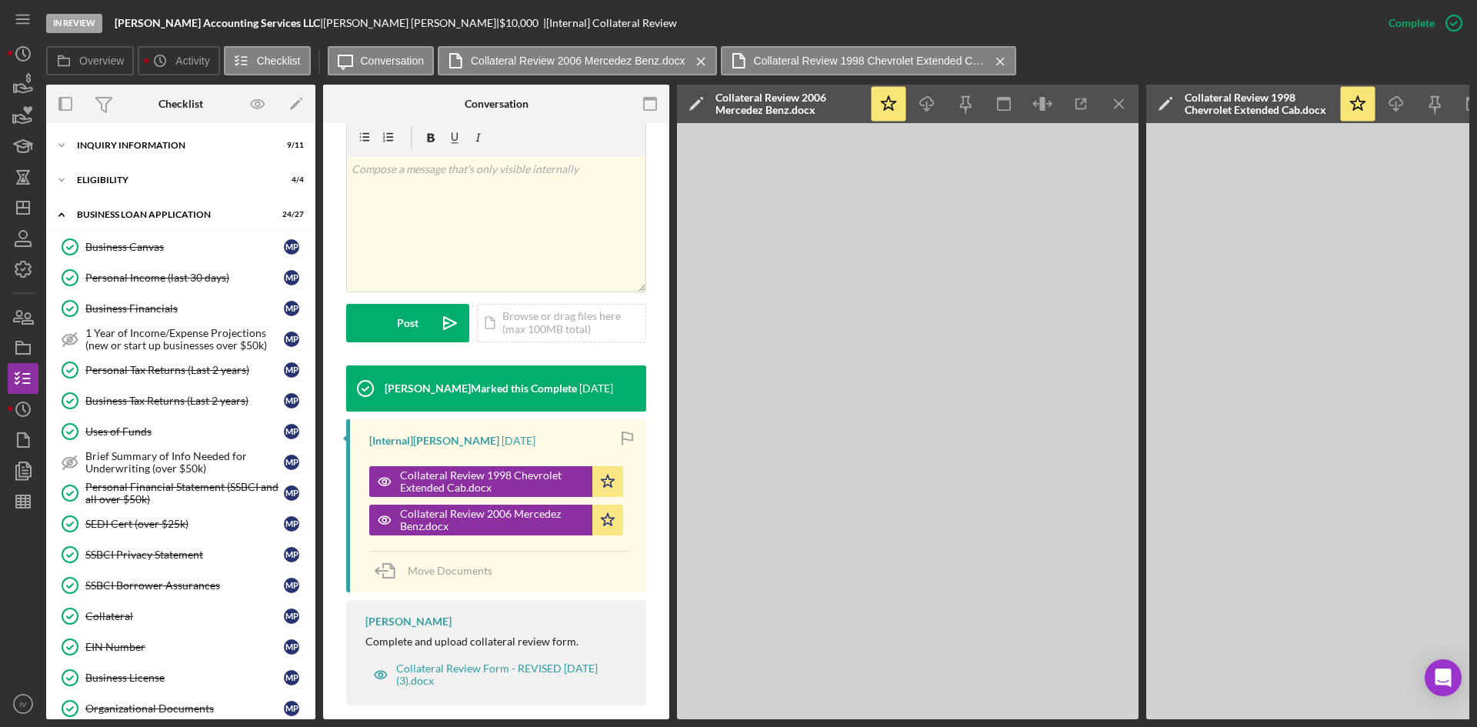
scroll to position [231, 0]
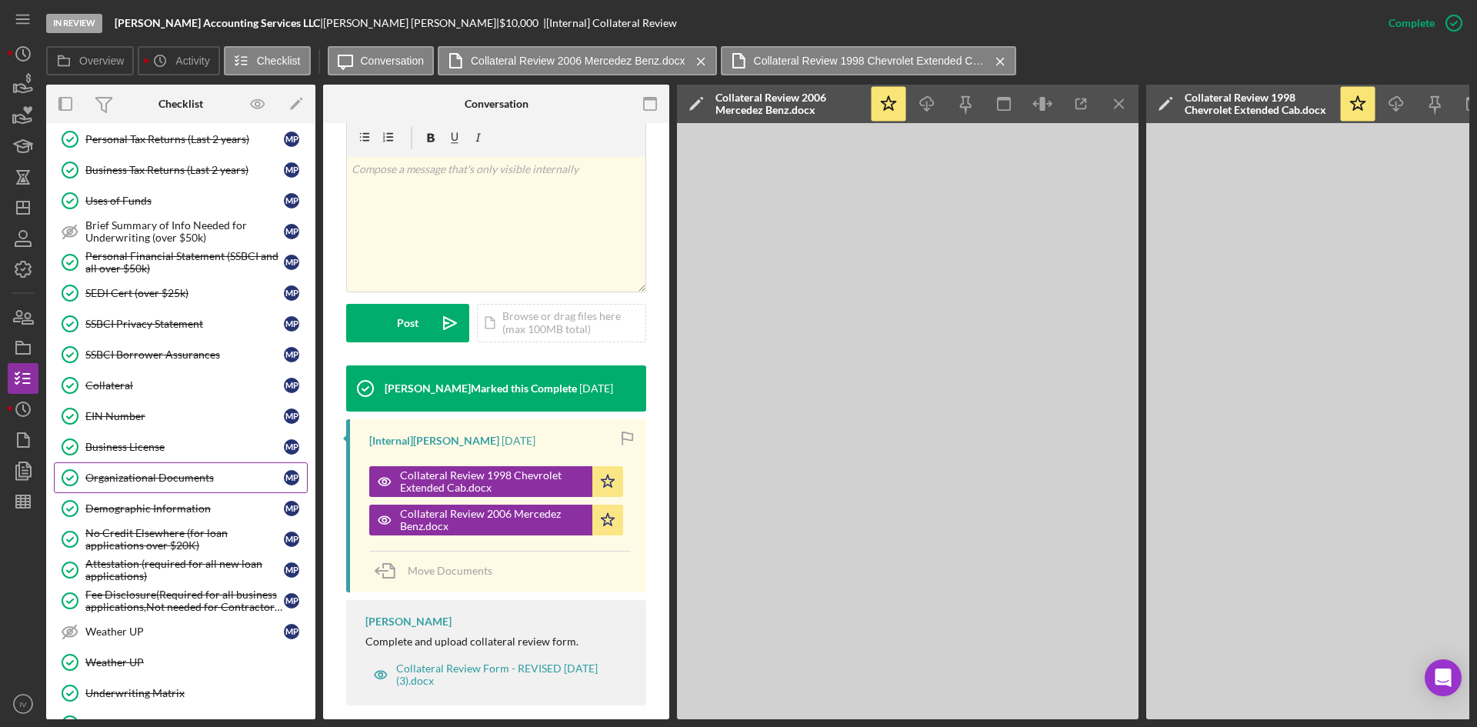
drag, startPoint x: 205, startPoint y: 483, endPoint x: 299, endPoint y: 476, distance: 93.4
click at [205, 483] on div "Organizational Documents" at bounding box center [184, 478] width 199 height 12
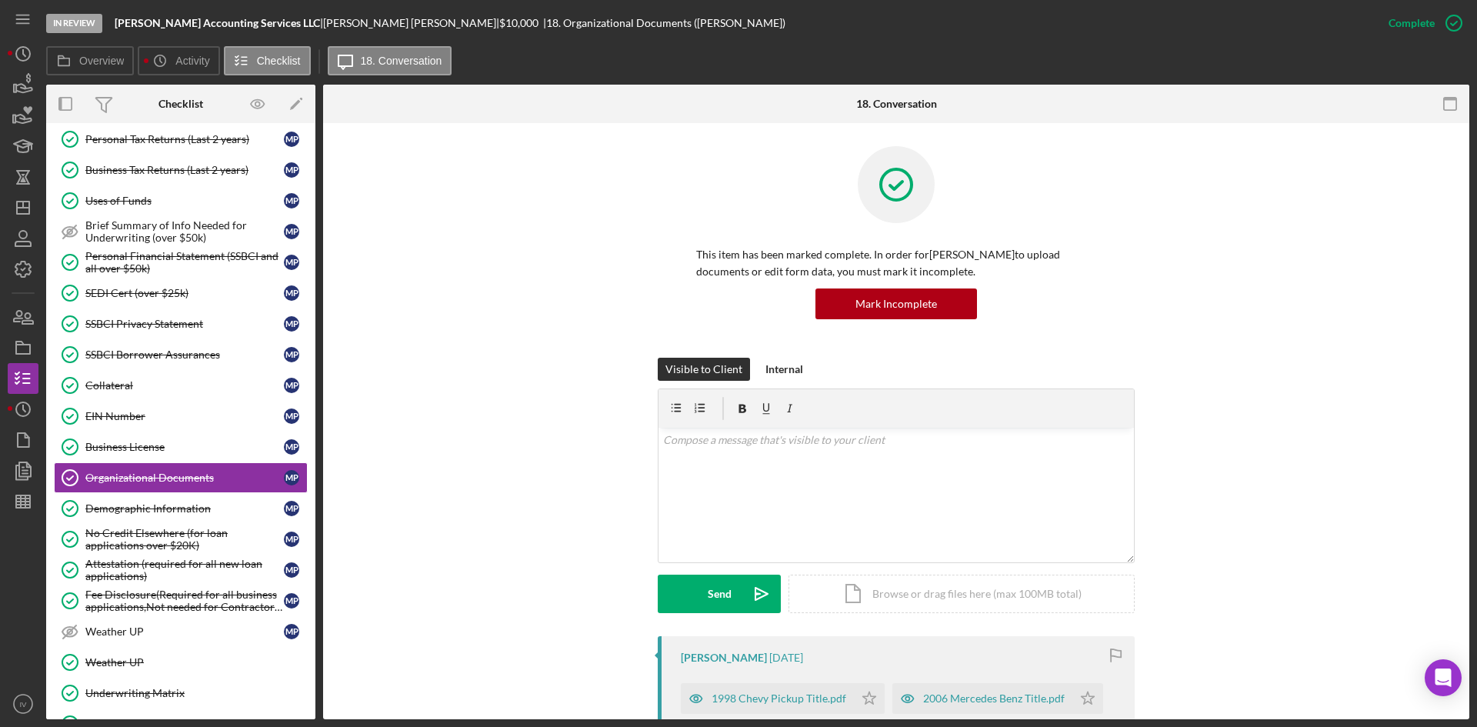
scroll to position [385, 0]
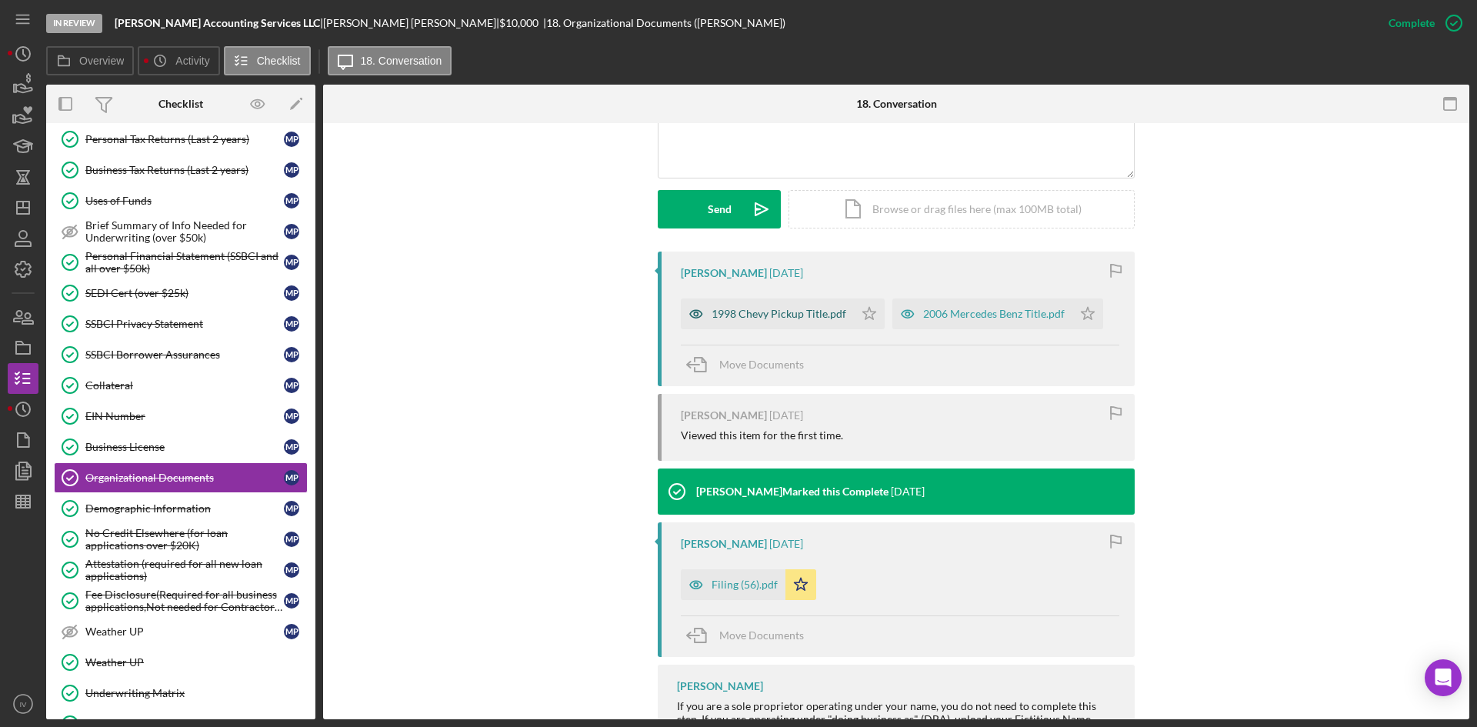
click at [731, 306] on div "1998 Chevy Pickup Title.pdf" at bounding box center [767, 314] width 173 height 31
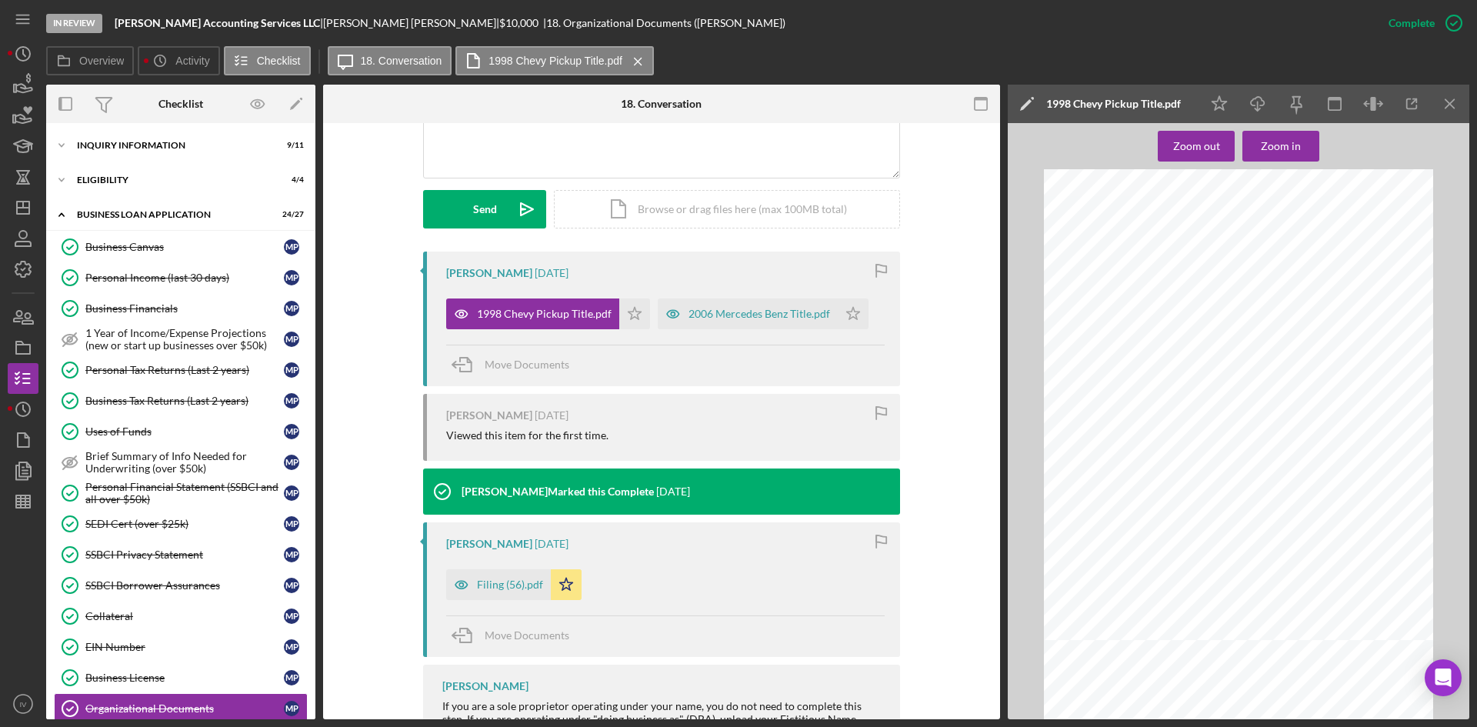
scroll to position [539, 0]
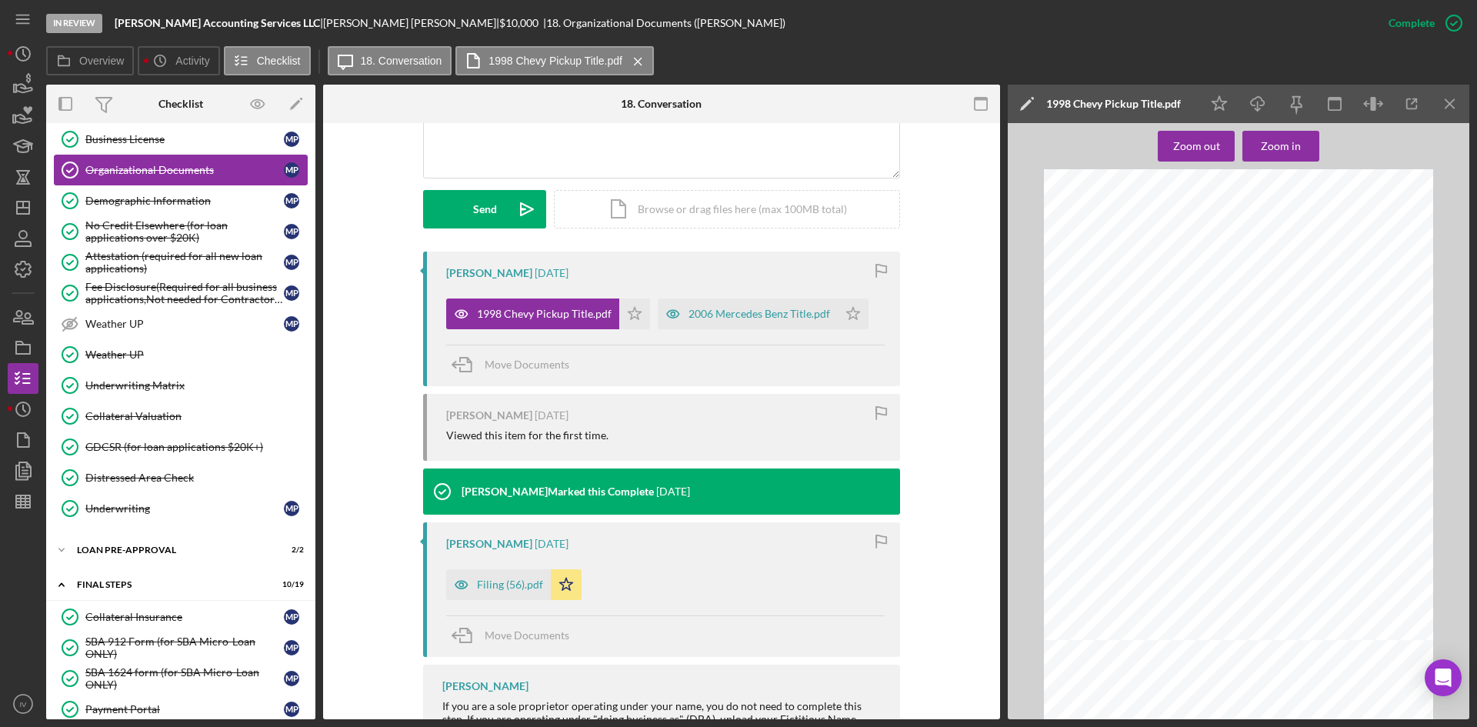
click at [211, 167] on div "Organizational Documents" at bounding box center [184, 170] width 199 height 12
click at [507, 586] on div "Filing (56).pdf" at bounding box center [510, 585] width 66 height 12
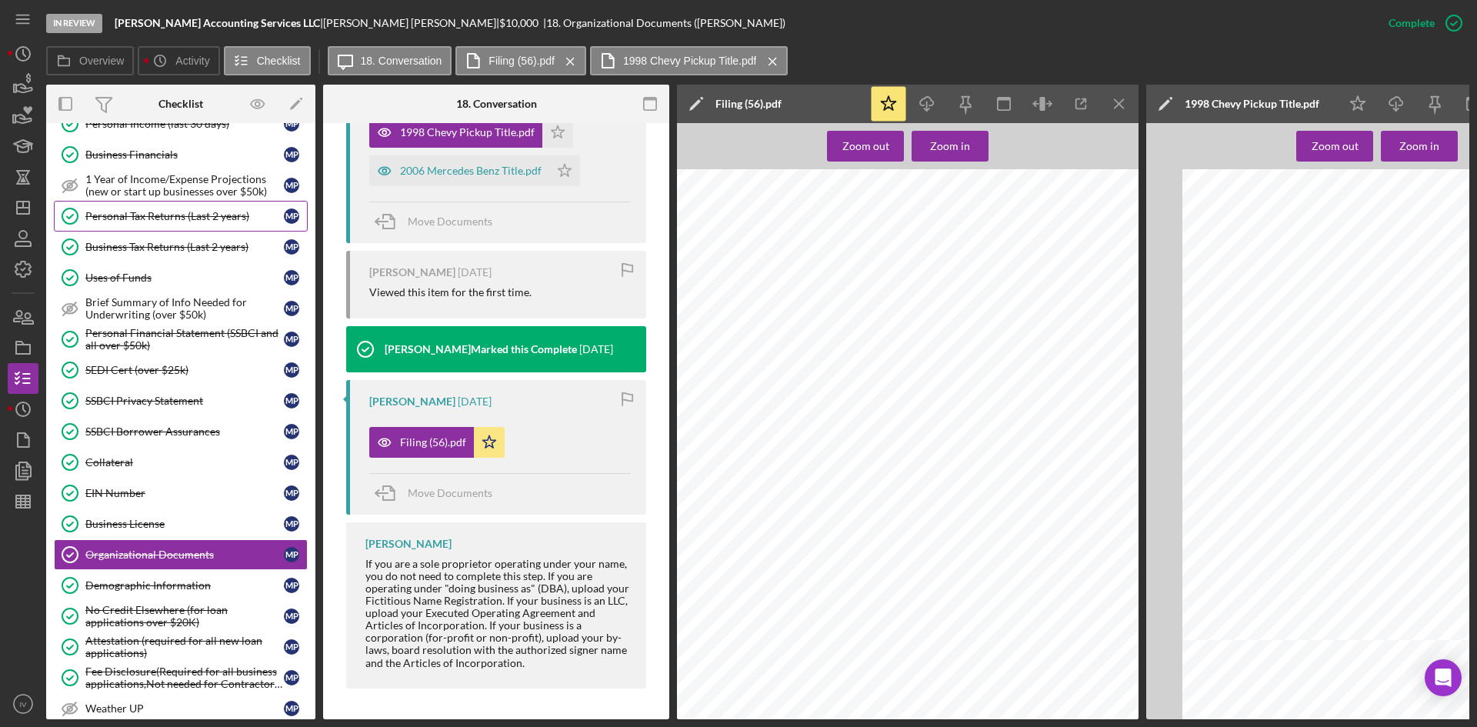
scroll to position [0, 0]
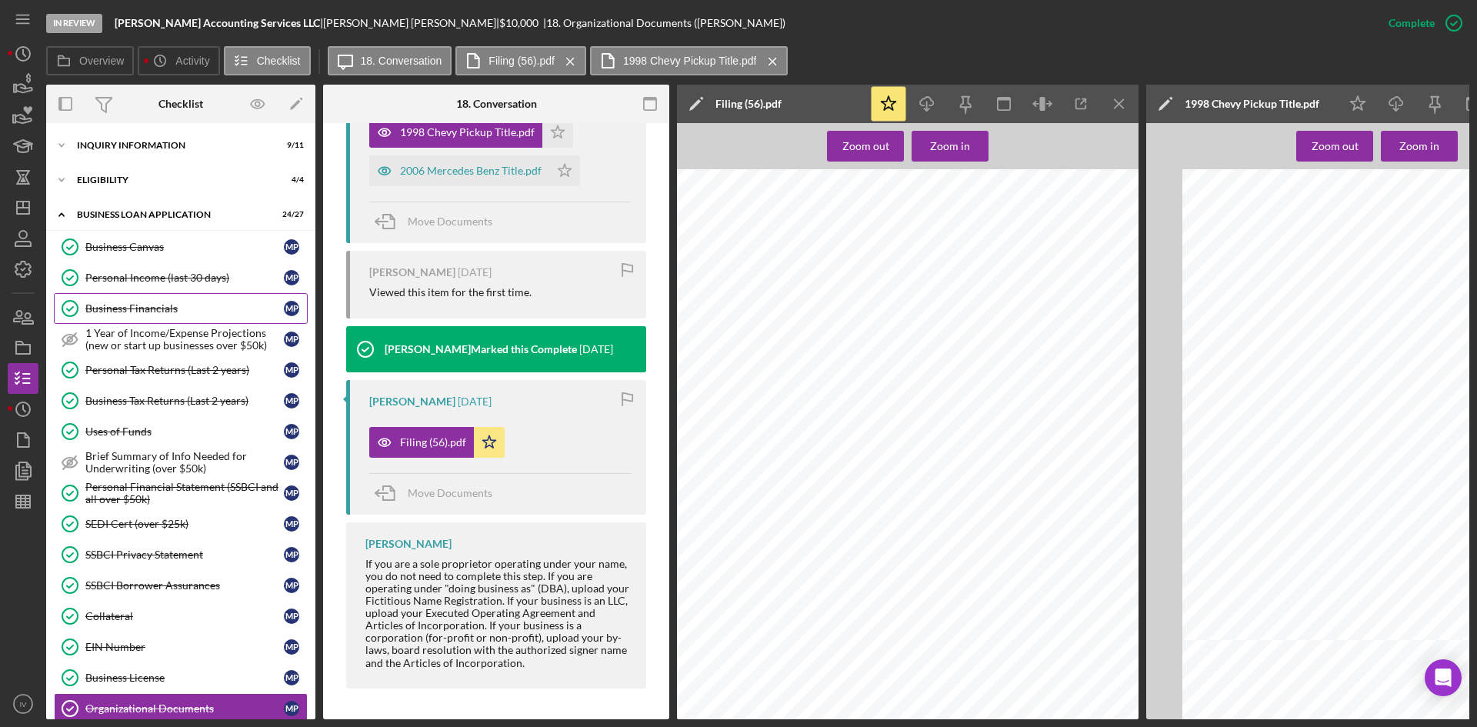
drag, startPoint x: 149, startPoint y: 251, endPoint x: 277, endPoint y: 308, distance: 139.8
click at [149, 251] on div "Business Canvas" at bounding box center [184, 247] width 199 height 12
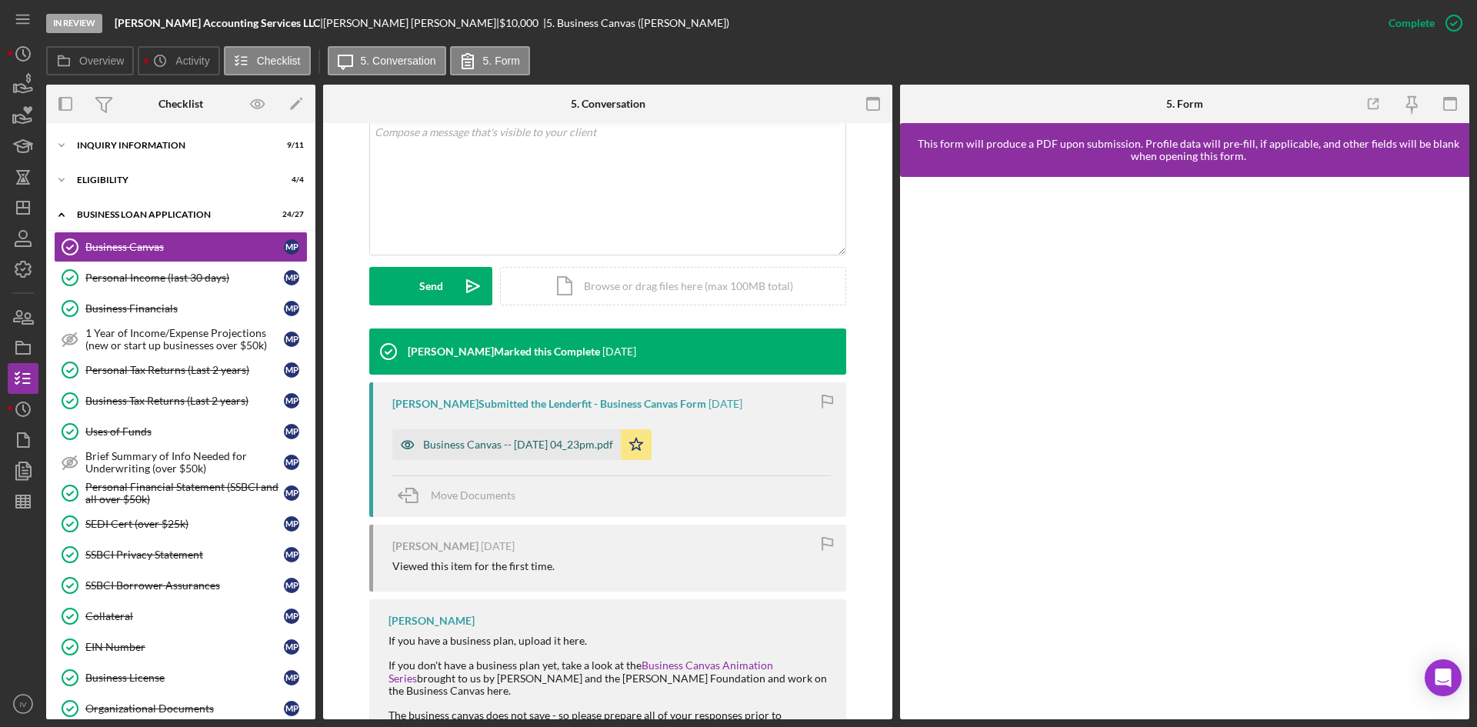
click at [579, 432] on div "Business Canvas -- [DATE] 04_23pm.pdf" at bounding box center [506, 444] width 229 height 31
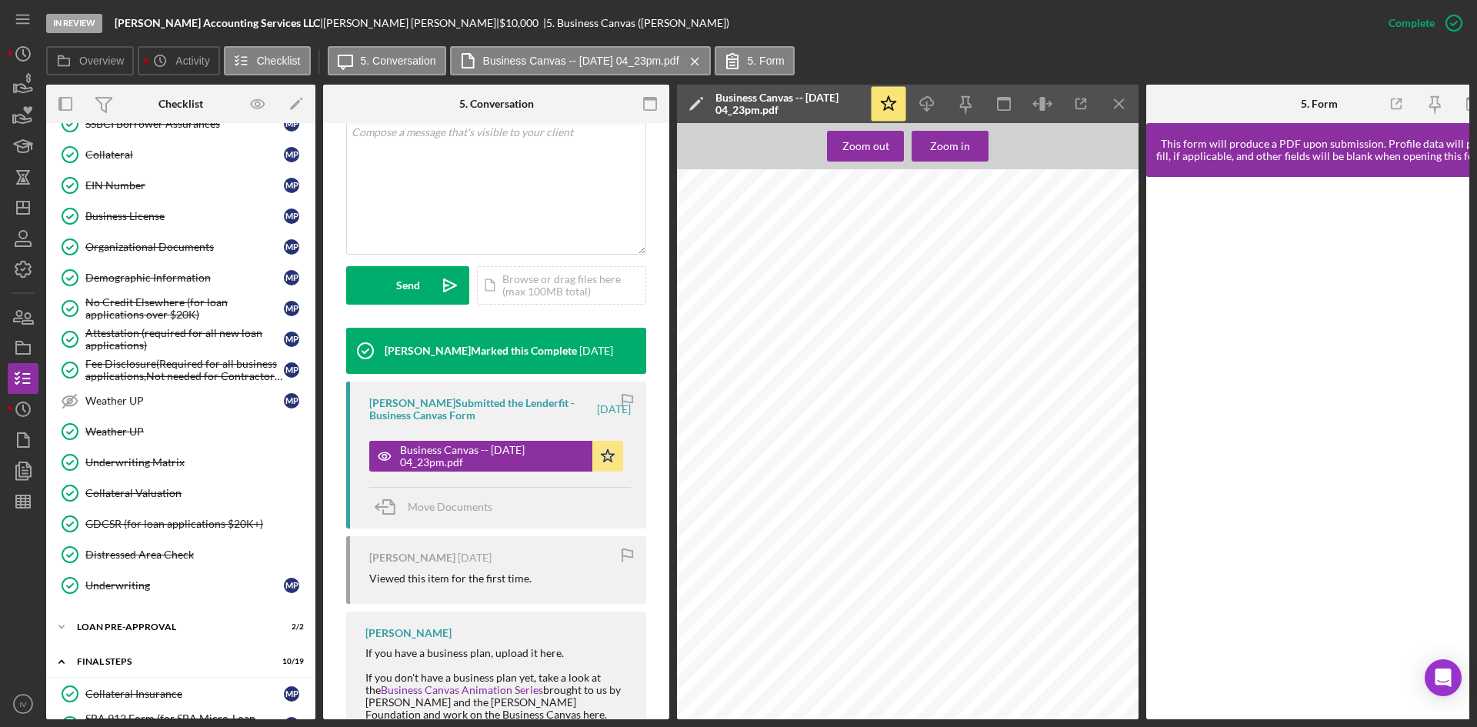
scroll to position [923, 0]
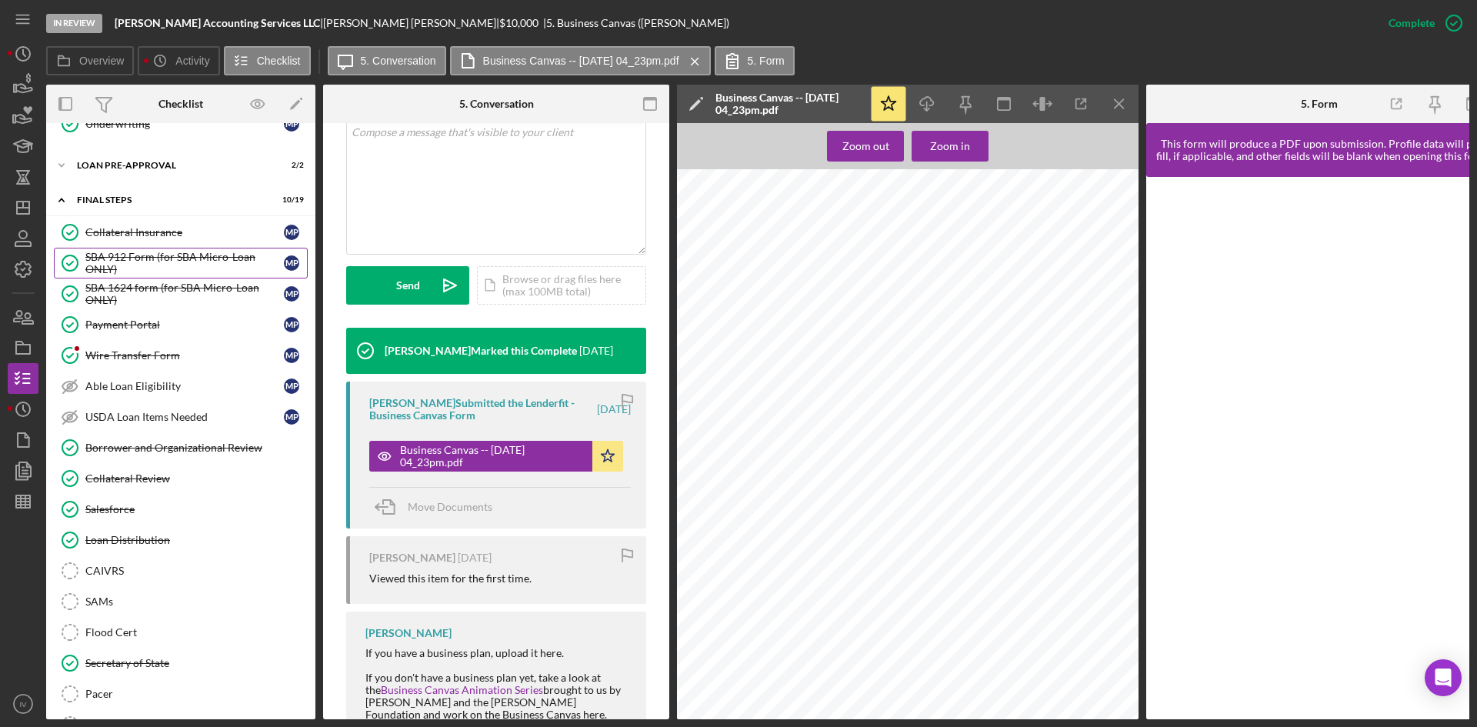
click at [151, 272] on div "SBA 912 Form (for SBA Micro-Loan ONLY)" at bounding box center [184, 263] width 199 height 25
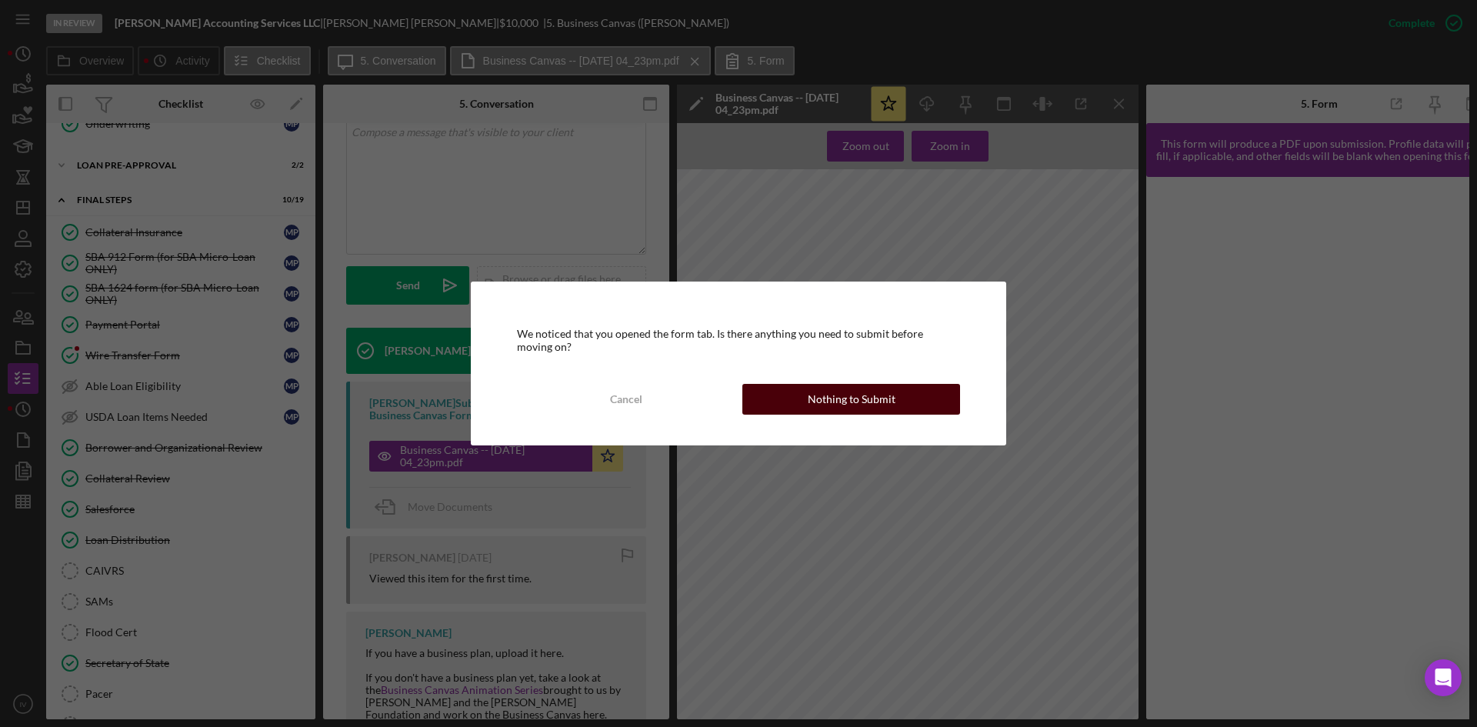
click at [858, 389] on div "Nothing to Submit" at bounding box center [852, 399] width 88 height 31
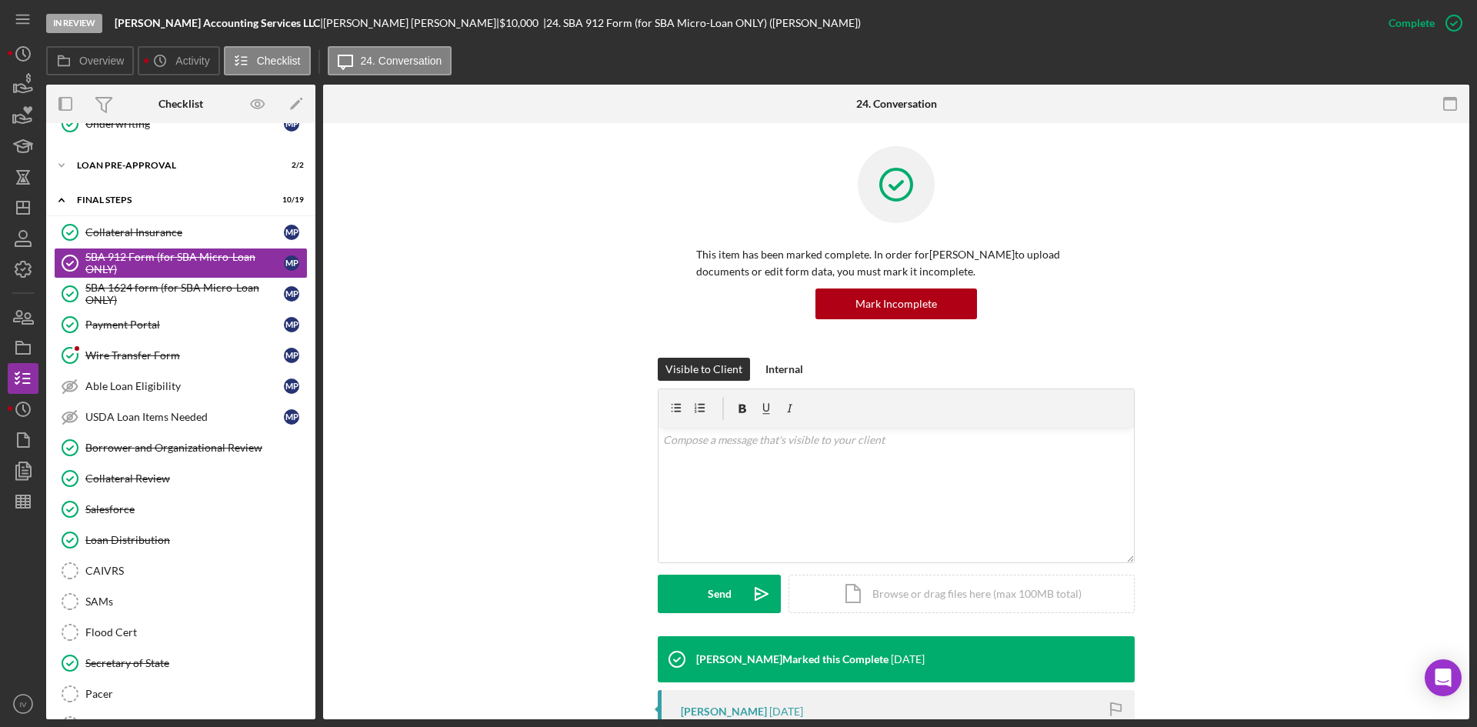
scroll to position [385, 0]
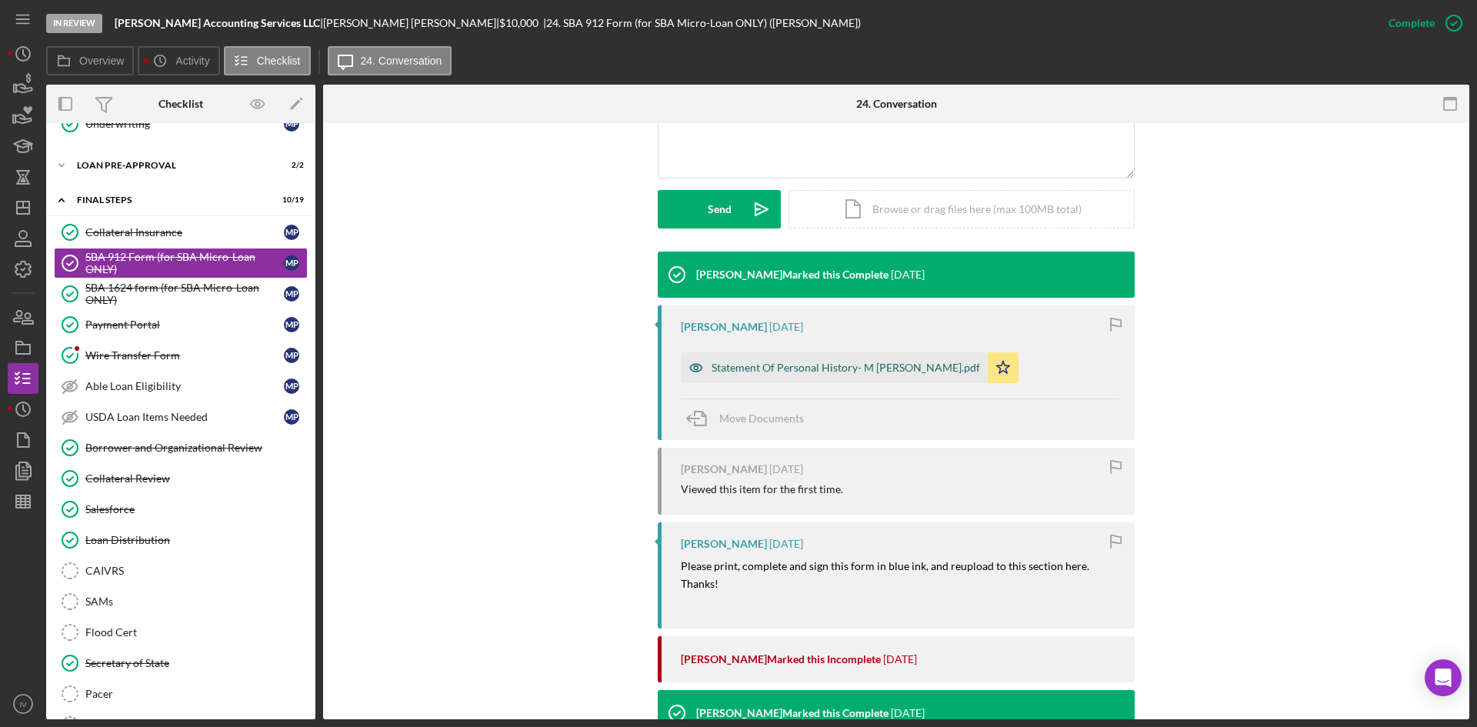
click at [798, 376] on div "Statement Of Personal History- M [PERSON_NAME].pdf" at bounding box center [834, 367] width 307 height 31
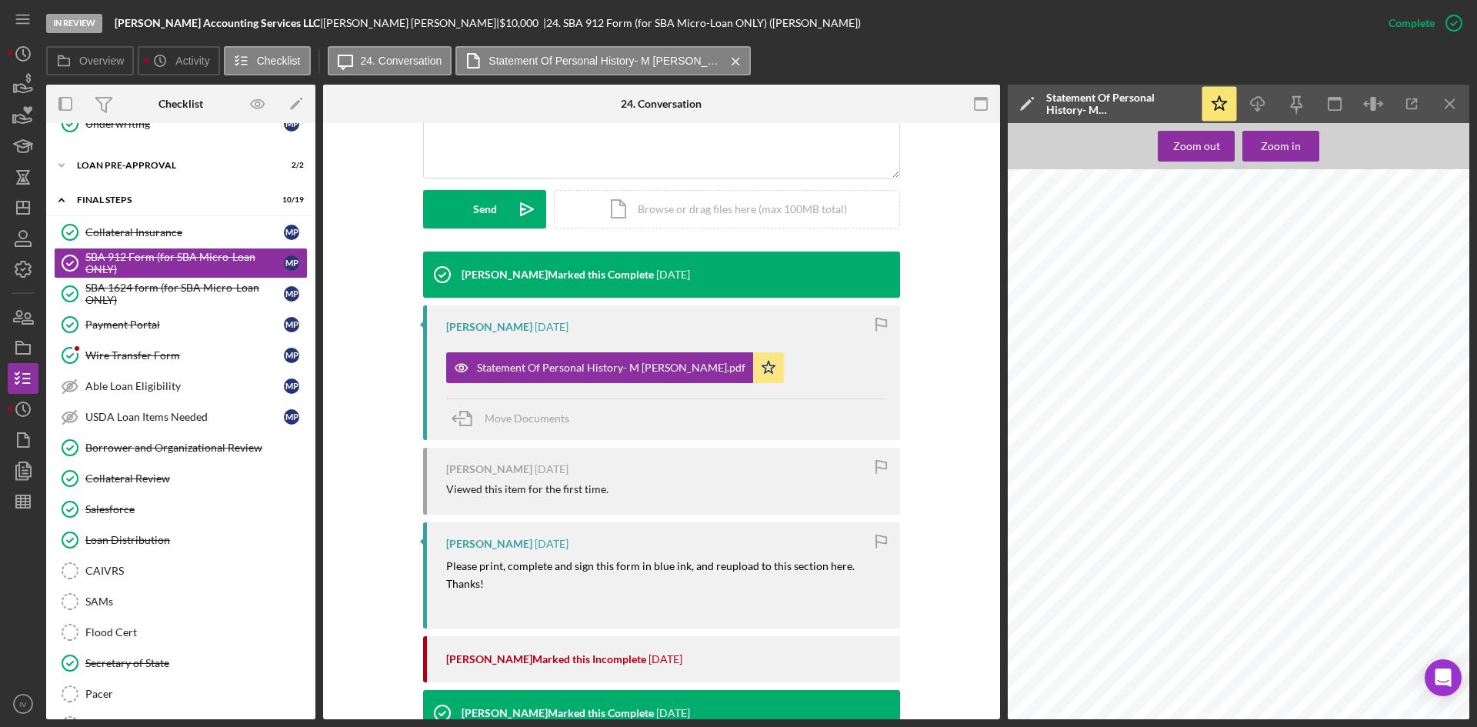
scroll to position [231, 0]
click at [1277, 149] on div "Zoom in" at bounding box center [1281, 146] width 40 height 31
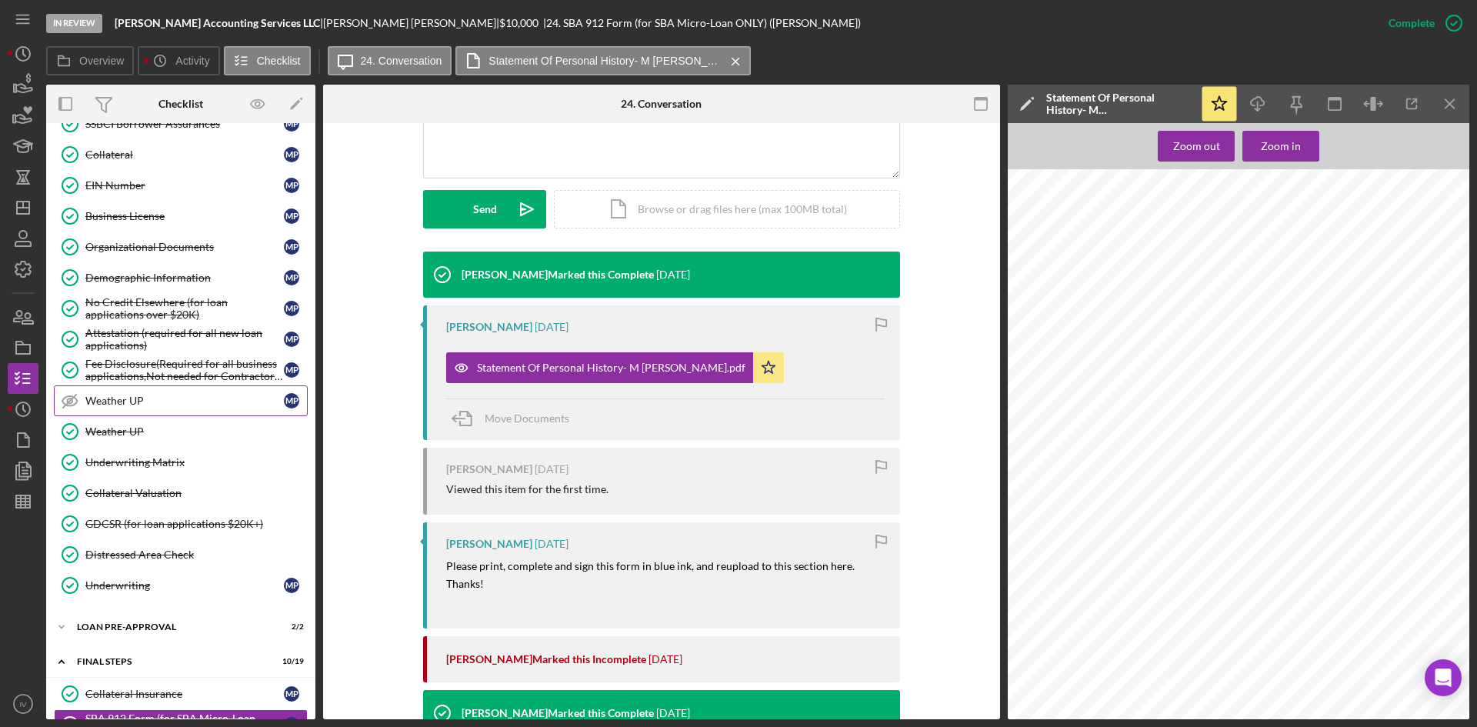
scroll to position [0, 0]
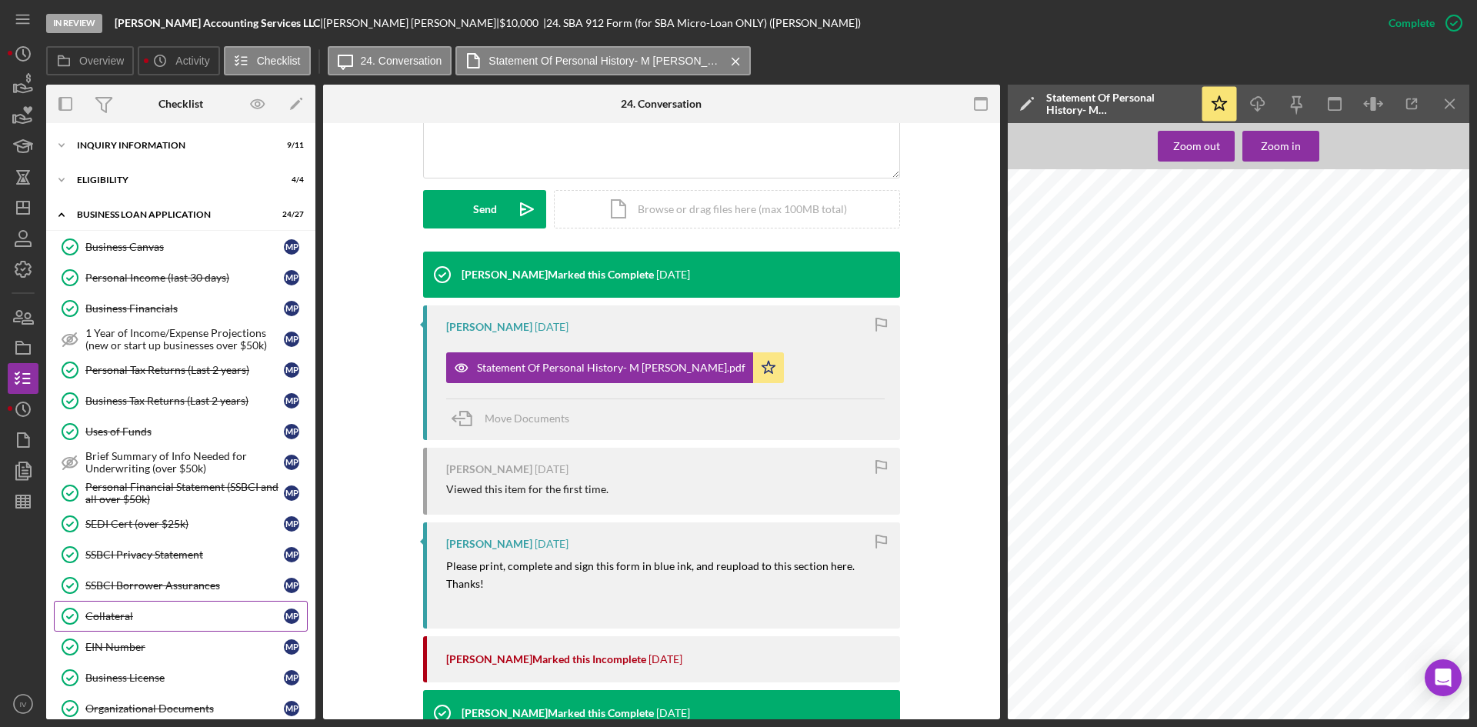
click at [145, 623] on link "Collateral Collateral M P" at bounding box center [181, 616] width 254 height 31
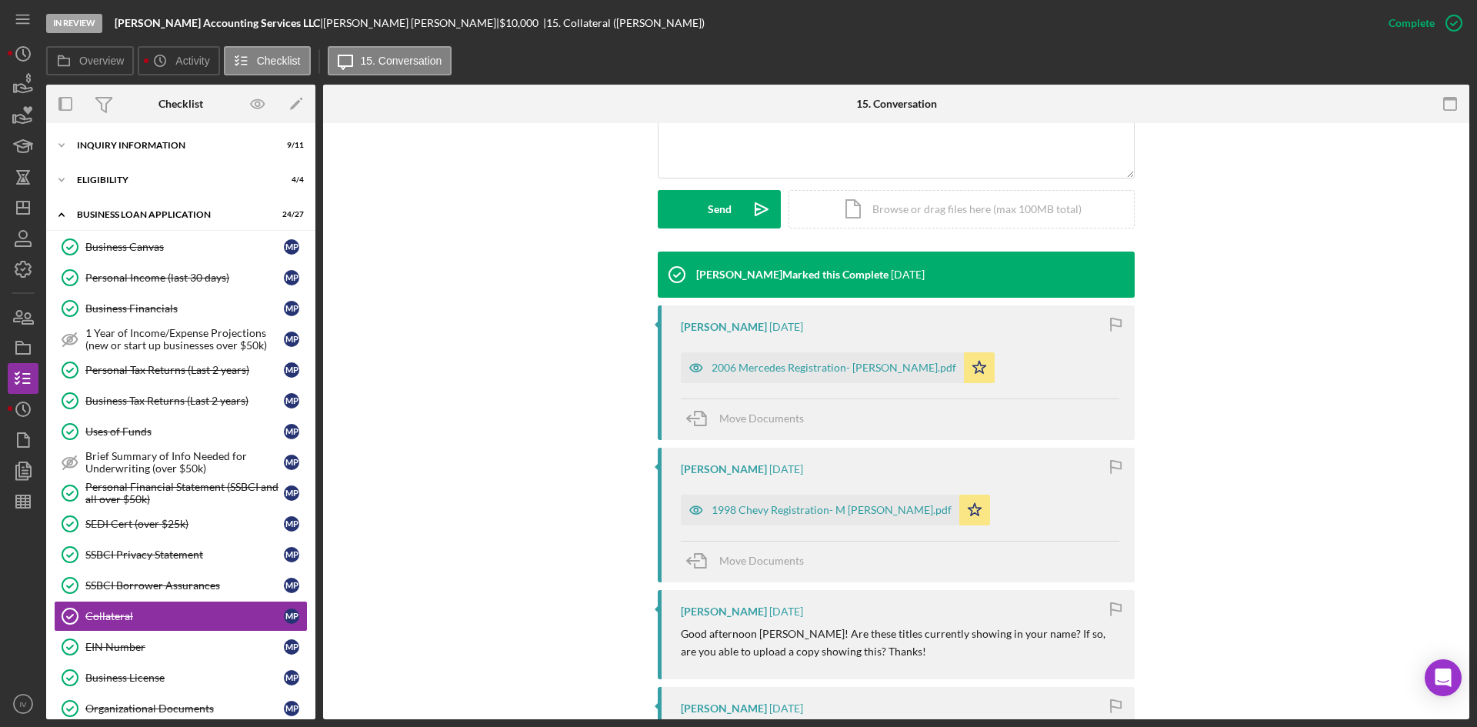
scroll to position [462, 0]
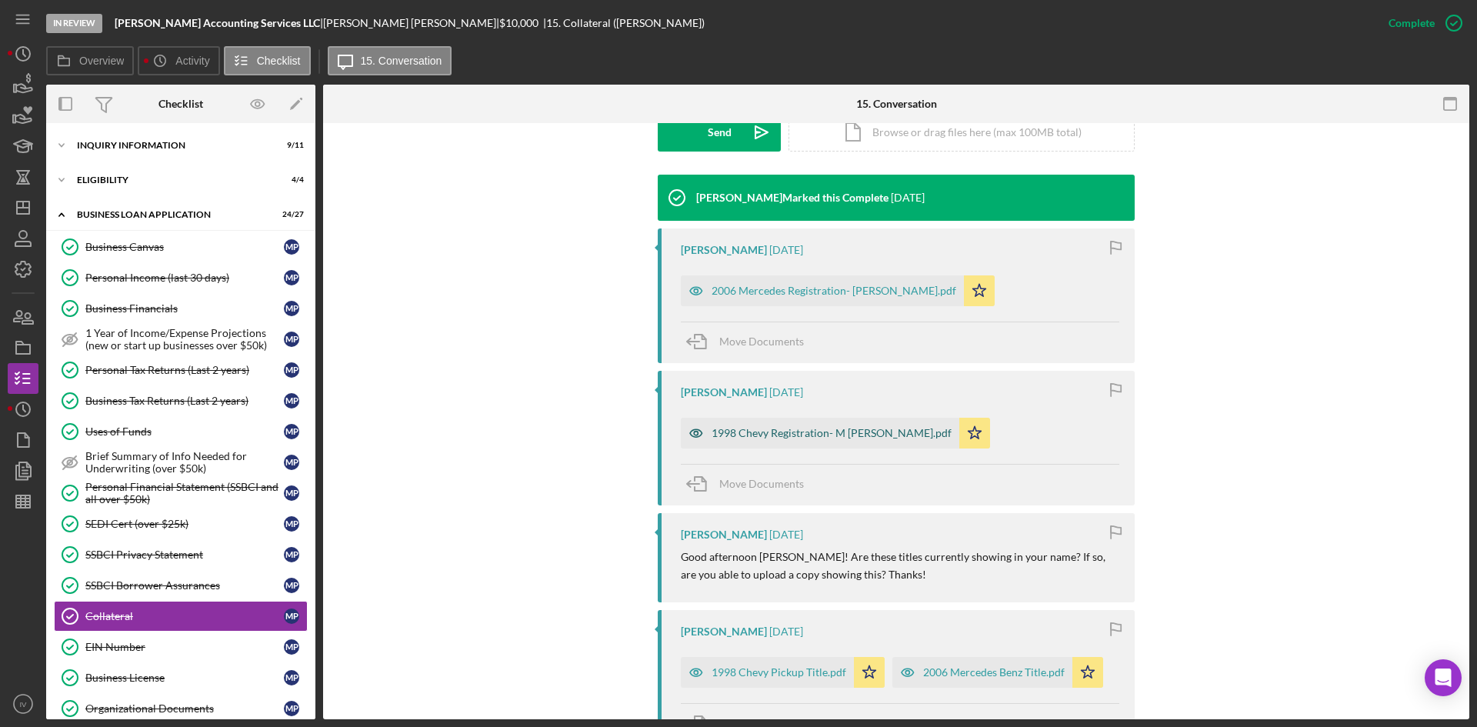
click at [820, 439] on div "1998 Chevy Registration- M [PERSON_NAME].pdf" at bounding box center [832, 433] width 240 height 12
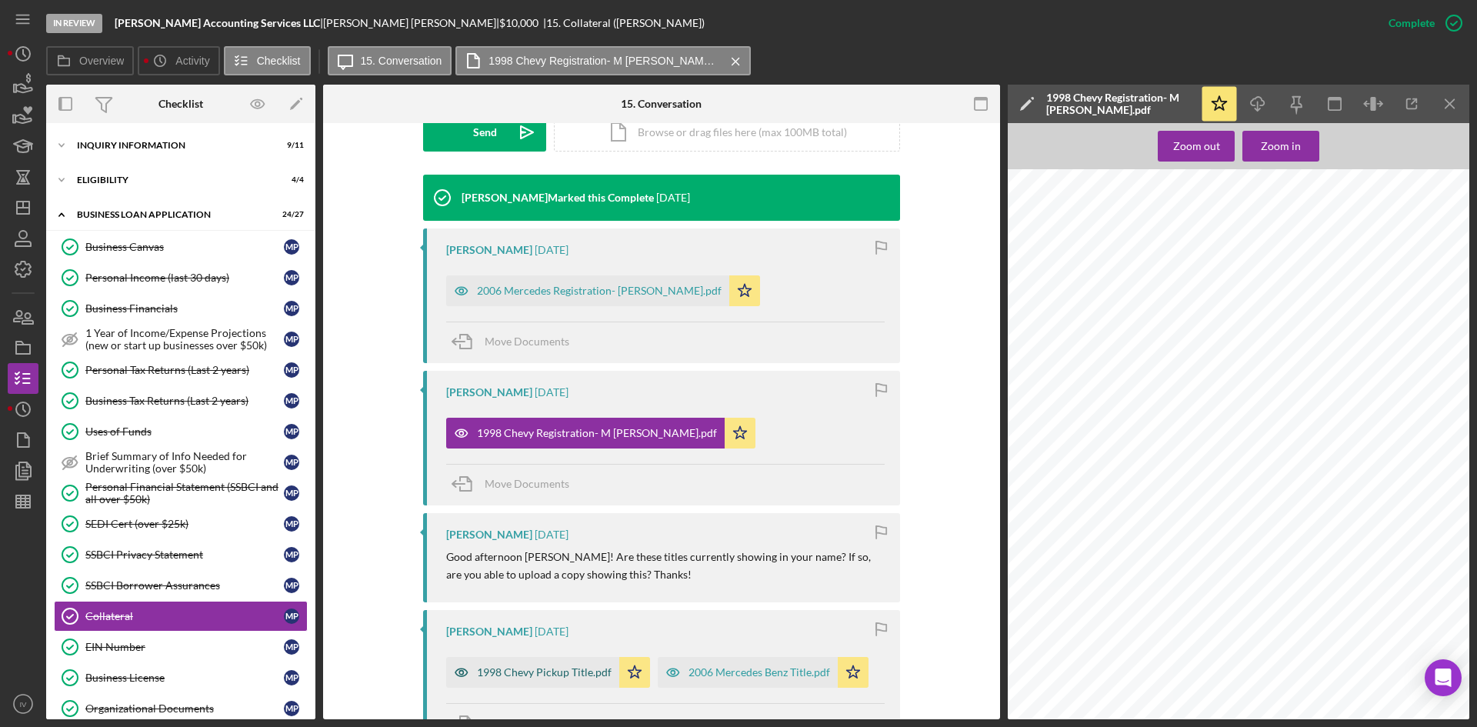
click at [532, 673] on div "1998 Chevy Pickup Title.pdf" at bounding box center [544, 672] width 135 height 12
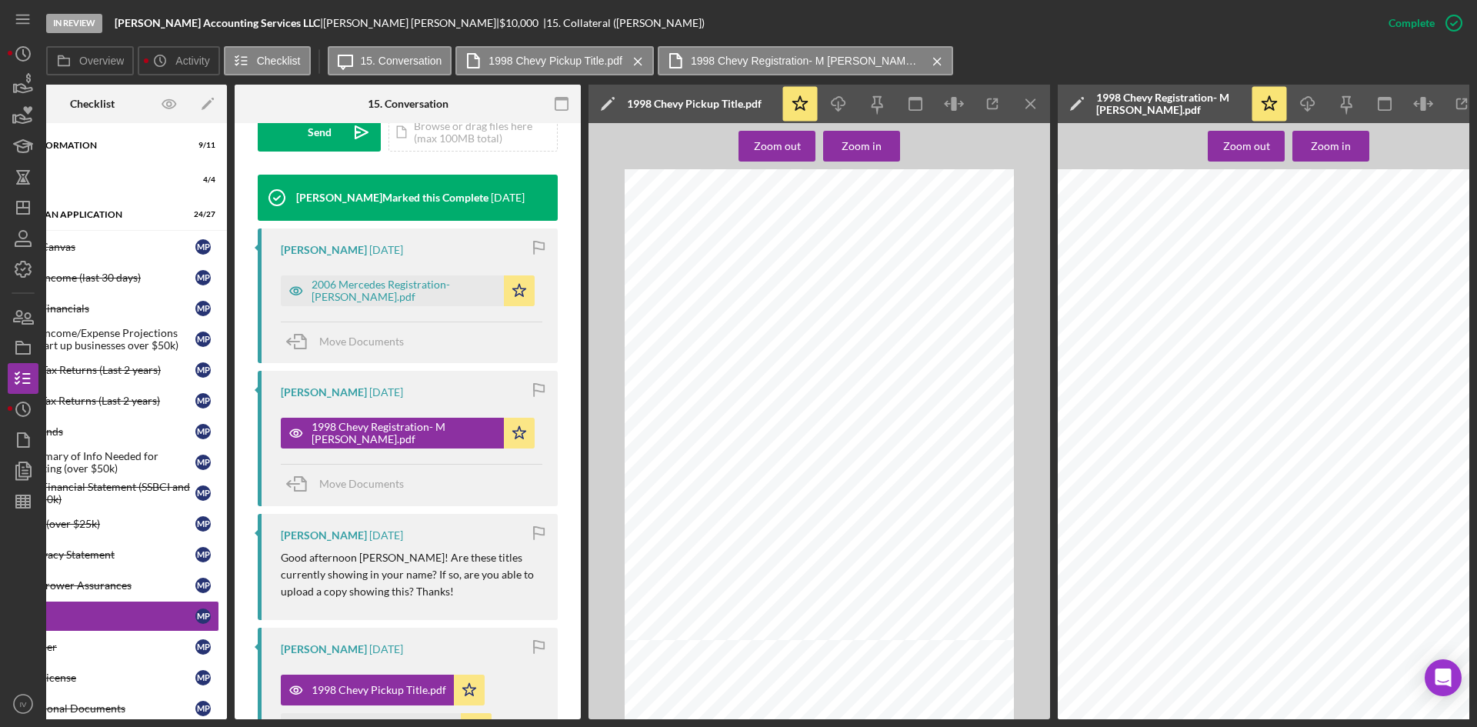
scroll to position [709, 0]
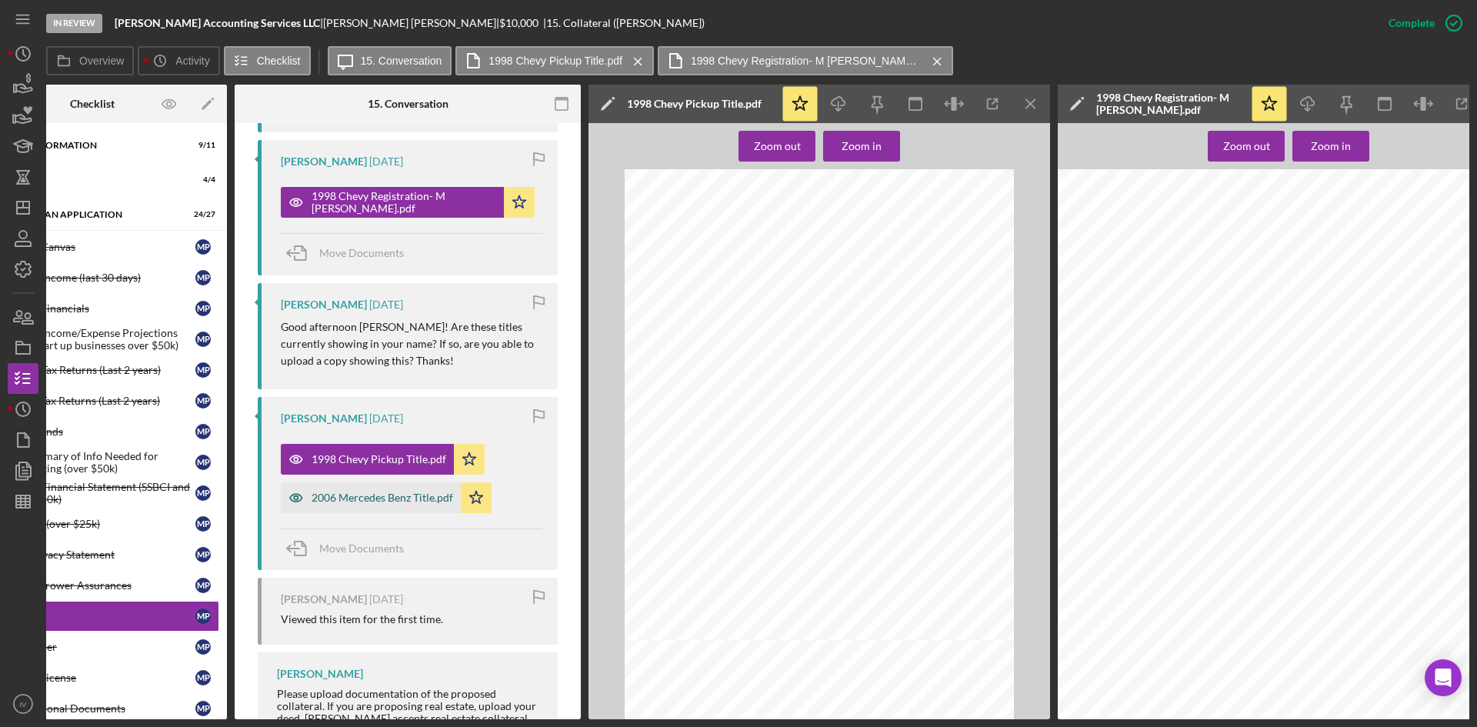
click at [369, 496] on div "2006 Mercedes Benz Title.pdf" at bounding box center [383, 498] width 142 height 12
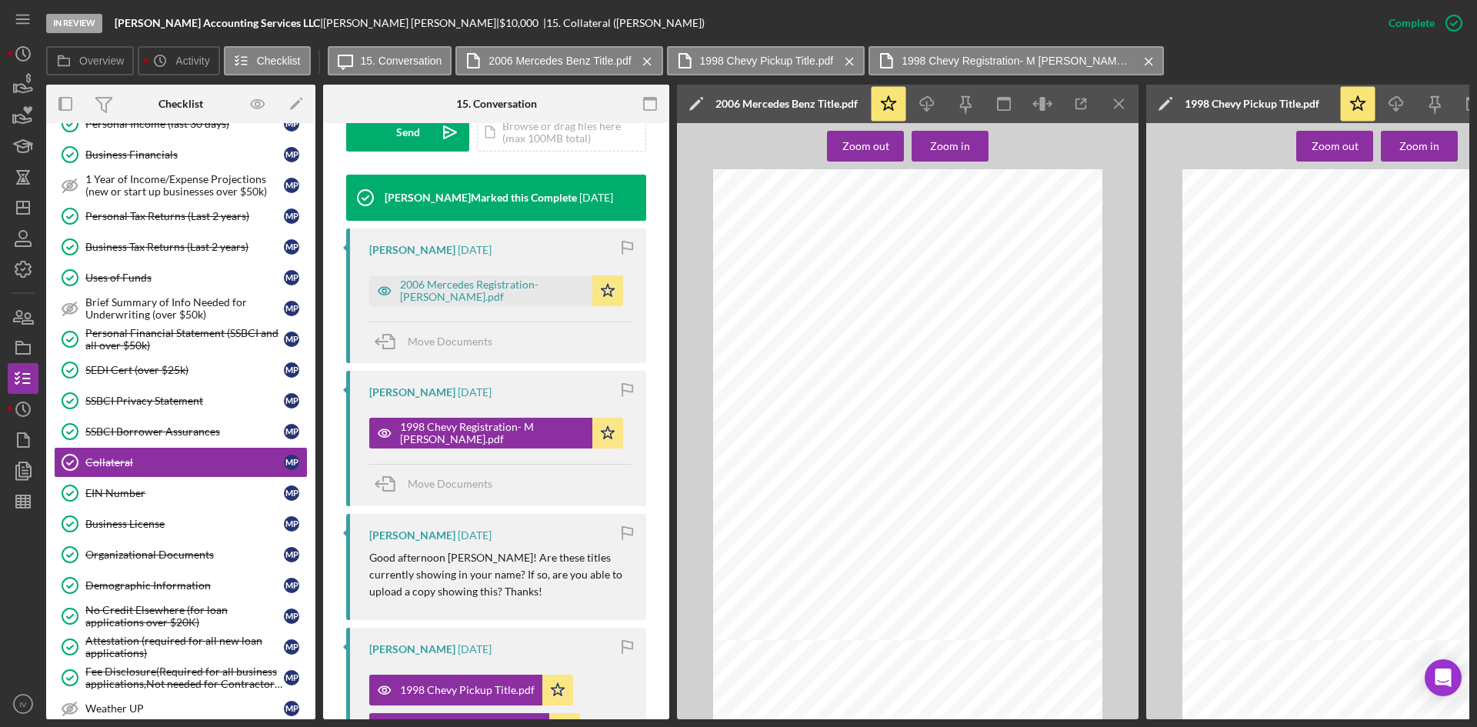
scroll to position [308, 0]
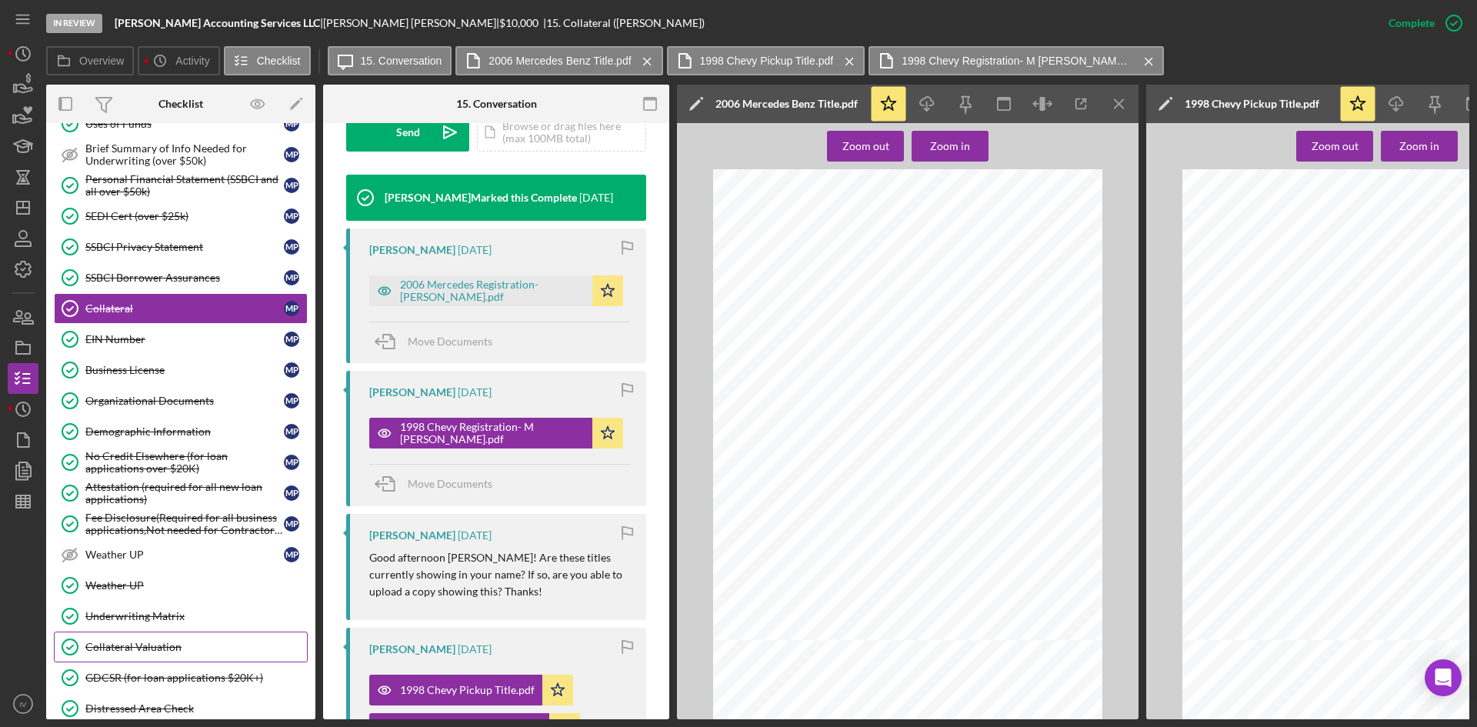
click at [154, 632] on link "Collateral Valuation Collateral Valuation" at bounding box center [181, 647] width 254 height 31
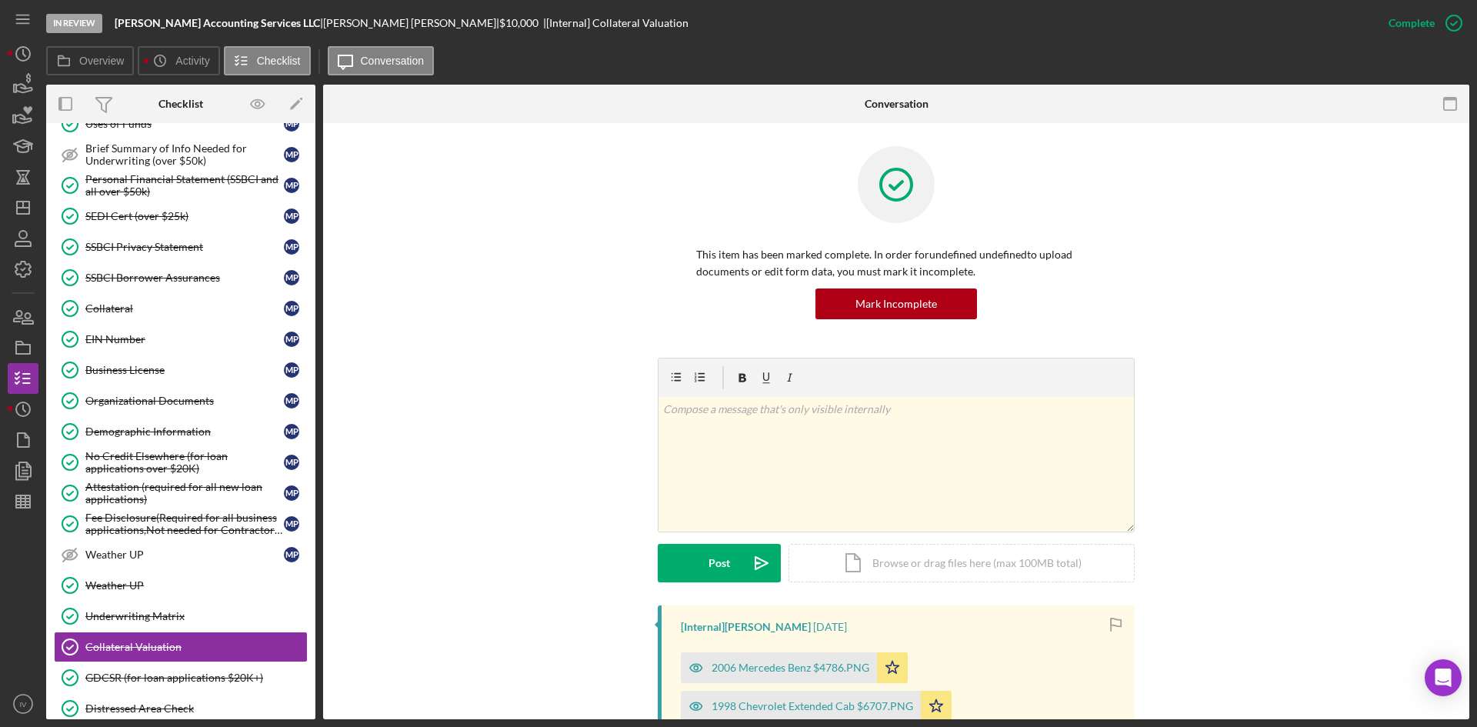
scroll to position [255, 0]
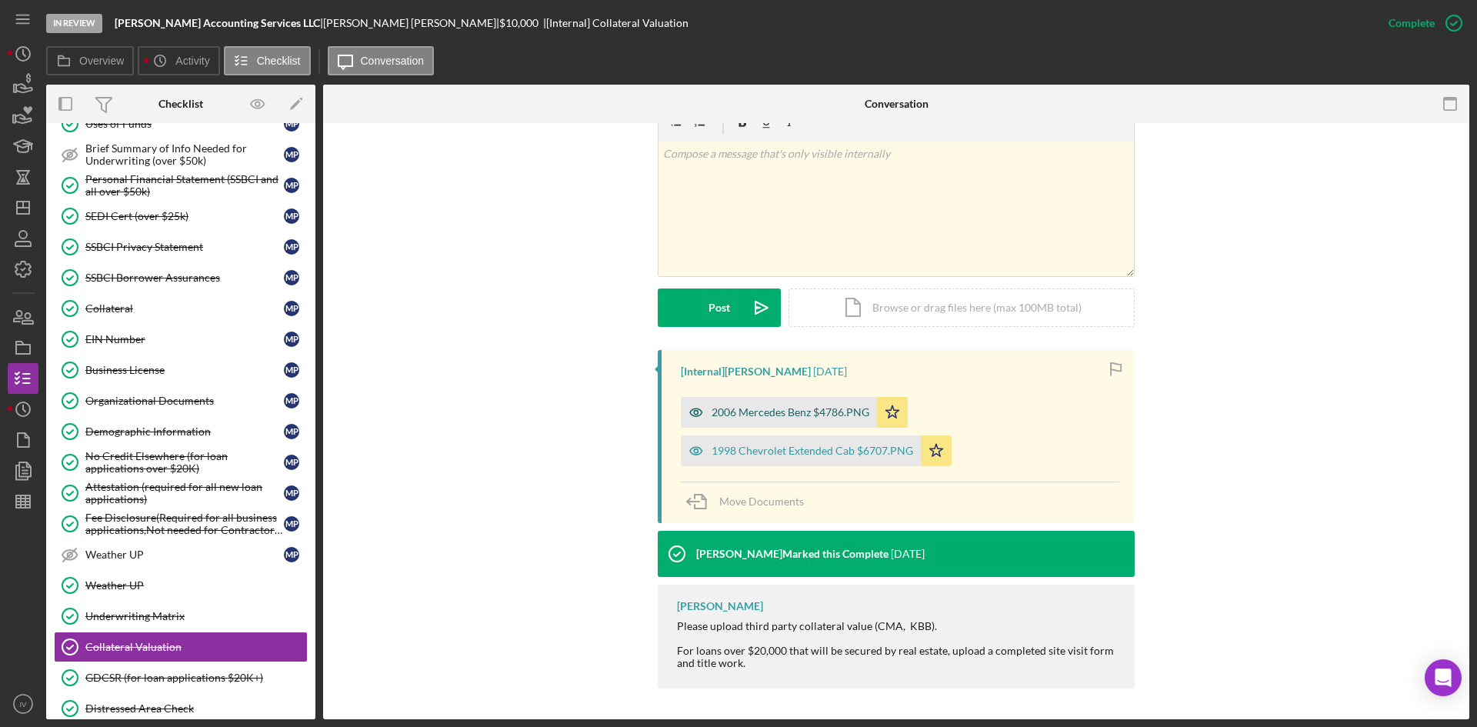
click at [780, 410] on div "2006 Mercedes Benz $4786.PNG" at bounding box center [791, 412] width 158 height 12
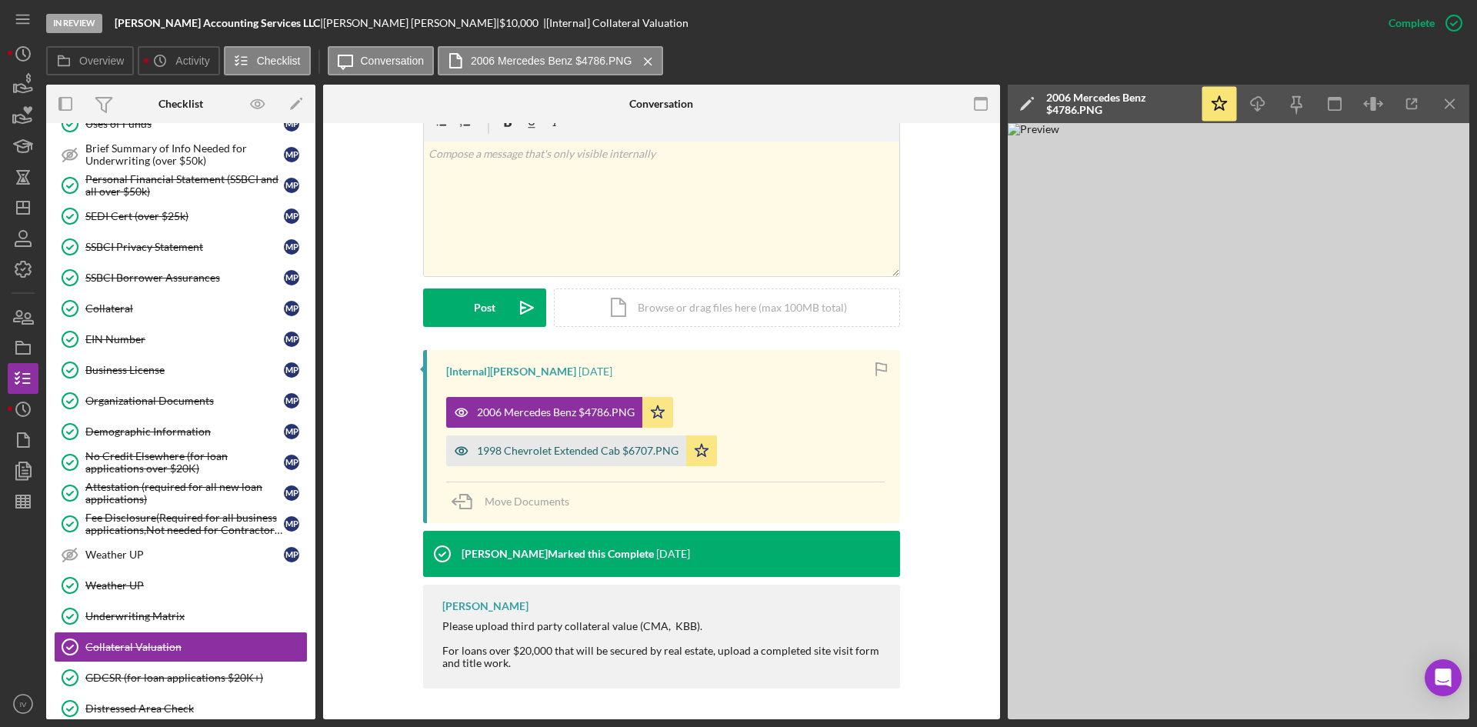
click at [582, 461] on div "1998 Chevrolet Extended Cab $6707.PNG" at bounding box center [566, 451] width 240 height 31
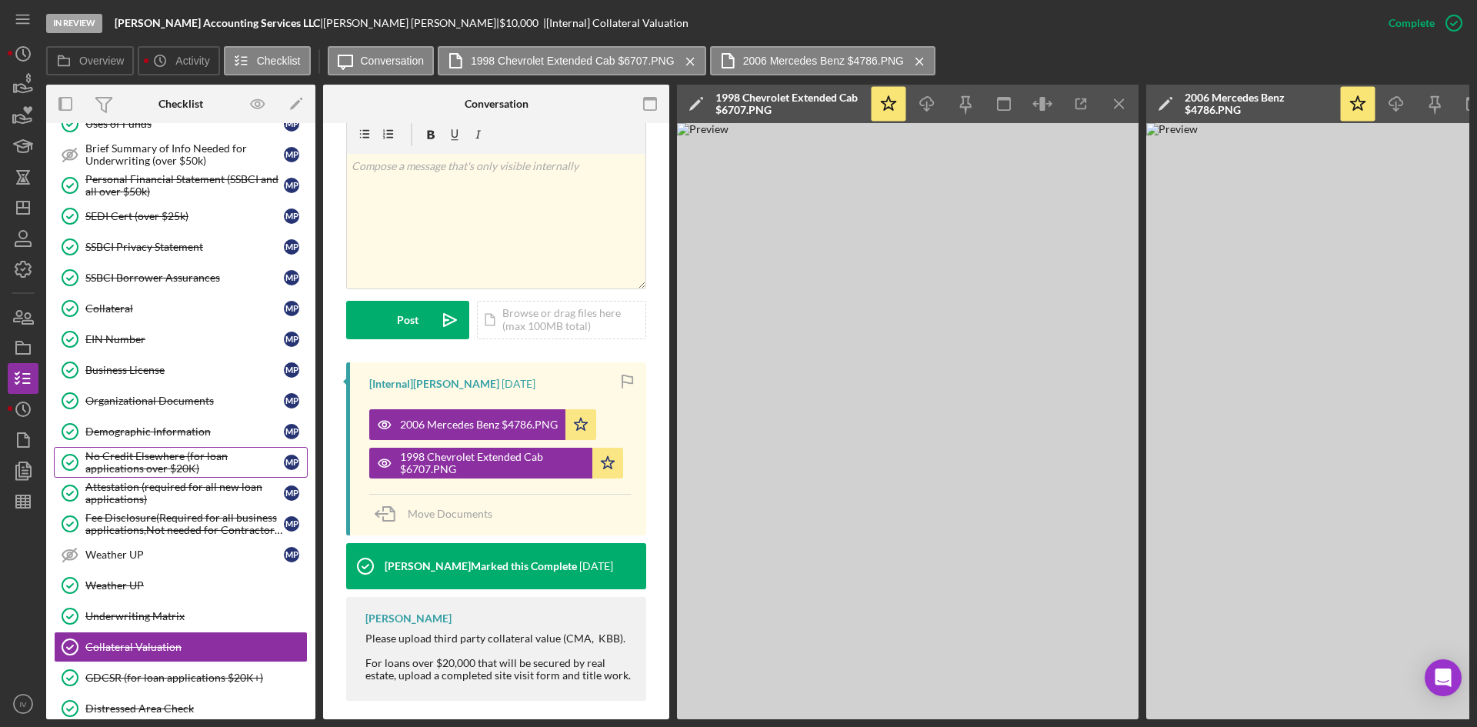
scroll to position [231, 0]
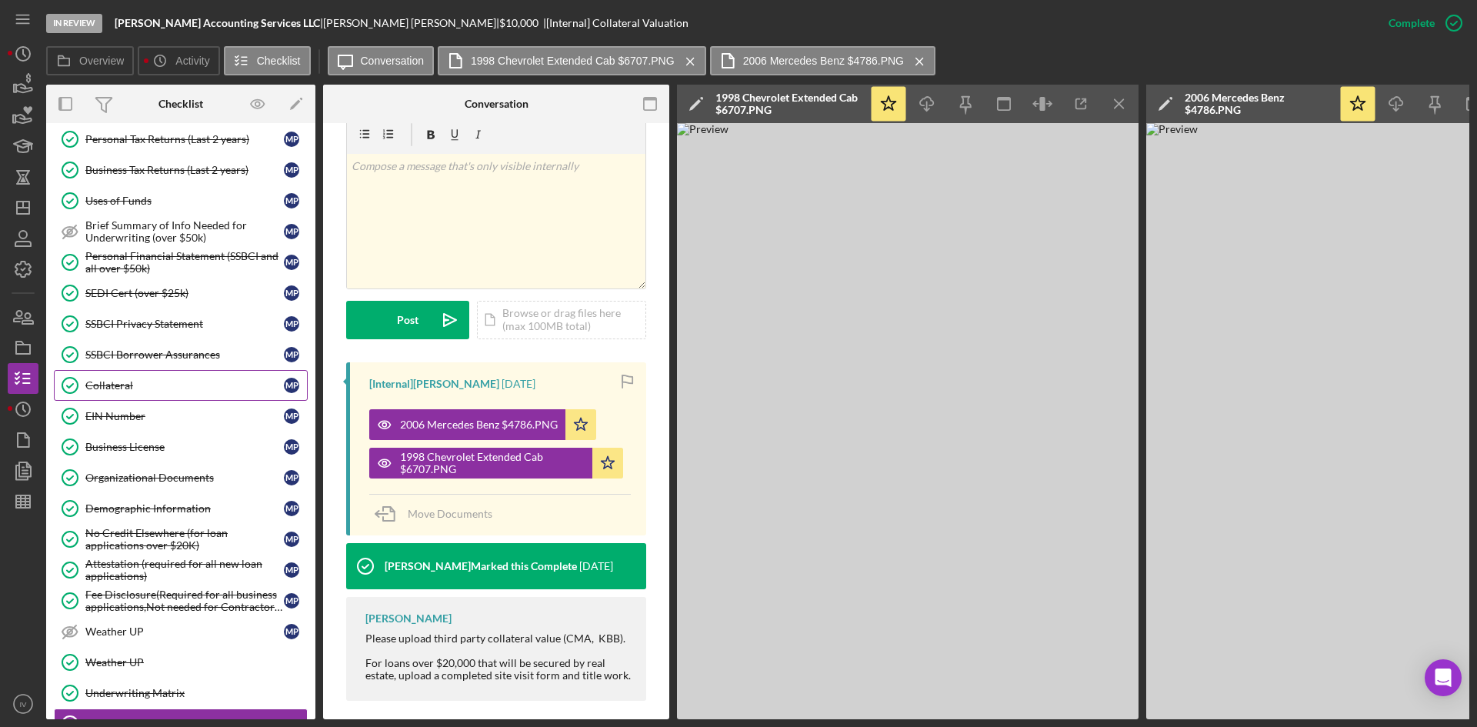
drag, startPoint x: 150, startPoint y: 393, endPoint x: 185, endPoint y: 395, distance: 35.5
click at [150, 393] on link "Collateral Collateral M P" at bounding box center [181, 385] width 254 height 31
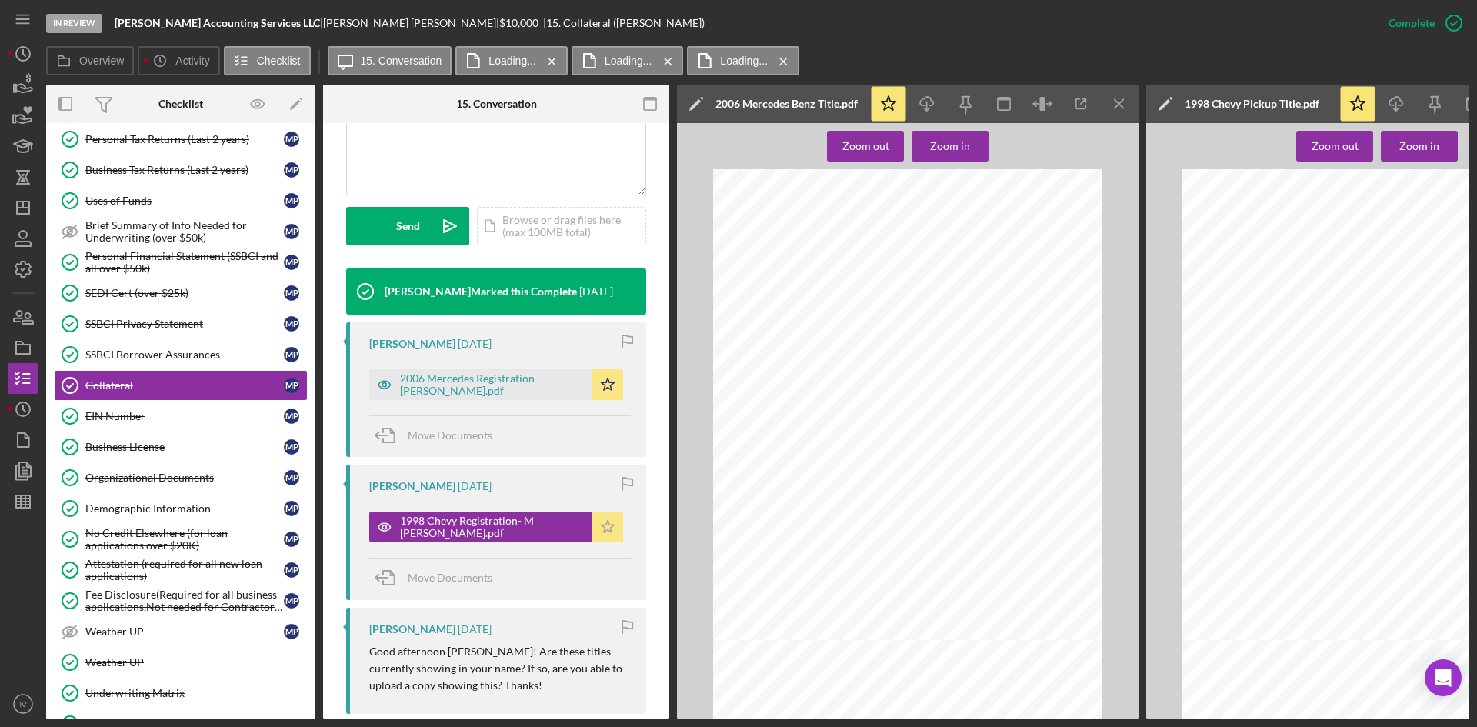
scroll to position [769, 0]
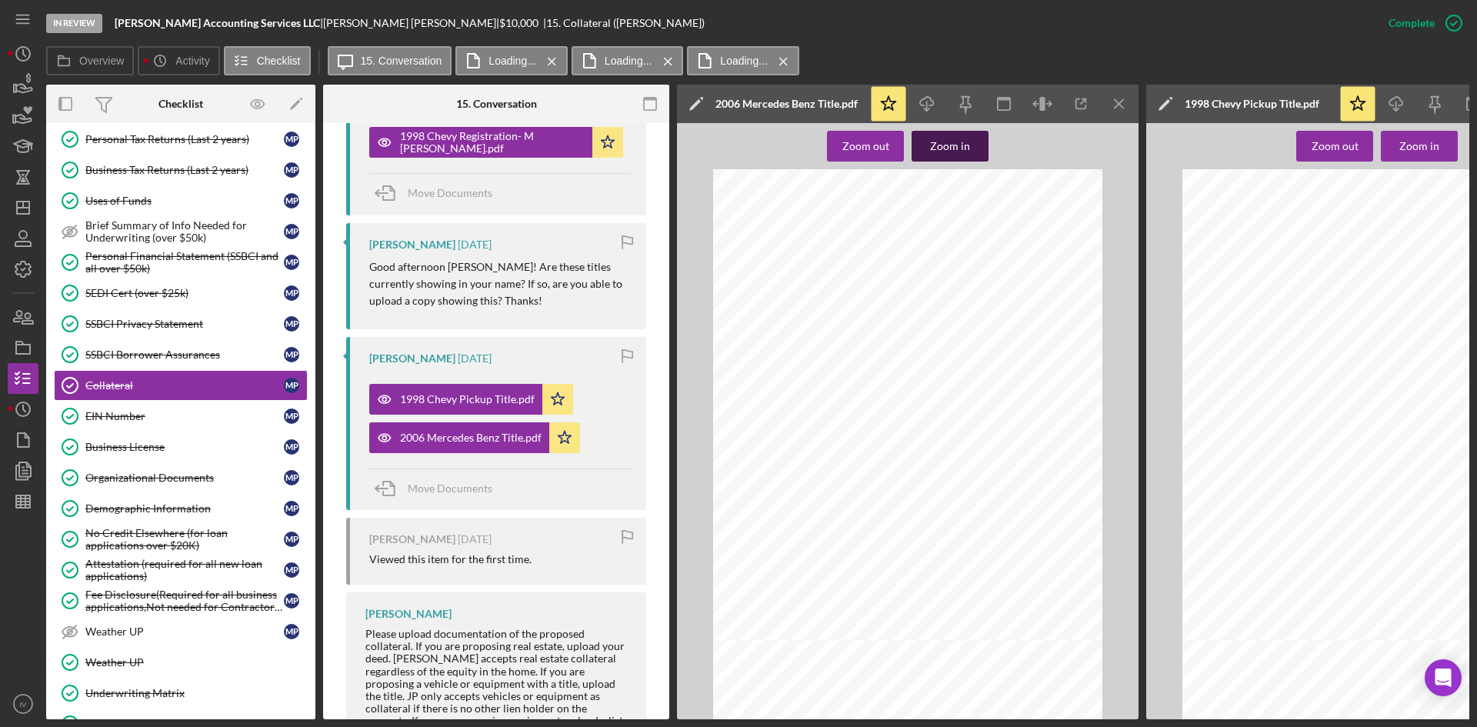
click at [964, 151] on div "Zoom in" at bounding box center [950, 146] width 40 height 31
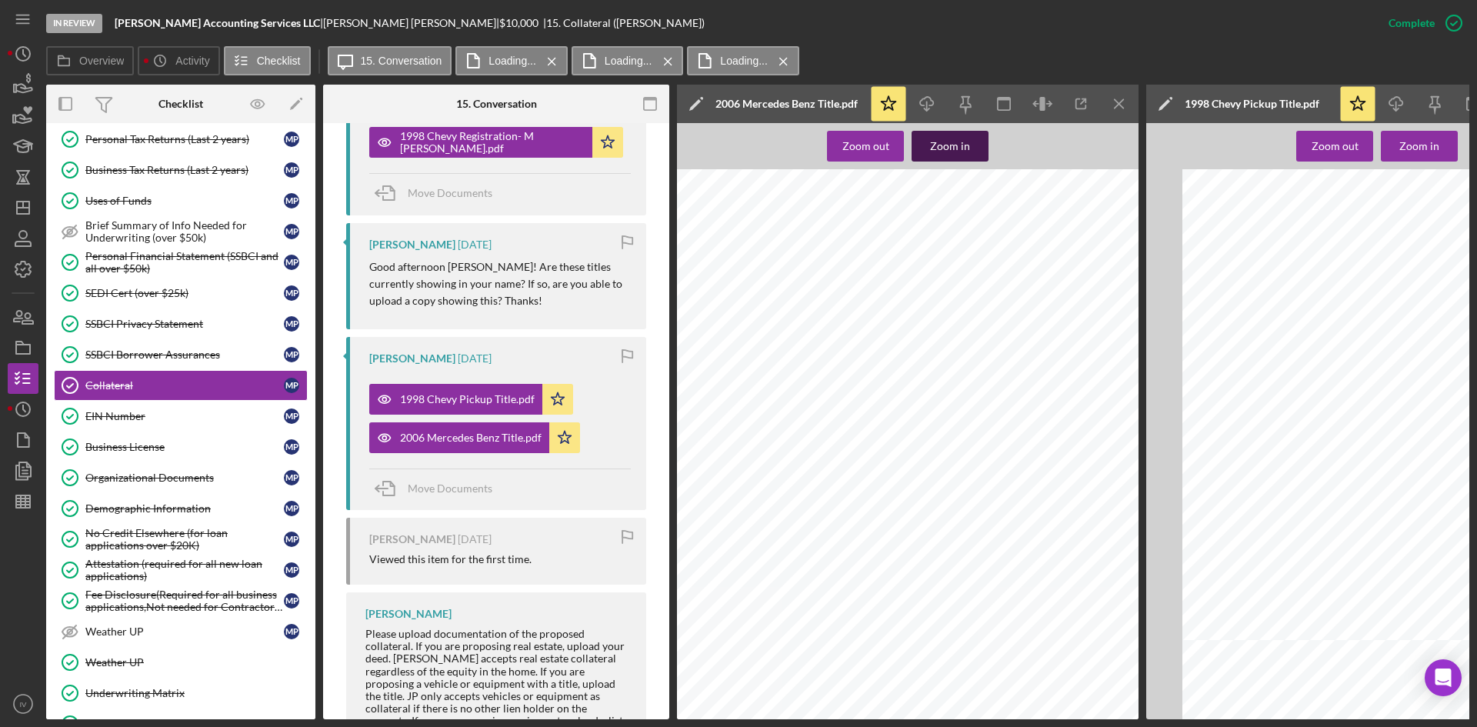
click at [964, 151] on div "Zoom in" at bounding box center [950, 146] width 40 height 31
drag, startPoint x: 932, startPoint y: 720, endPoint x: 1043, endPoint y: 718, distance: 111.6
click at [1043, 718] on div "In Review [PERSON_NAME] Accounting Services LLC | [PERSON_NAME] | $10,000 $10,0…" at bounding box center [738, 363] width 1477 height 727
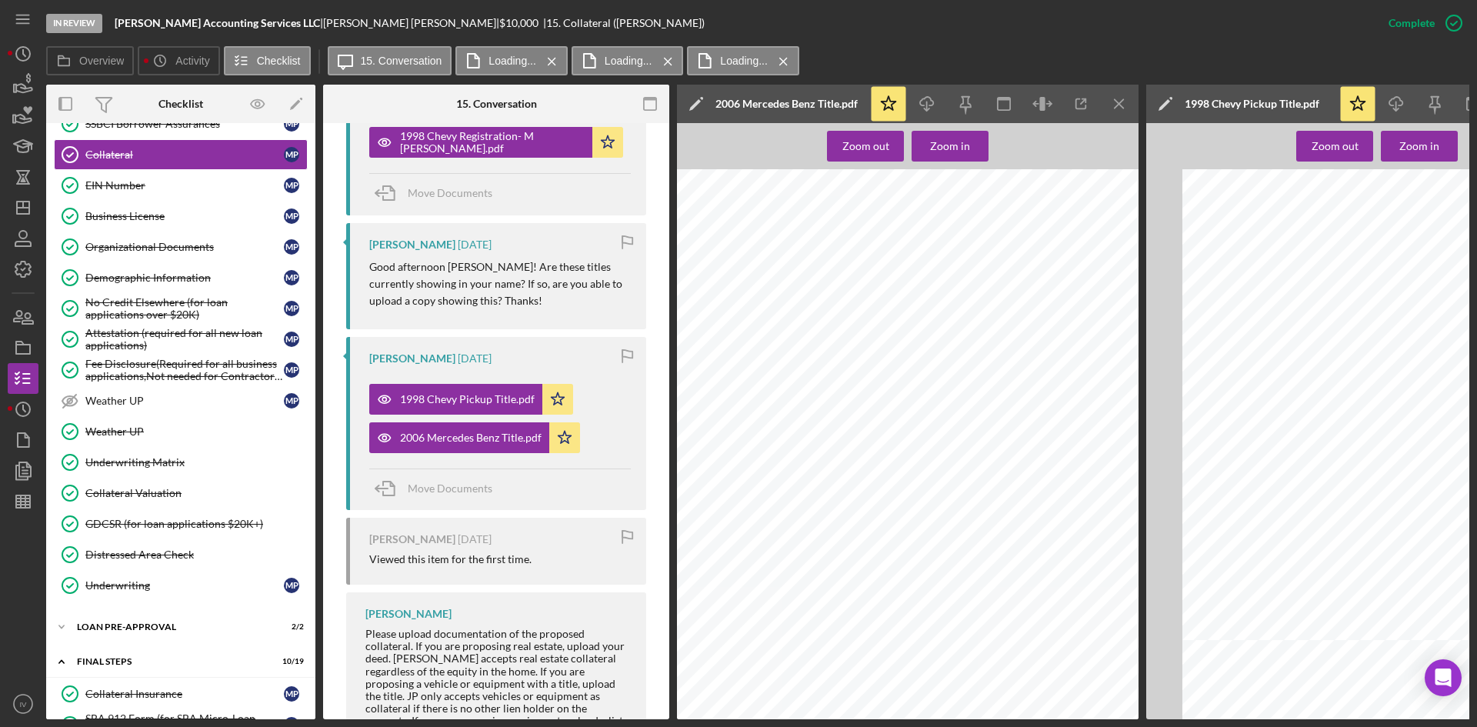
scroll to position [769, 0]
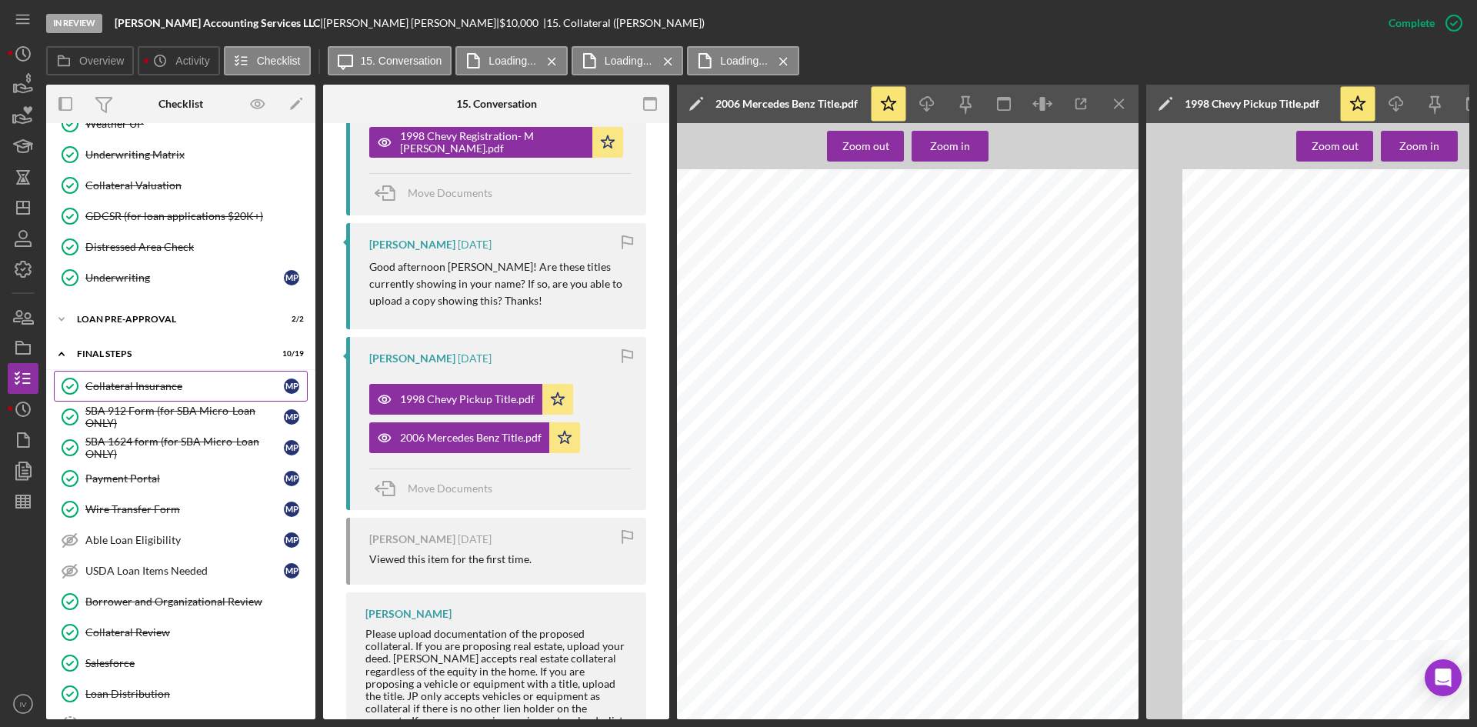
click at [129, 381] on div "Collateral Insurance" at bounding box center [184, 386] width 199 height 12
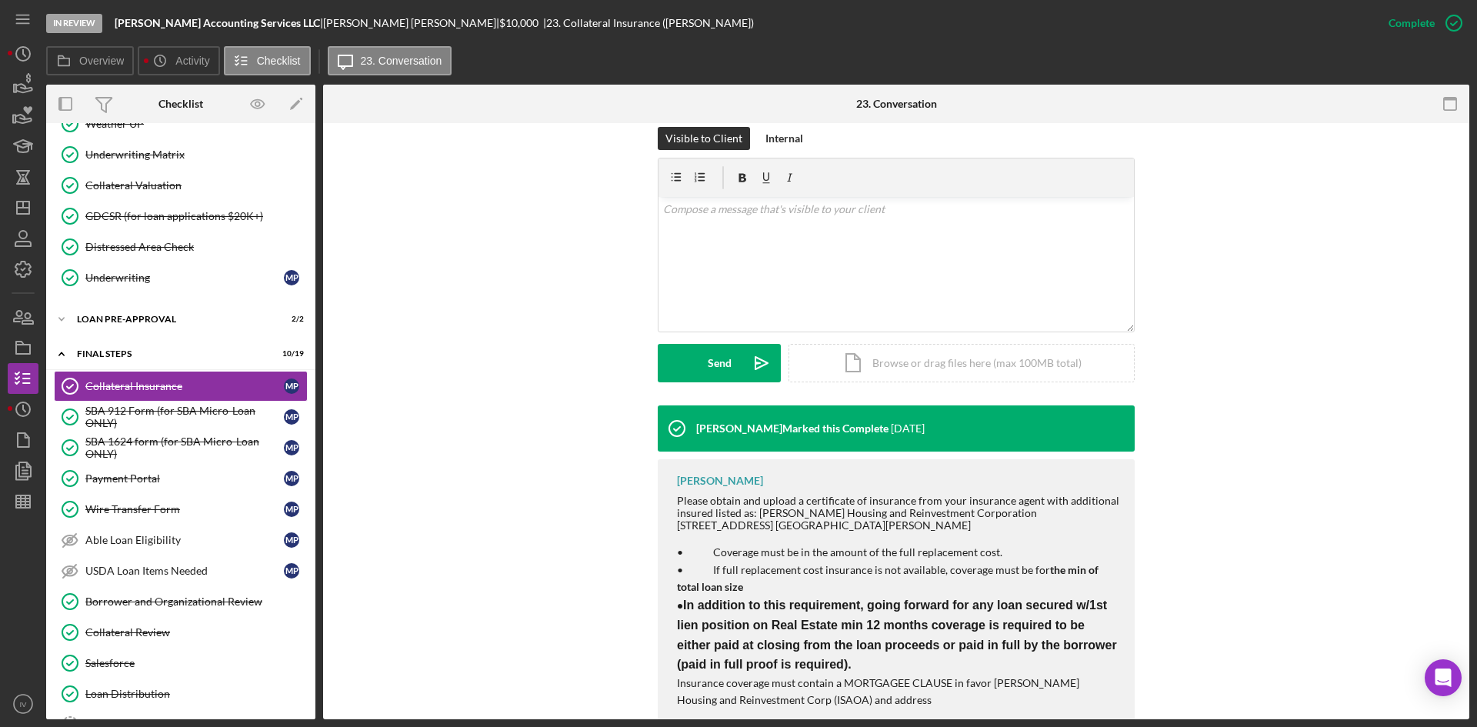
scroll to position [271, 0]
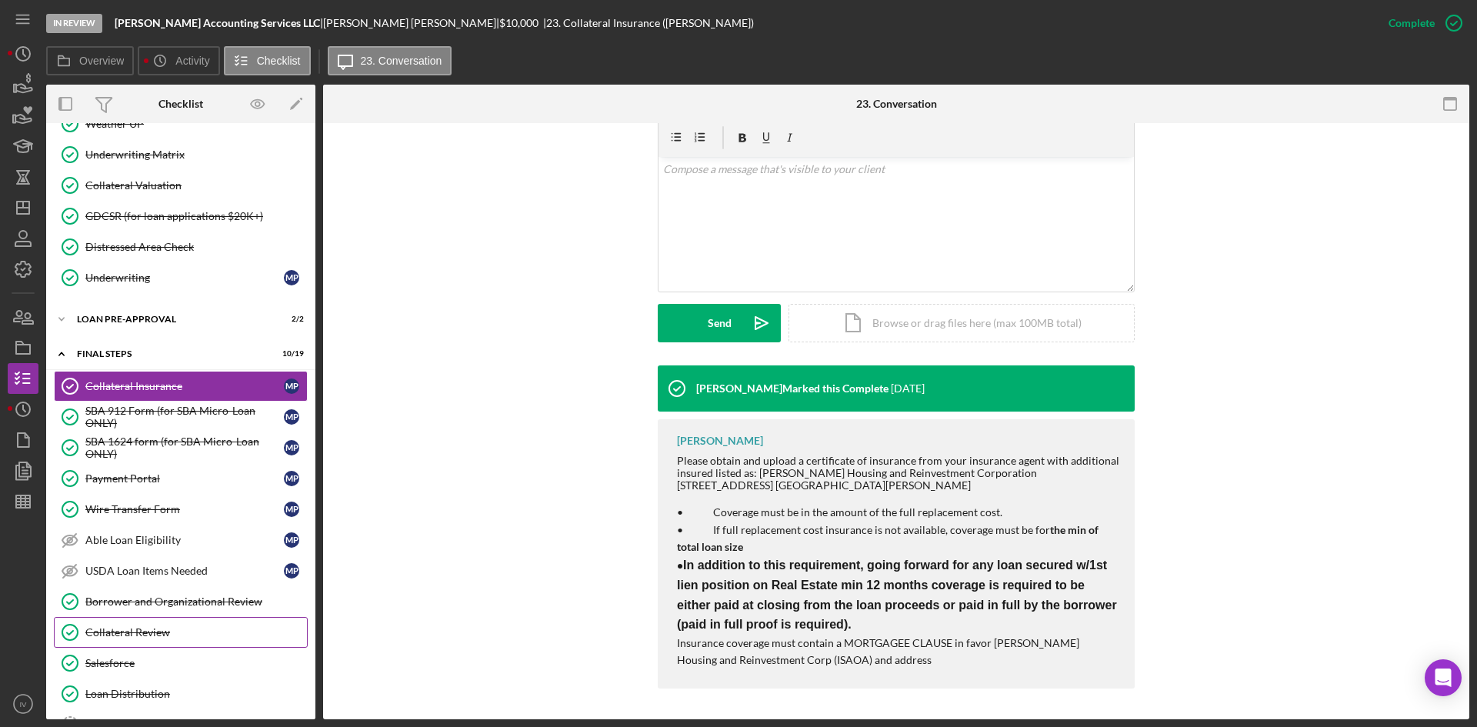
click at [156, 623] on link "Collateral Review Collateral Review" at bounding box center [181, 632] width 254 height 31
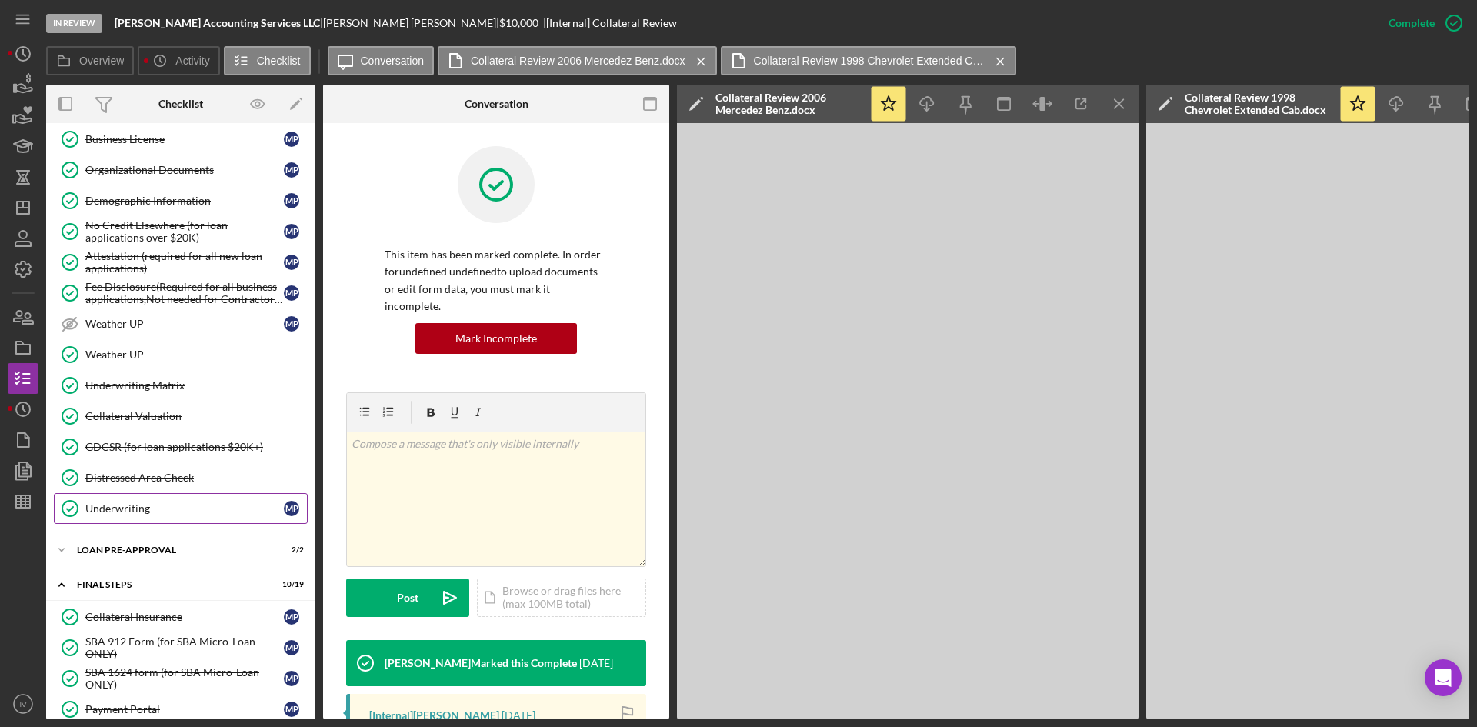
scroll to position [462, 0]
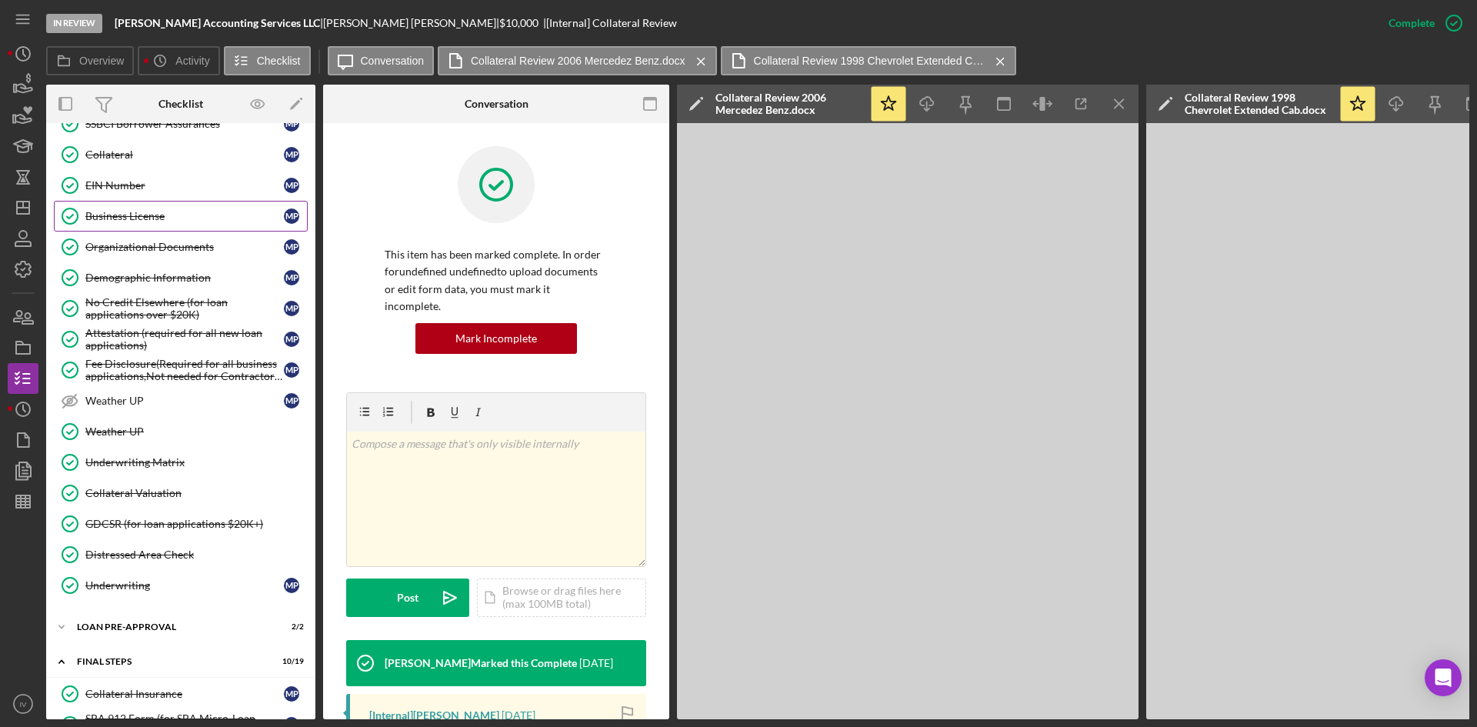
drag, startPoint x: 142, startPoint y: 145, endPoint x: 182, endPoint y: 220, distance: 85.4
click at [142, 145] on link "Collateral Collateral M P" at bounding box center [181, 154] width 254 height 31
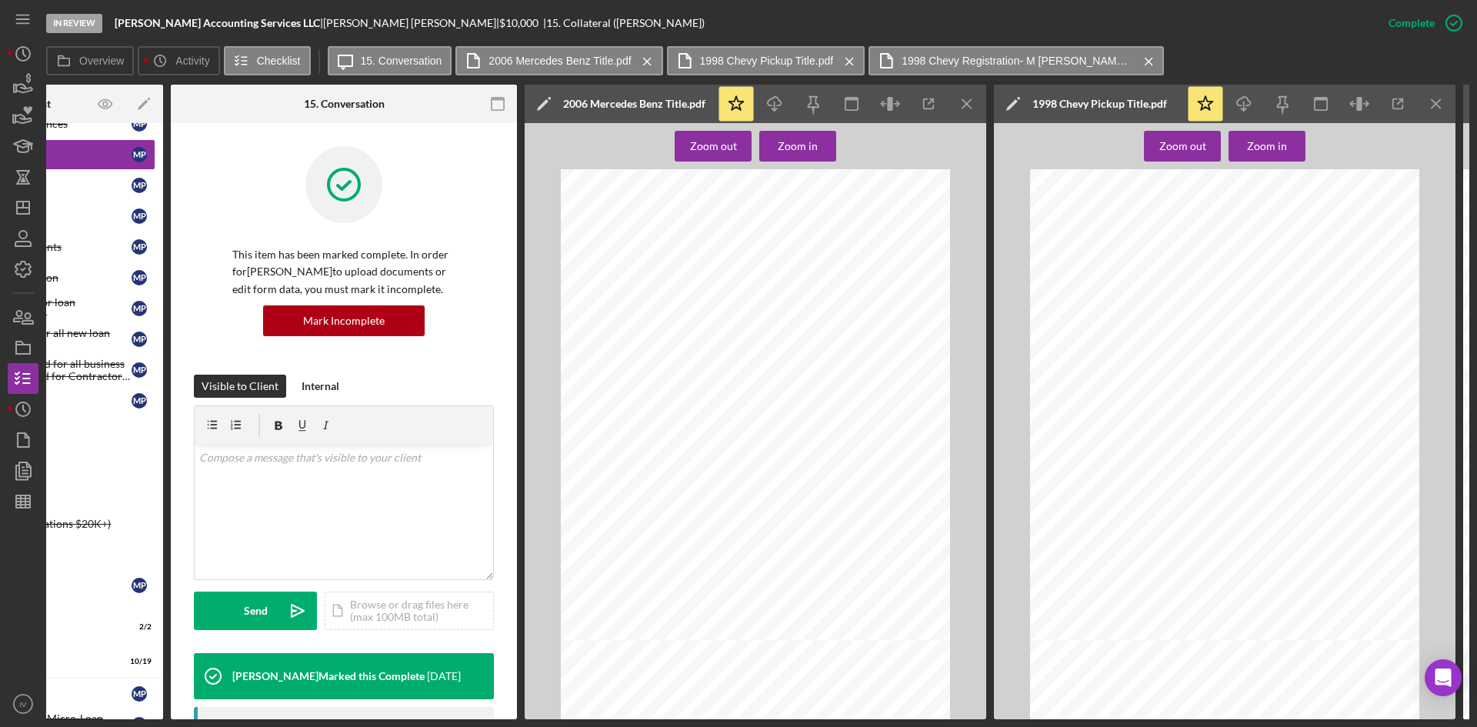
scroll to position [0, 180]
